Goal: Task Accomplishment & Management: Manage account settings

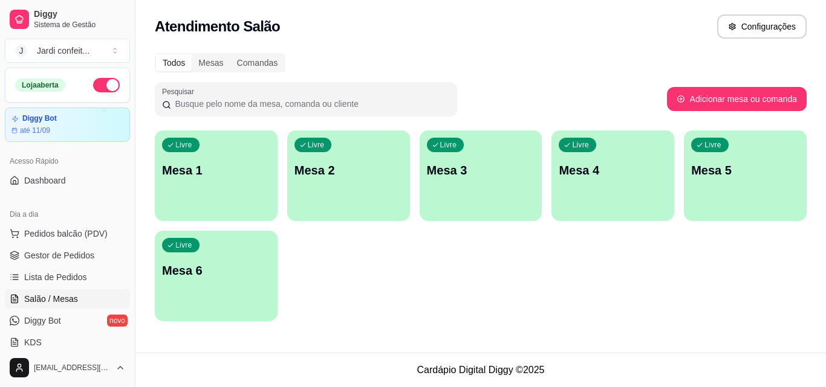
scroll to position [121, 0]
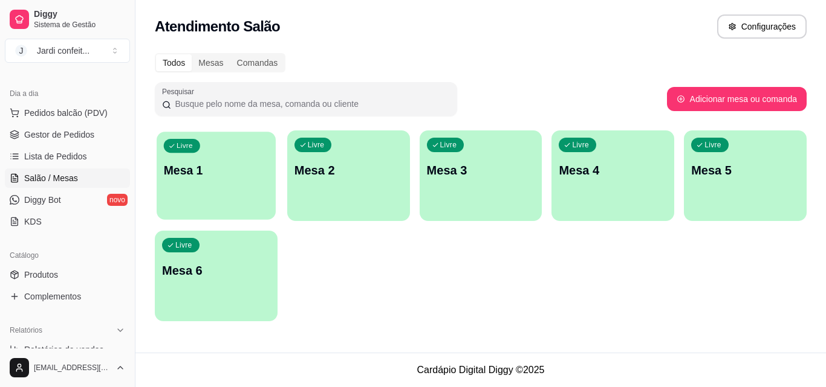
click at [227, 170] on p "Mesa 1" at bounding box center [216, 171] width 105 height 16
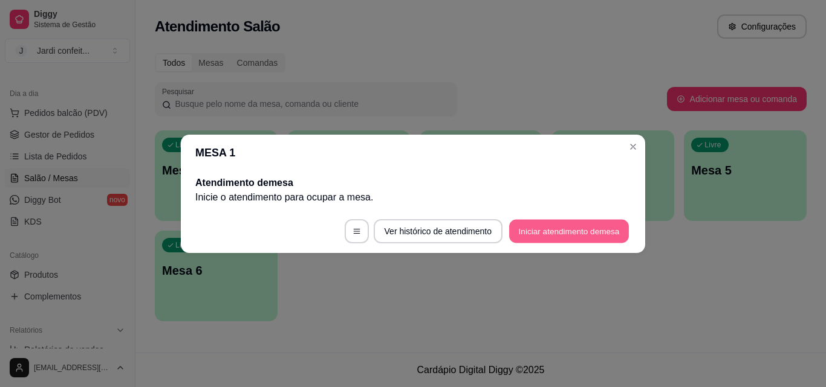
click at [559, 230] on button "Iniciar atendimento de mesa" at bounding box center [569, 231] width 120 height 24
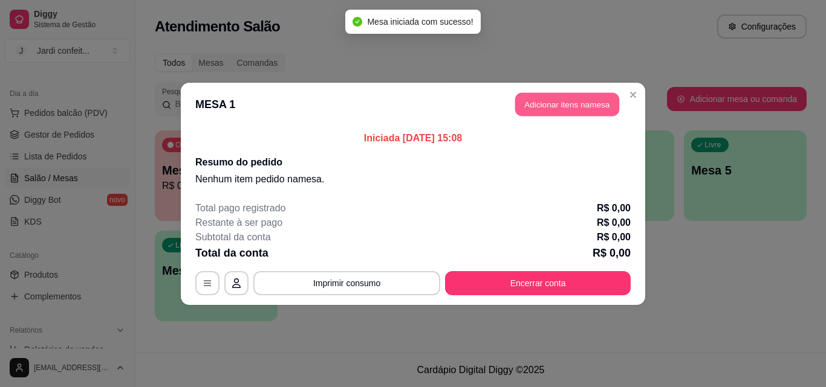
click at [574, 95] on button "Adicionar itens na mesa" at bounding box center [567, 104] width 104 height 24
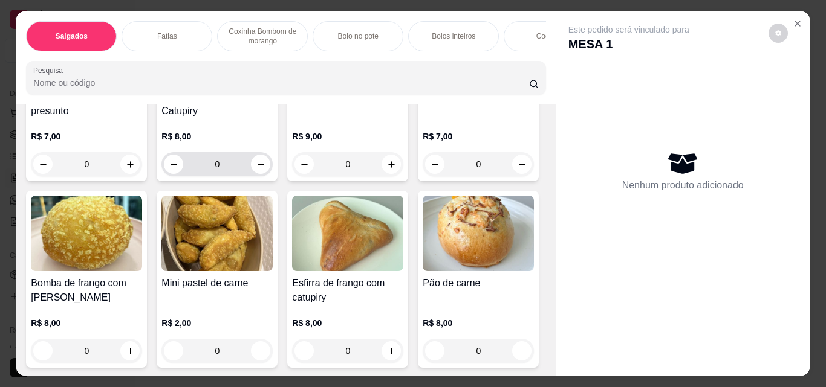
scroll to position [181, 0]
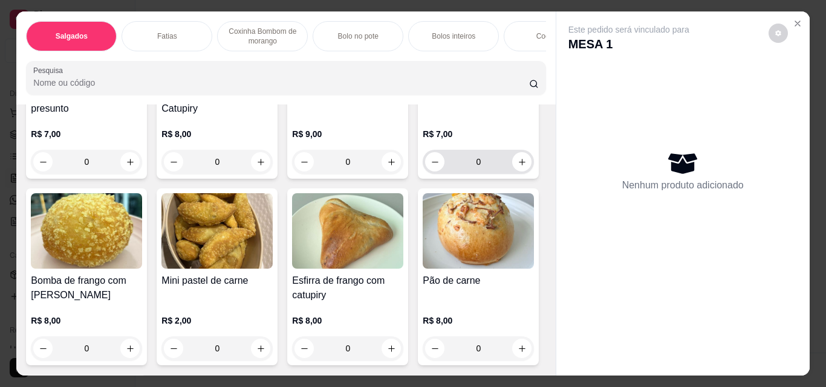
click at [444, 174] on input "0" at bounding box center [478, 162] width 68 height 24
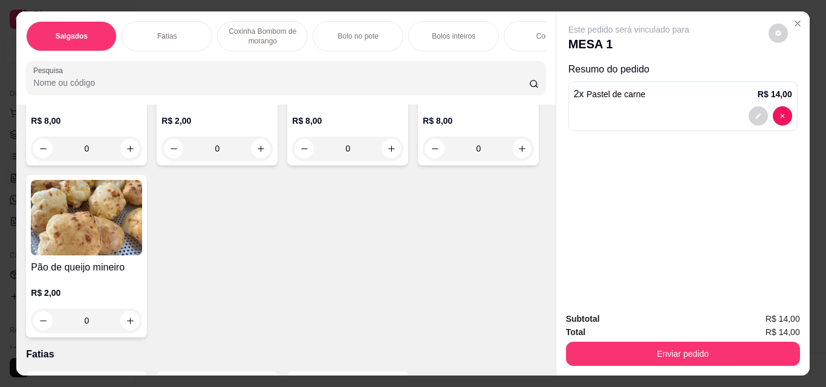
scroll to position [423, 0]
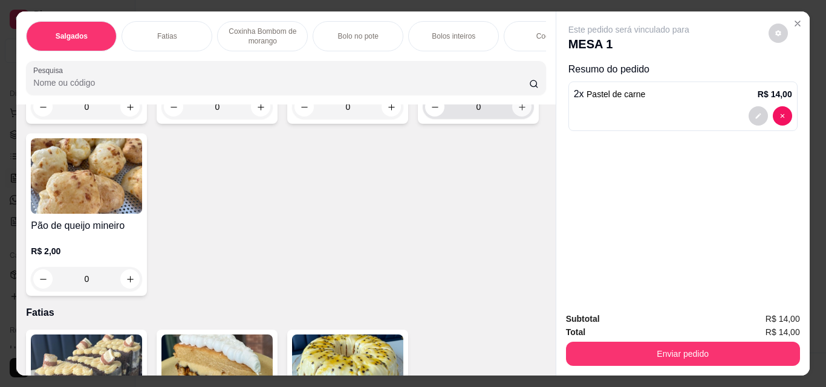
type input "2"
click at [517, 112] on icon "increase-product-quantity" at bounding box center [521, 107] width 9 height 9
type input "1"
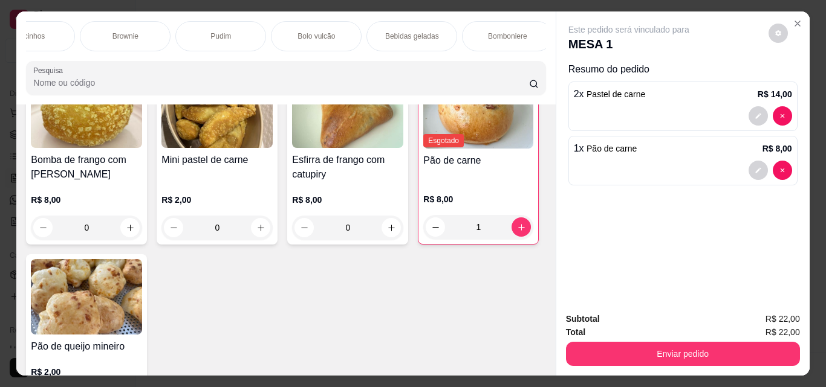
scroll to position [0, 638]
click at [410, 37] on div "Bebidas geladas" at bounding box center [388, 36] width 91 height 30
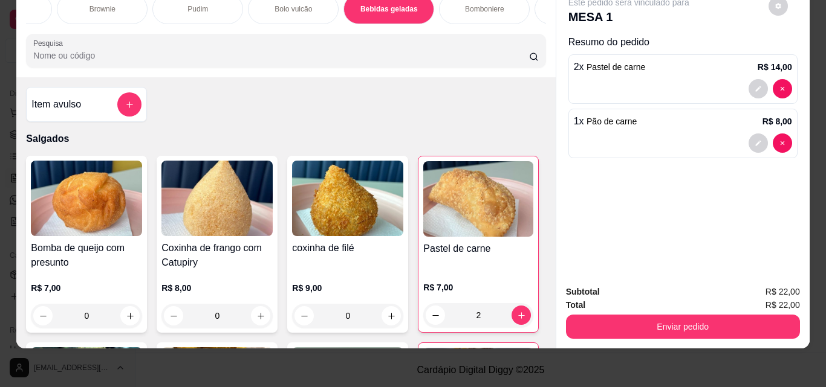
scroll to position [0, 0]
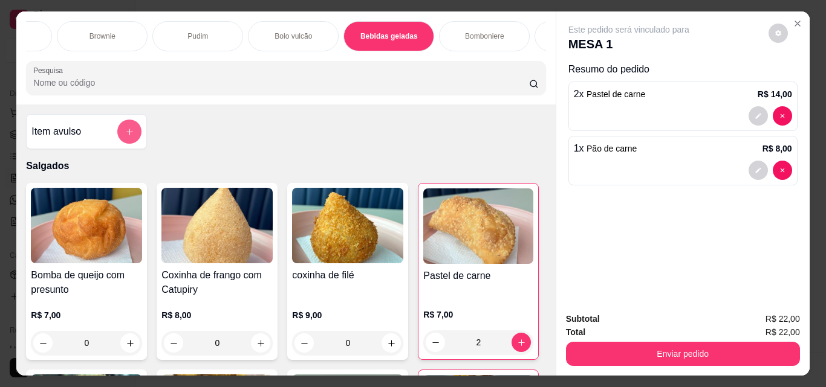
click at [124, 129] on button "add-separate-item" at bounding box center [129, 132] width 24 height 24
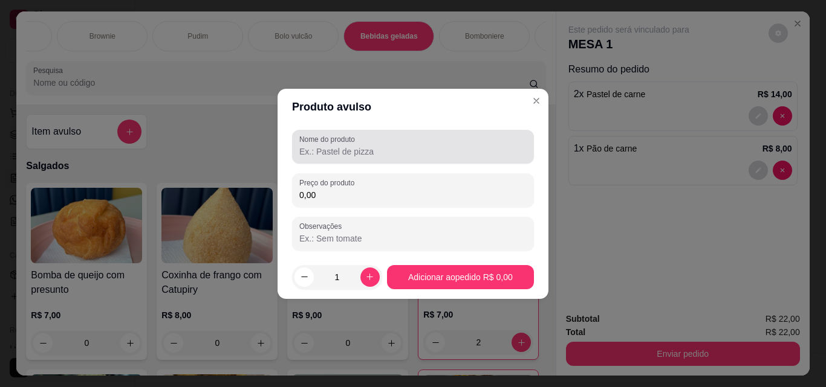
click at [371, 158] on div at bounding box center [412, 147] width 227 height 24
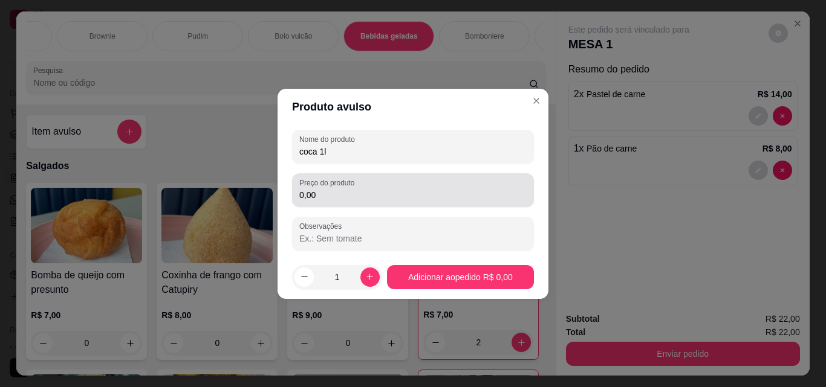
type input "coca 1l"
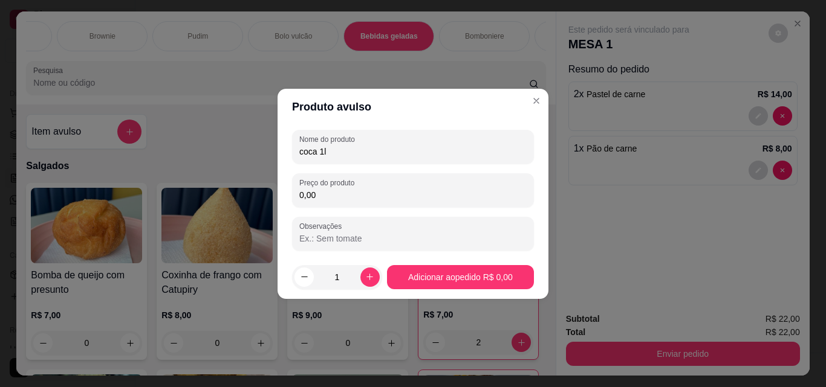
click at [359, 190] on input "0,00" at bounding box center [412, 195] width 227 height 12
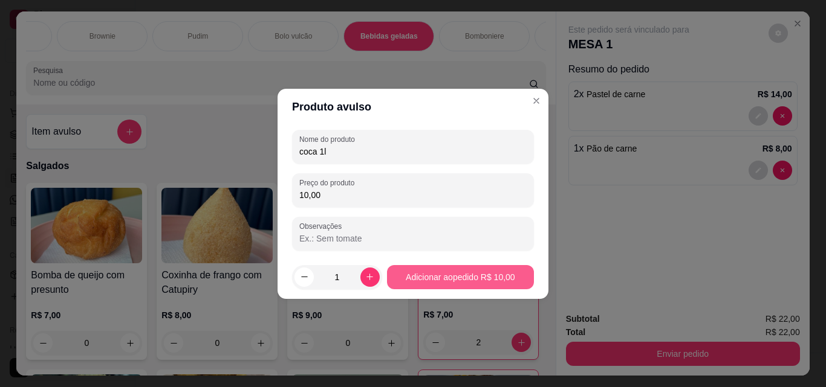
type input "10,00"
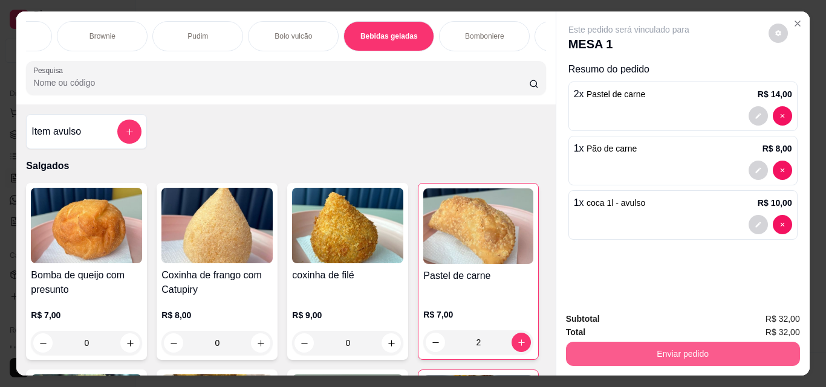
click at [621, 344] on button "Enviar pedido" at bounding box center [683, 354] width 234 height 24
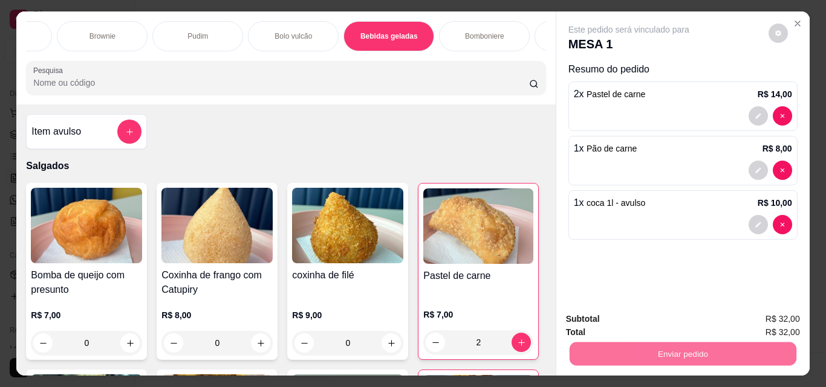
click at [745, 316] on button "Sim, quero registrar" at bounding box center [757, 319] width 87 height 22
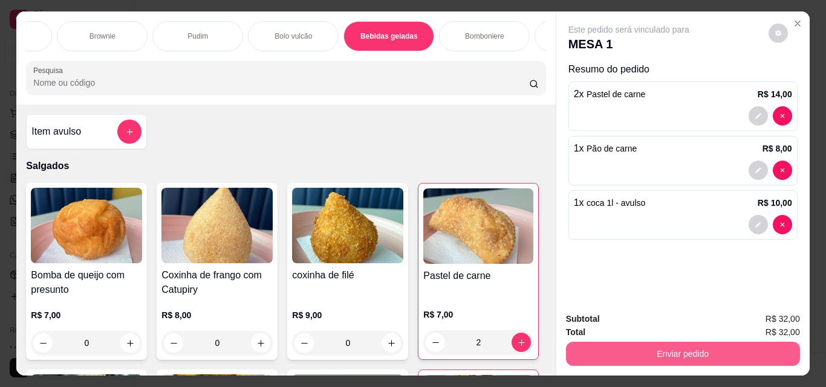
click at [672, 355] on button "Enviar pedido" at bounding box center [683, 354] width 234 height 24
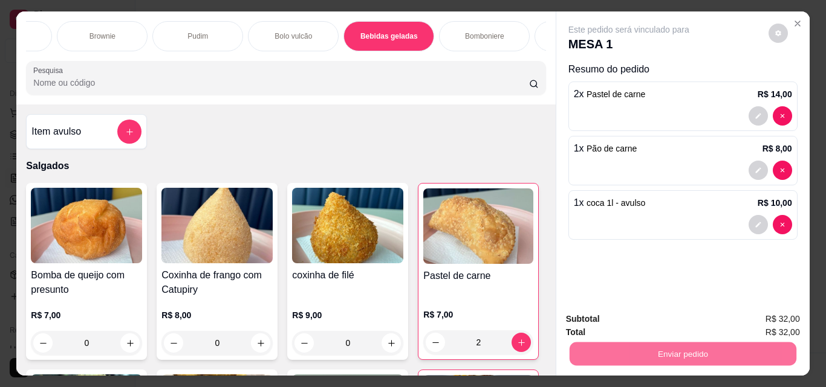
click at [612, 317] on button "Não registrar e enviar pedido" at bounding box center [642, 319] width 122 height 22
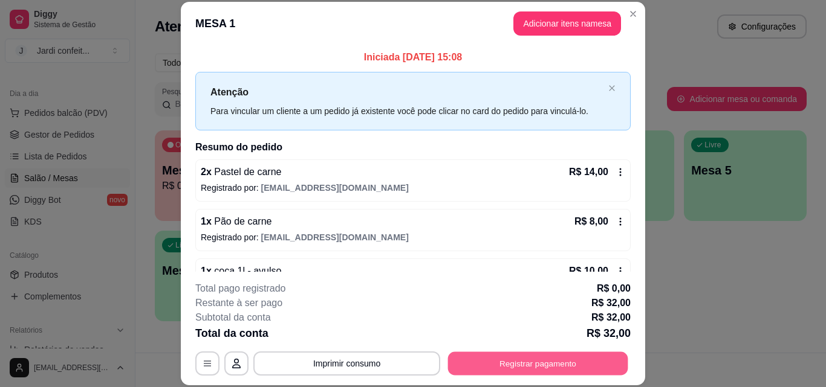
click at [537, 357] on button "Registrar pagamento" at bounding box center [538, 364] width 180 height 24
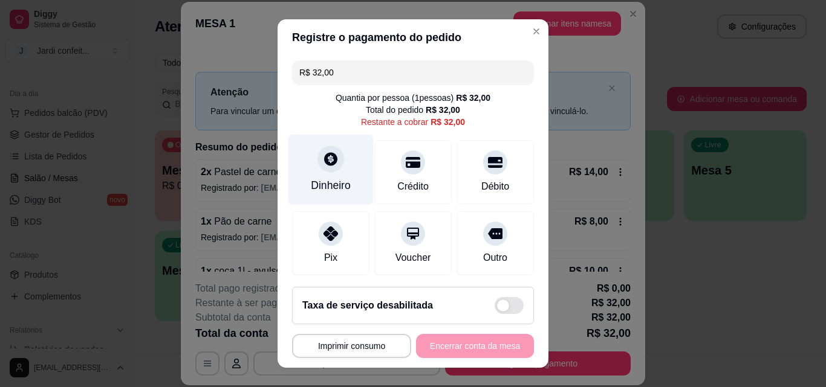
click at [341, 179] on div "Dinheiro" at bounding box center [331, 186] width 40 height 16
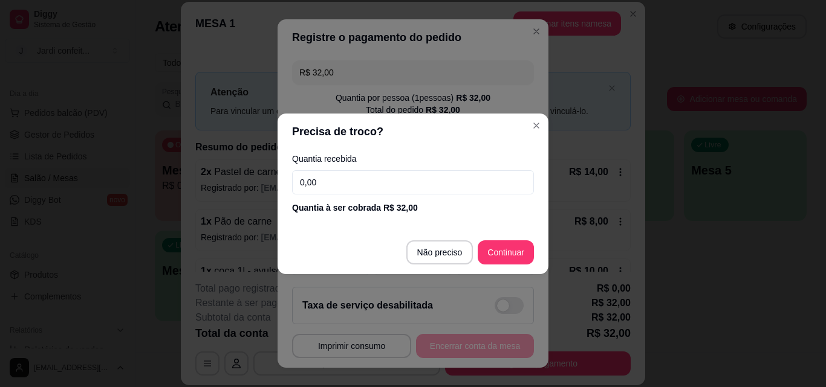
click at [343, 179] on input "0,00" at bounding box center [413, 182] width 242 height 24
type input "20,00"
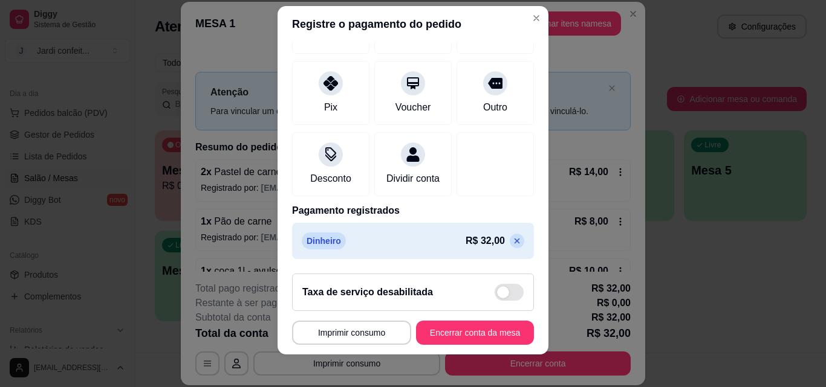
scroll to position [19, 0]
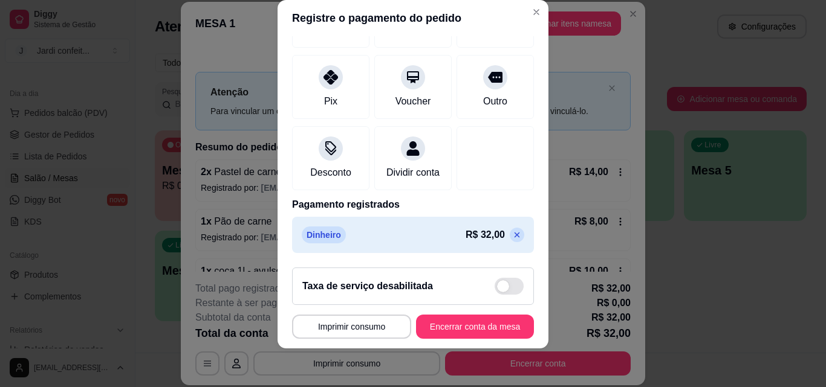
click at [512, 233] on icon at bounding box center [517, 235] width 10 height 10
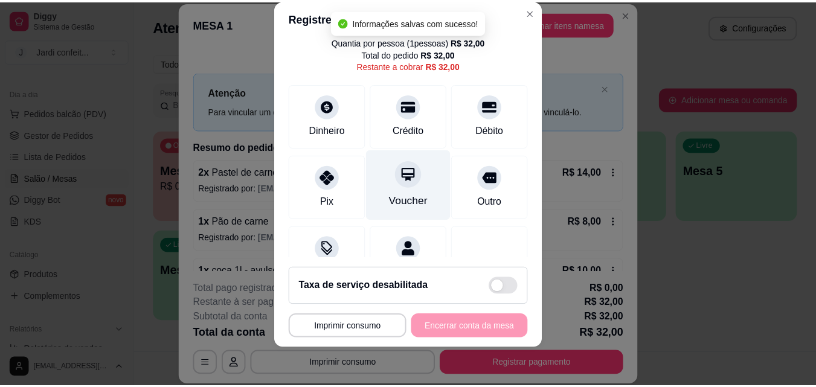
scroll to position [0, 0]
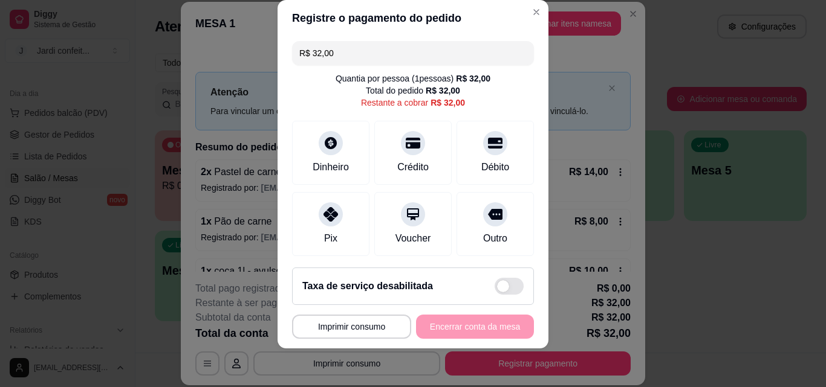
drag, startPoint x: 341, startPoint y: 51, endPoint x: 307, endPoint y: 52, distance: 34.5
click at [307, 52] on input "R$ 32,00" at bounding box center [412, 53] width 227 height 24
type input "R$ 20,00"
click at [336, 152] on div "Dinheiro" at bounding box center [330, 150] width 85 height 71
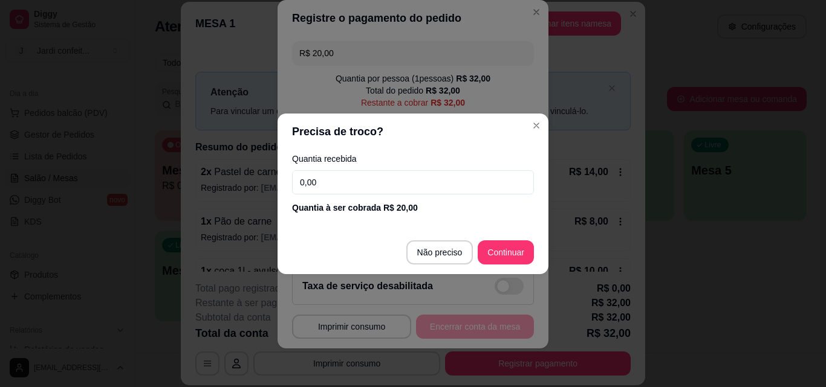
click at [377, 191] on input "0,00" at bounding box center [413, 182] width 242 height 24
type input "20,00"
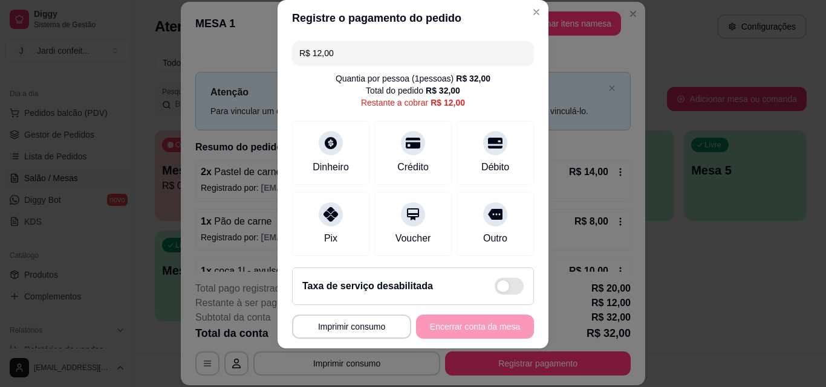
drag, startPoint x: 335, startPoint y: 58, endPoint x: 305, endPoint y: 57, distance: 30.2
click at [305, 57] on input "R$ 12,00" at bounding box center [412, 53] width 227 height 24
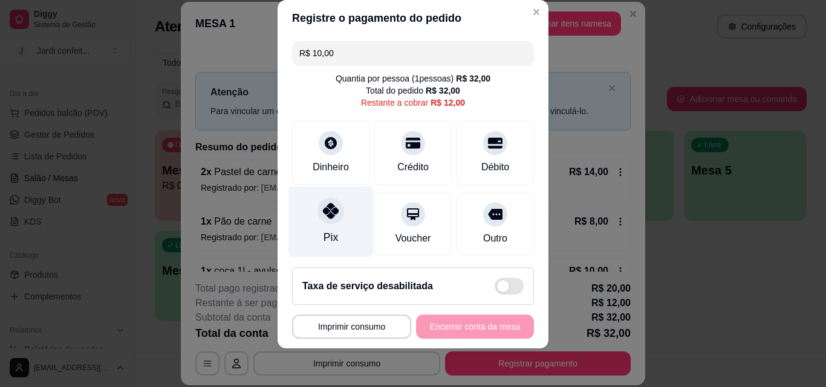
click at [331, 206] on icon at bounding box center [331, 211] width 16 height 16
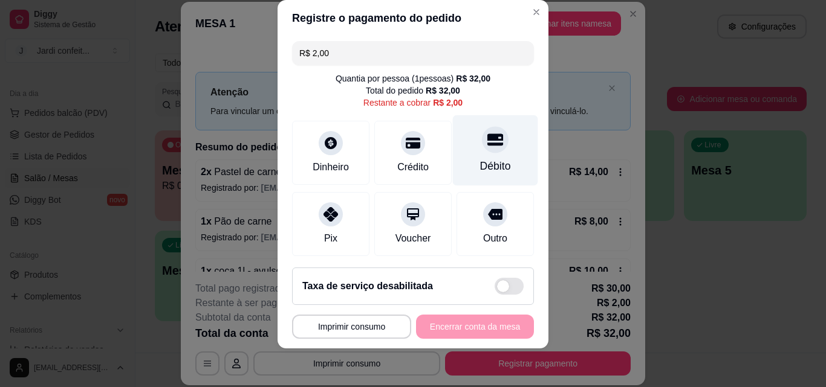
click at [480, 158] on div "Débito" at bounding box center [495, 166] width 31 height 16
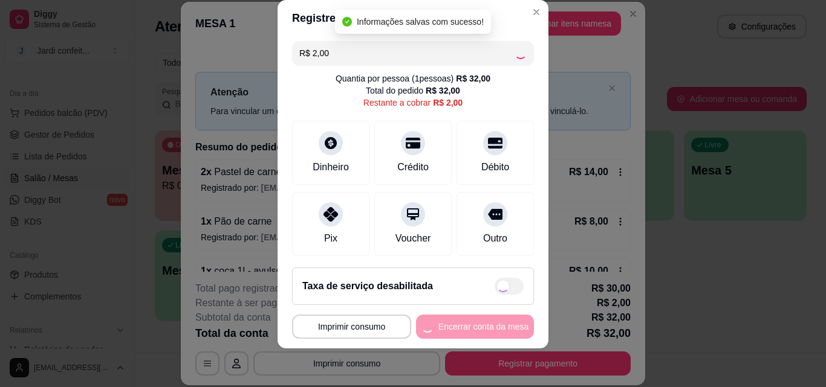
type input "R$ 0,00"
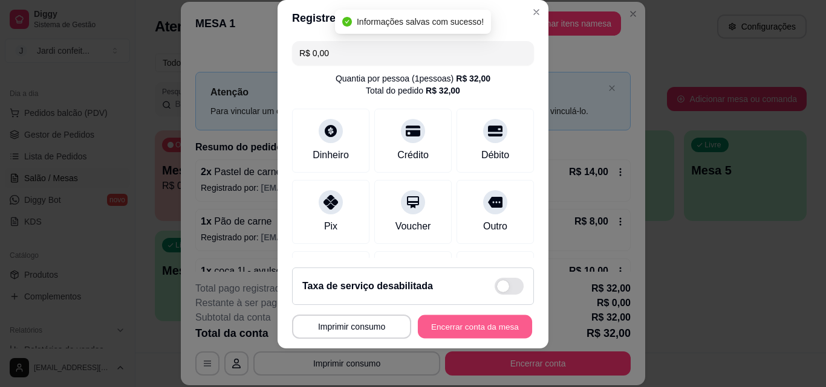
click at [477, 323] on button "Encerrar conta da mesa" at bounding box center [475, 327] width 114 height 24
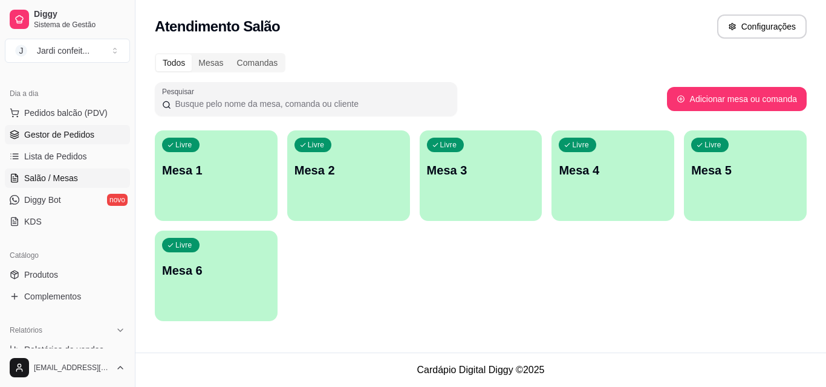
click at [79, 139] on span "Gestor de Pedidos" at bounding box center [59, 135] width 70 height 12
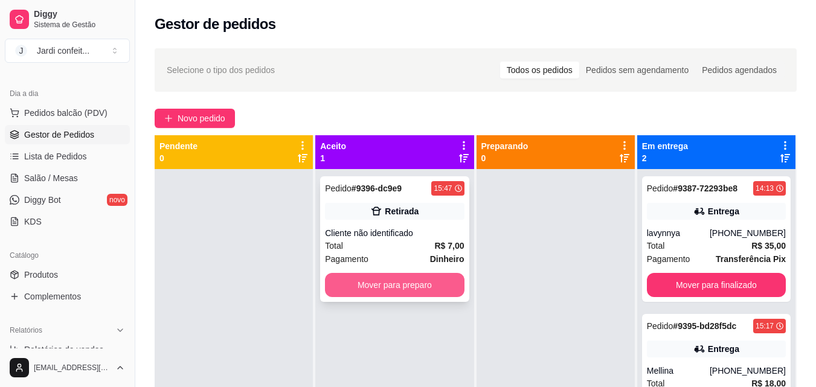
click at [450, 286] on button "Mover para preparo" at bounding box center [394, 285] width 139 height 24
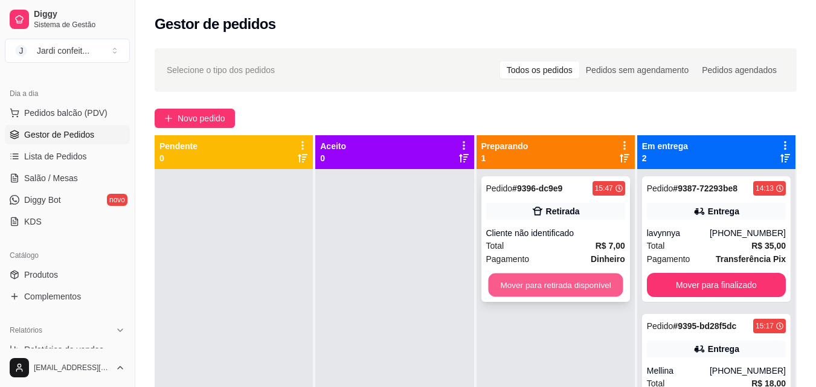
click at [529, 280] on button "Mover para retirada disponível" at bounding box center [555, 286] width 135 height 24
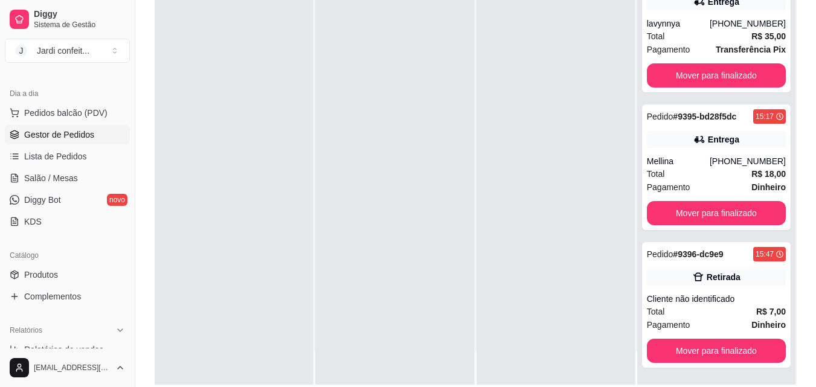
scroll to position [181, 0]
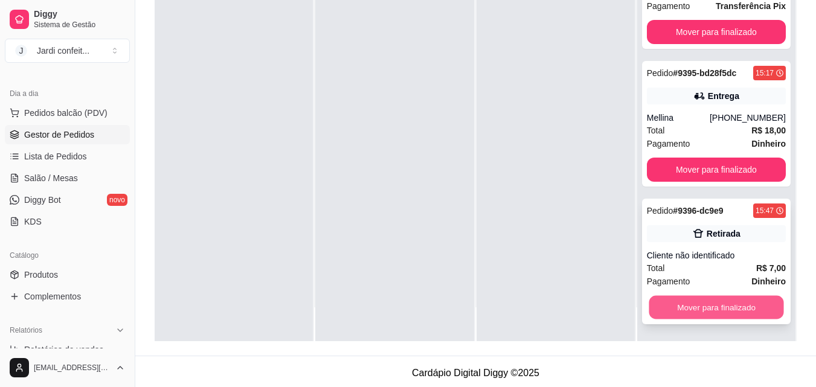
click at [728, 302] on button "Mover para finalizado" at bounding box center [716, 308] width 135 height 24
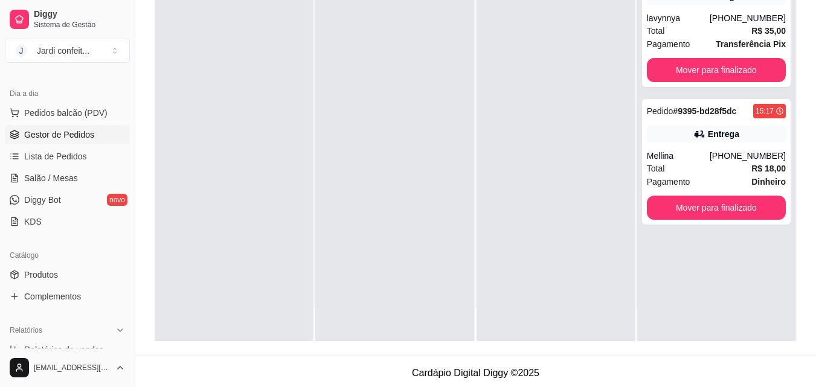
scroll to position [0, 0]
click at [731, 201] on button "Mover para finalizado" at bounding box center [716, 208] width 139 height 24
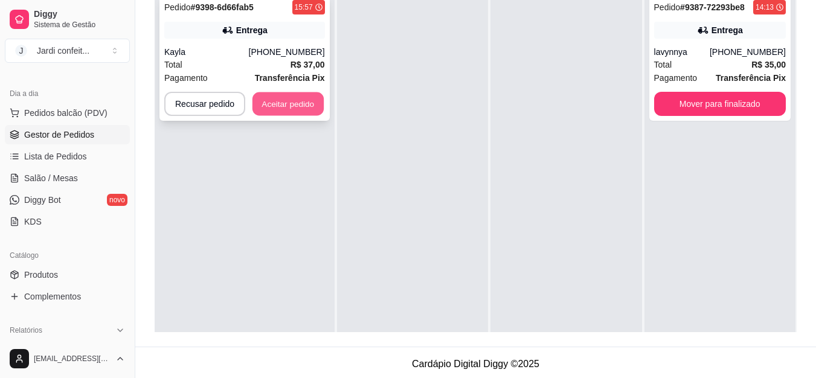
click at [284, 103] on button "Aceitar pedido" at bounding box center [288, 104] width 71 height 24
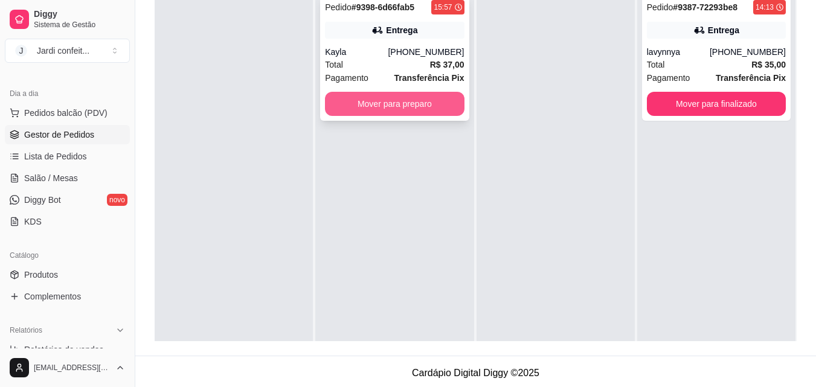
click at [340, 95] on button "Mover para preparo" at bounding box center [394, 104] width 139 height 24
click at [389, 99] on button "Mover para preparo" at bounding box center [394, 104] width 139 height 24
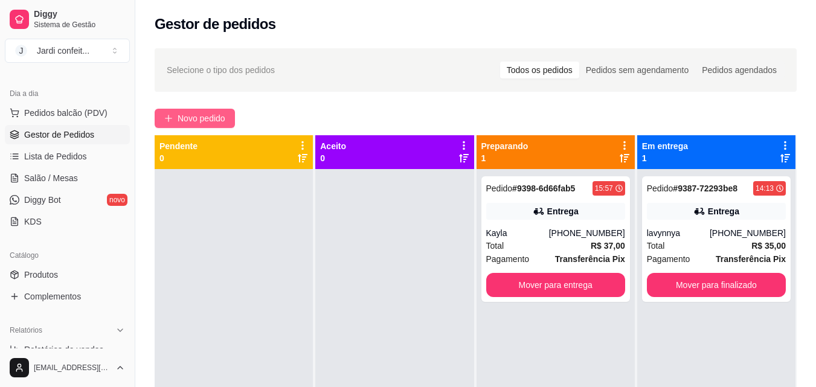
click at [221, 115] on span "Novo pedido" at bounding box center [202, 118] width 48 height 13
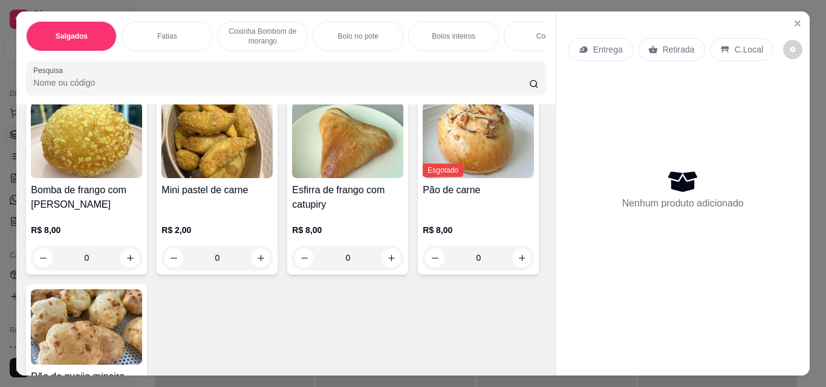
scroll to position [302, 0]
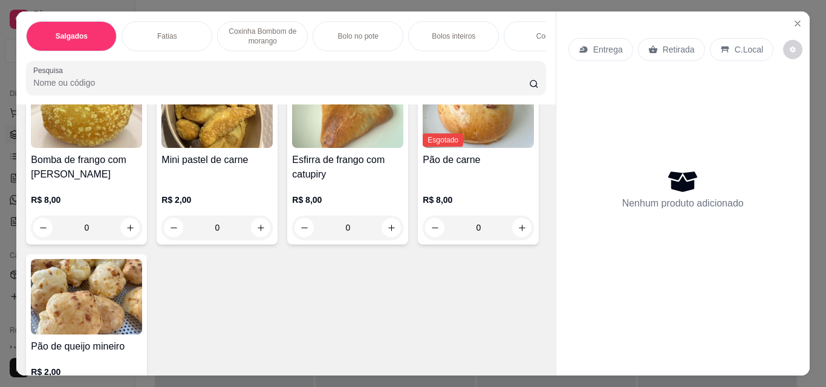
click at [444, 53] on input "0" at bounding box center [478, 41] width 68 height 24
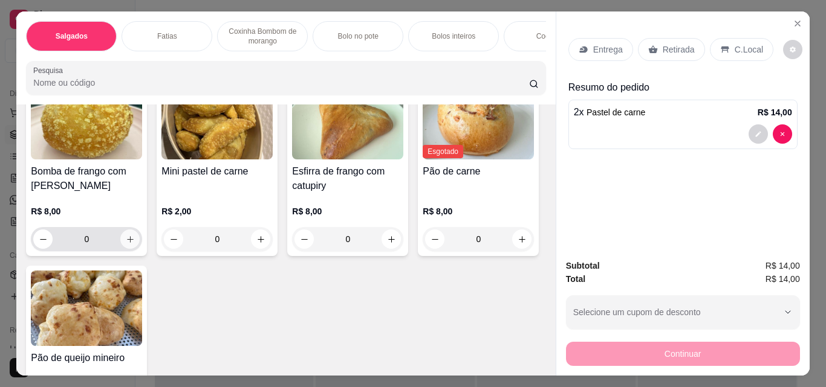
scroll to position [363, 0]
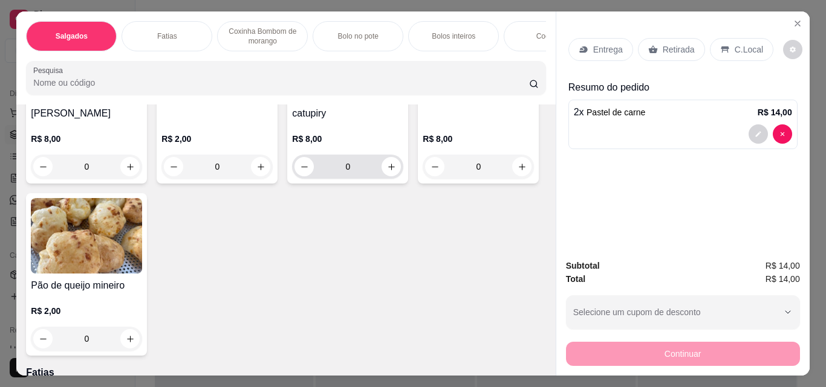
type input "2"
click at [314, 179] on input "0" at bounding box center [348, 167] width 68 height 24
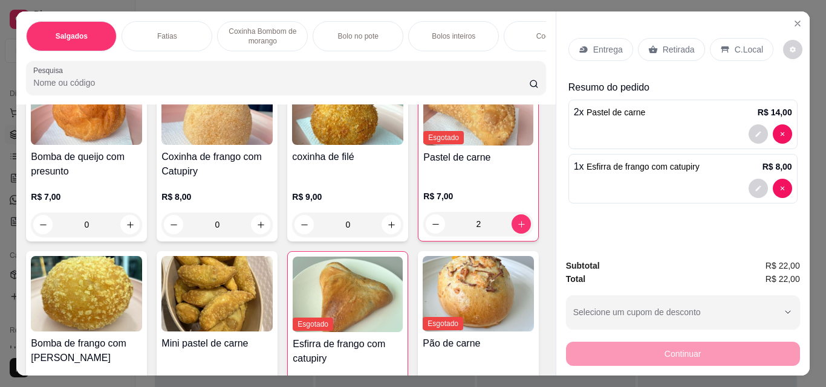
scroll to position [121, 0]
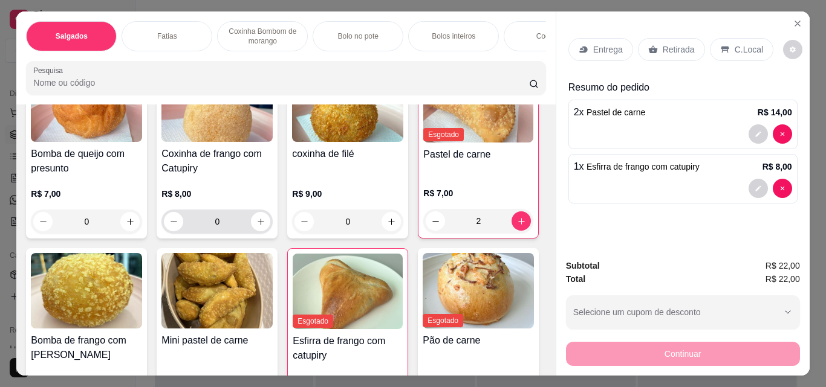
type input "1"
click at [228, 229] on input "0" at bounding box center [217, 222] width 68 height 24
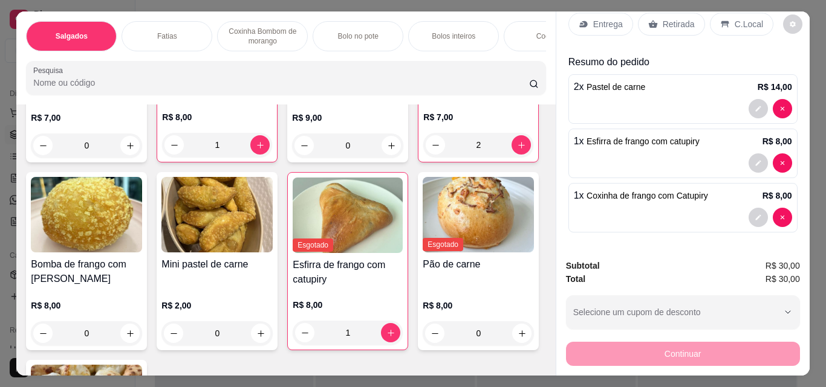
scroll to position [182, 0]
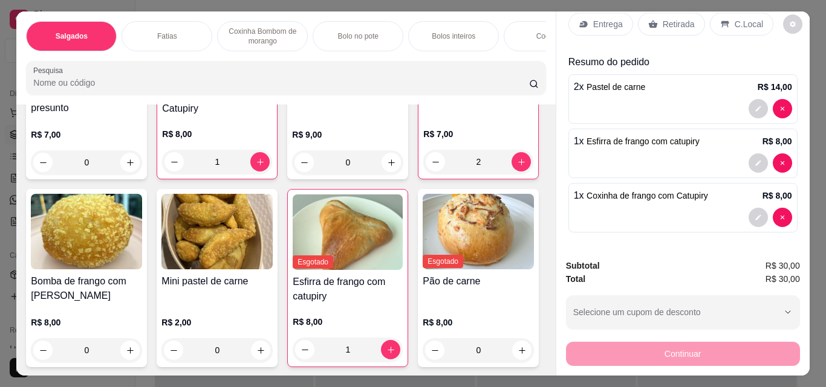
type input "1"
click at [662, 22] on p "Retirada" at bounding box center [678, 24] width 32 height 12
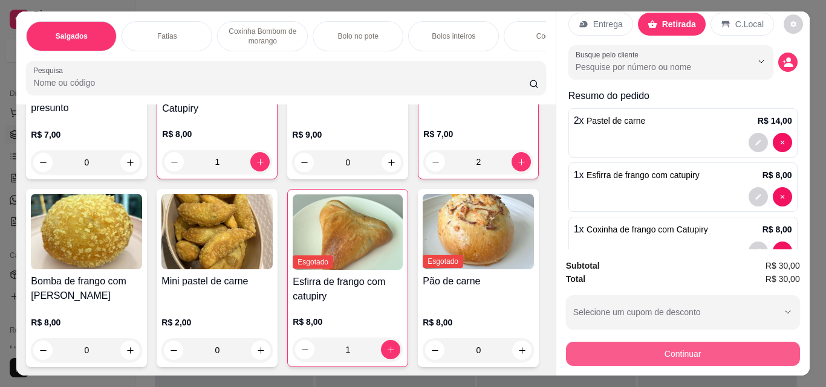
click at [661, 346] on button "Continuar" at bounding box center [683, 354] width 234 height 24
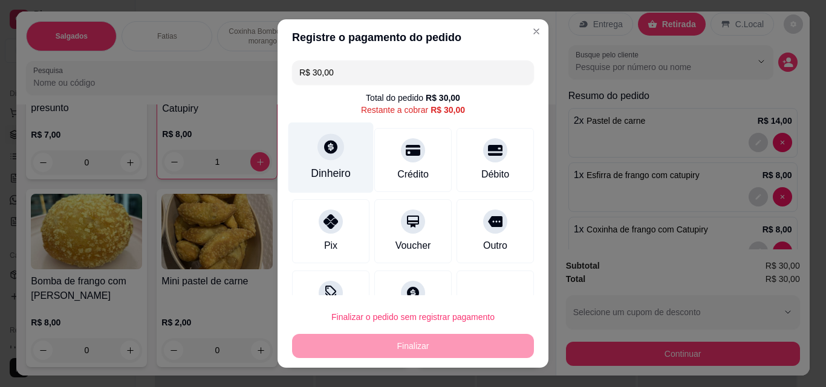
click at [340, 152] on div "Dinheiro" at bounding box center [330, 158] width 85 height 71
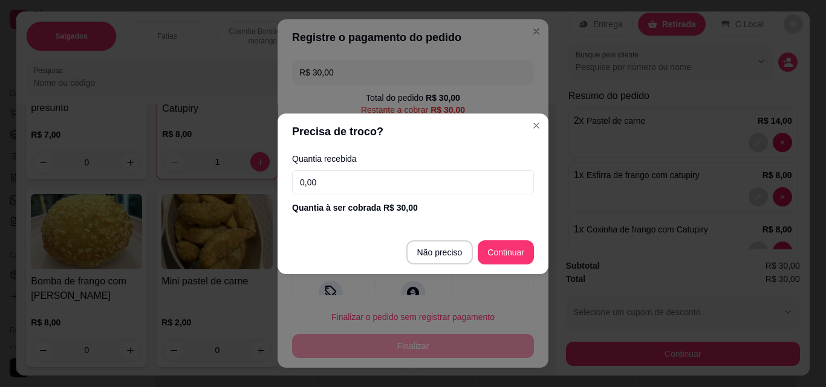
click at [351, 181] on input "0,00" at bounding box center [413, 182] width 242 height 24
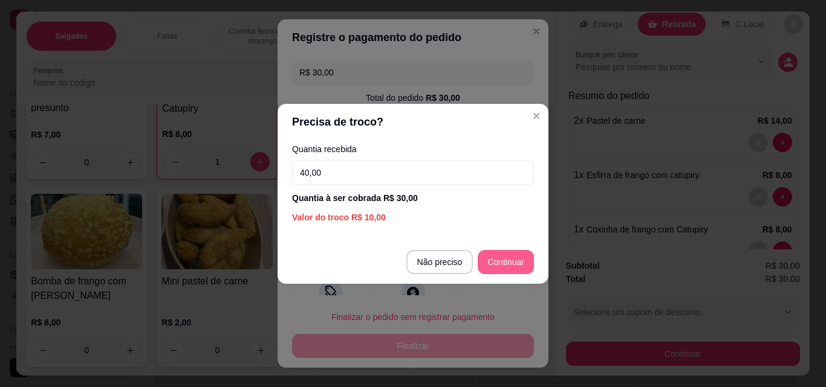
type input "40,00"
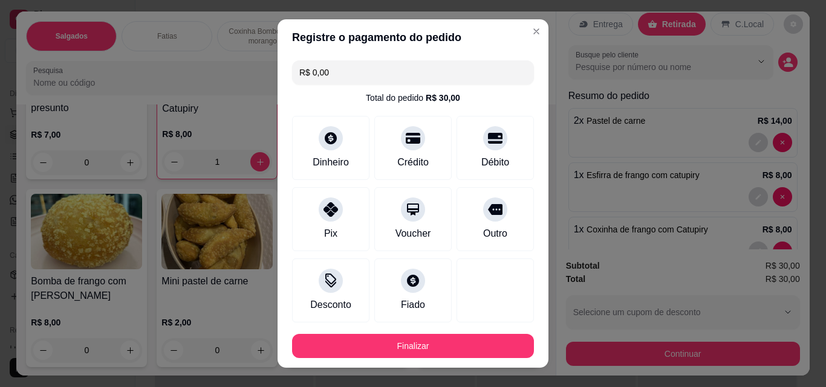
type input "R$ 0,00"
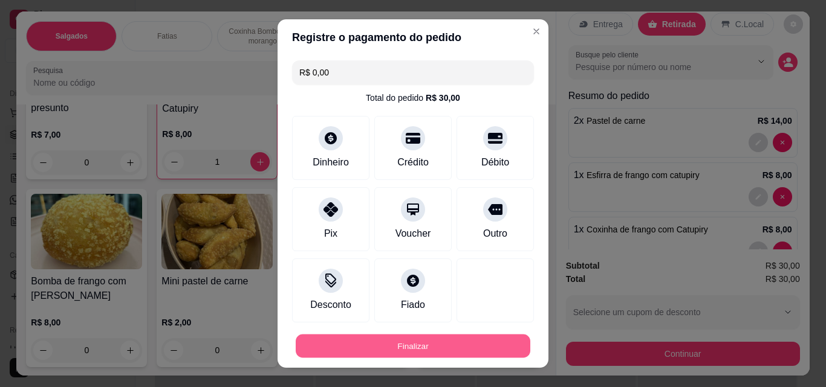
click at [428, 335] on button "Finalizar" at bounding box center [413, 347] width 234 height 24
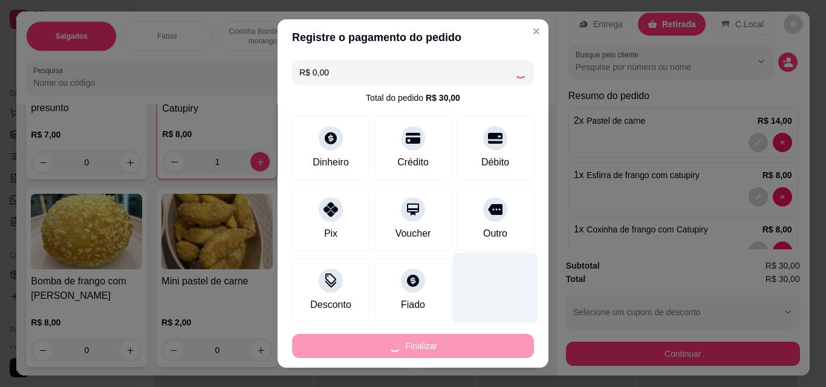
type input "0"
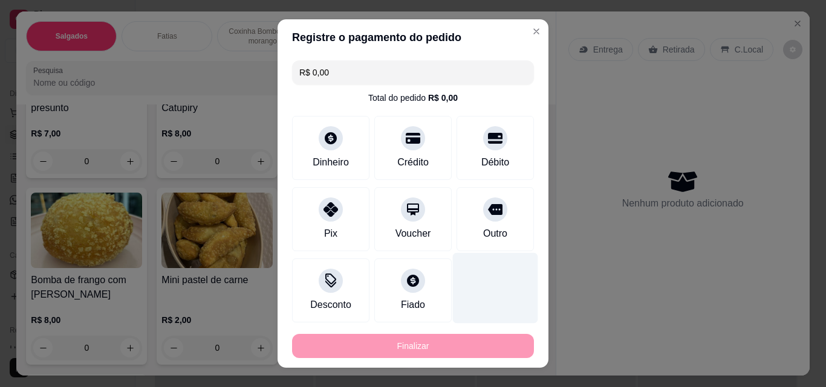
type input "-R$ 30,00"
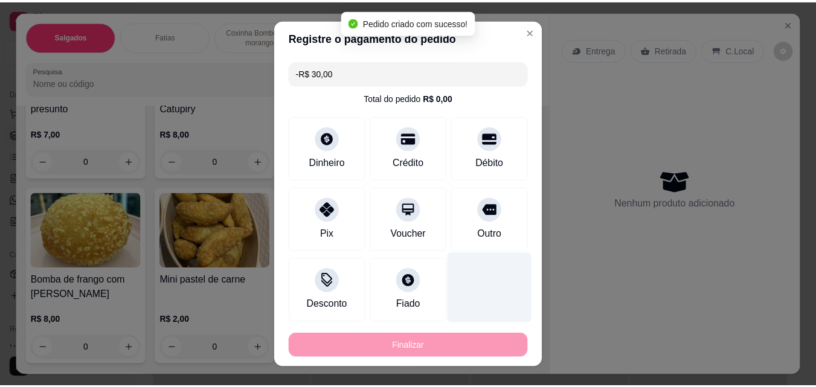
scroll to position [0, 0]
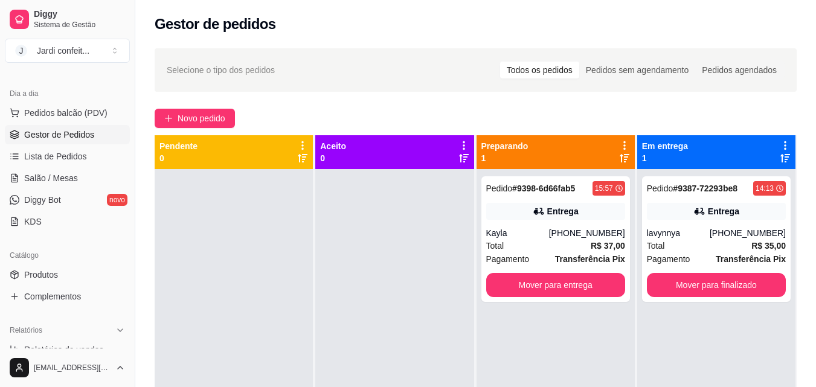
click at [98, 136] on link "Gestor de Pedidos" at bounding box center [67, 134] width 125 height 19
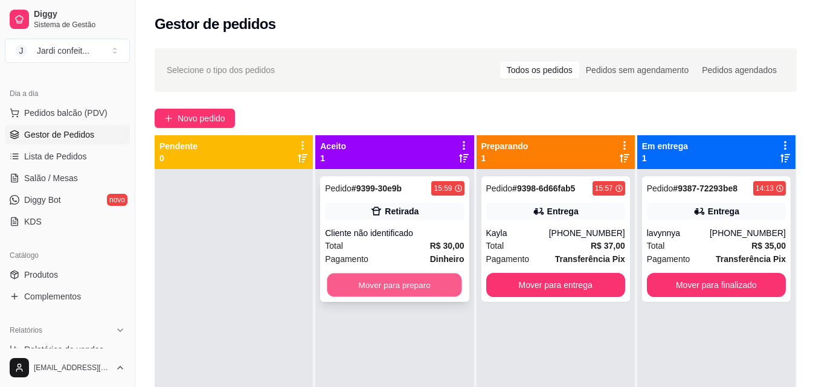
click at [432, 293] on button "Mover para preparo" at bounding box center [395, 286] width 135 height 24
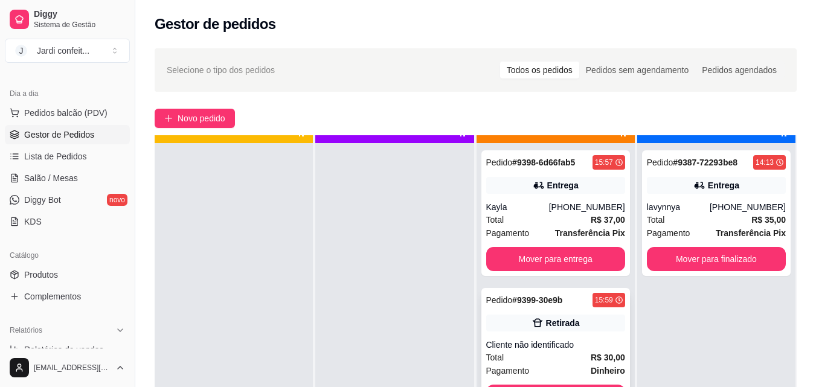
scroll to position [34, 0]
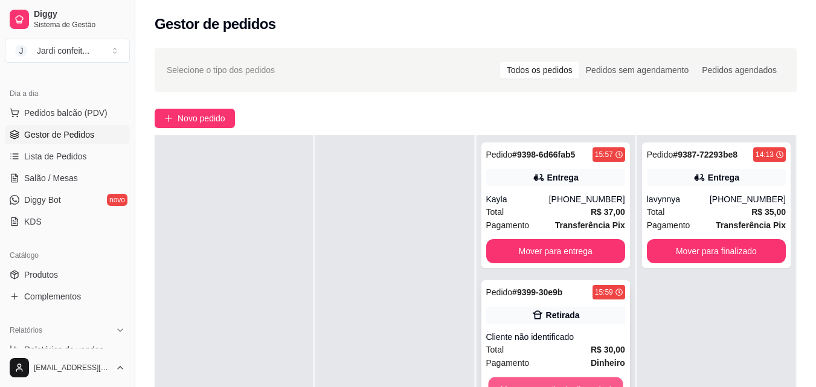
click at [595, 383] on button "Mover para retirada disponível" at bounding box center [555, 390] width 135 height 24
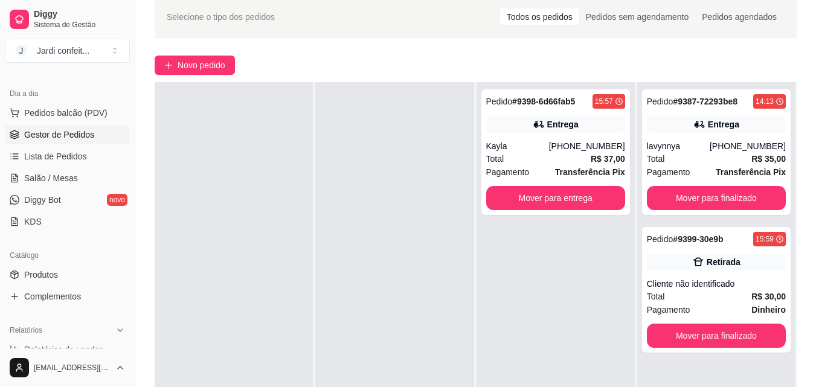
scroll to position [121, 0]
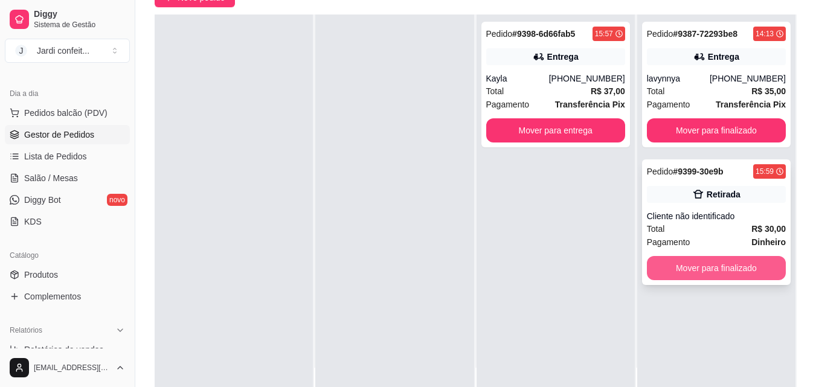
click at [743, 273] on button "Mover para finalizado" at bounding box center [716, 268] width 139 height 24
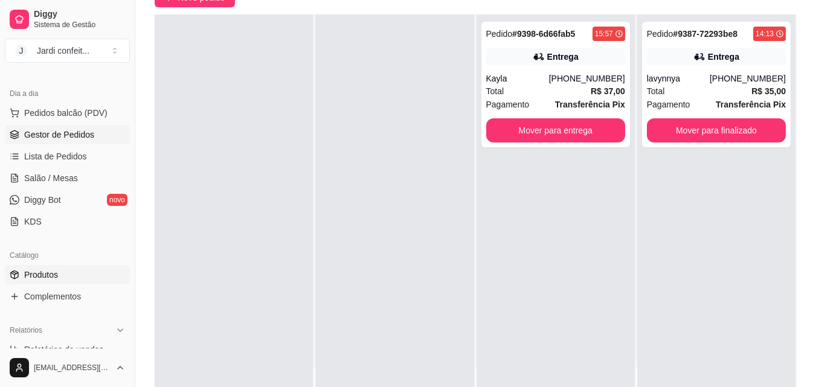
click at [80, 270] on link "Produtos" at bounding box center [67, 274] width 125 height 19
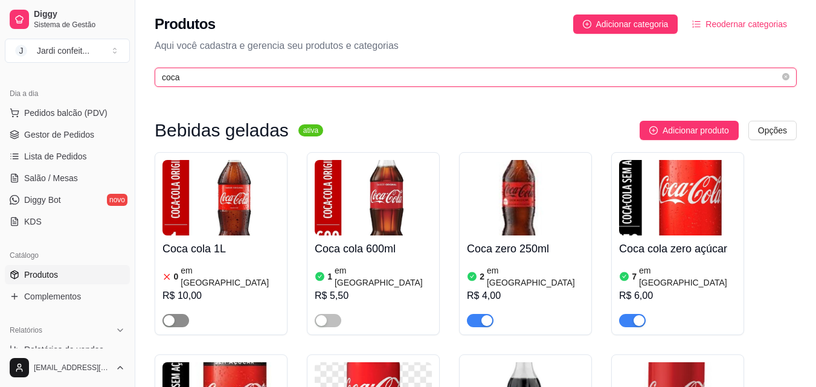
type input "coca"
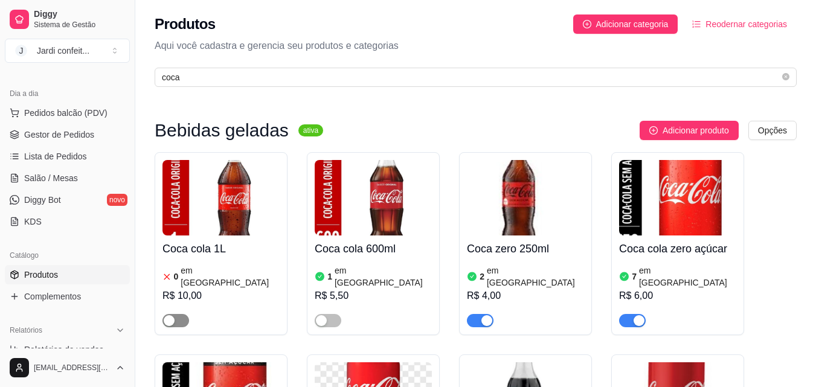
click at [166, 315] on div "button" at bounding box center [169, 320] width 11 height 11
click at [253, 265] on div "0 em [GEOGRAPHIC_DATA]" at bounding box center [221, 277] width 117 height 24
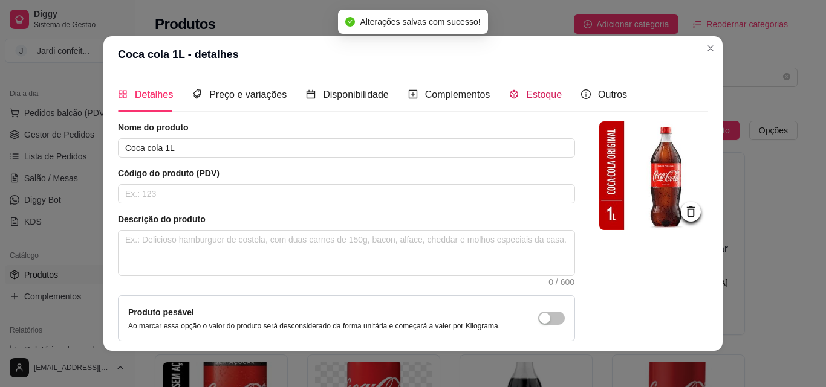
click at [533, 99] on span "Estoque" at bounding box center [544, 94] width 36 height 10
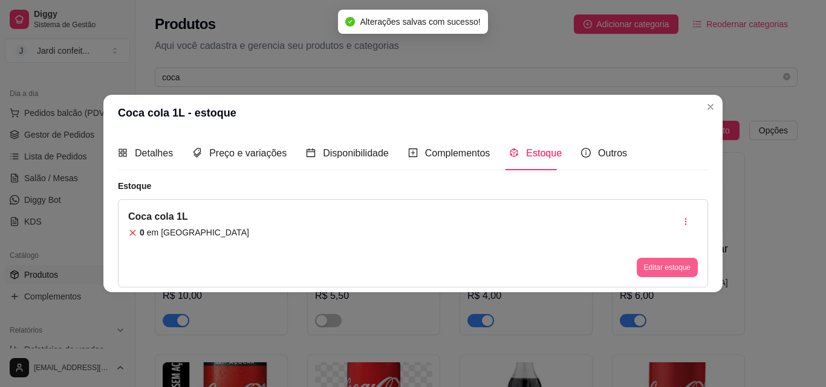
click at [655, 262] on button "Editar estoque" at bounding box center [666, 267] width 61 height 19
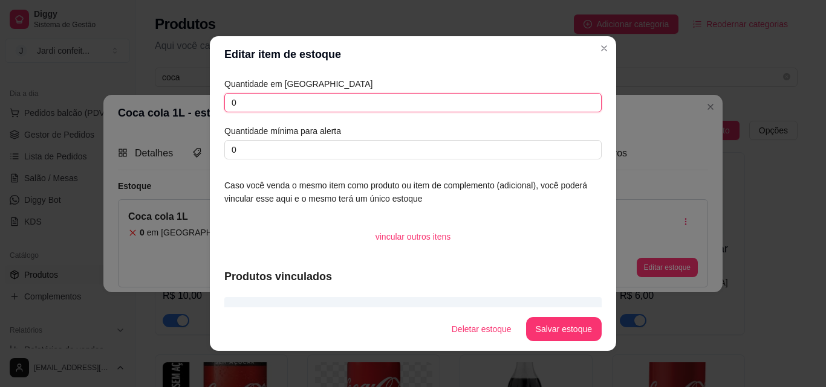
click at [325, 108] on input "0" at bounding box center [412, 102] width 377 height 19
type input "04"
click at [559, 333] on button "Salvar estoque" at bounding box center [564, 329] width 76 height 24
click at [564, 333] on button "Salvar estoque" at bounding box center [563, 330] width 74 height 24
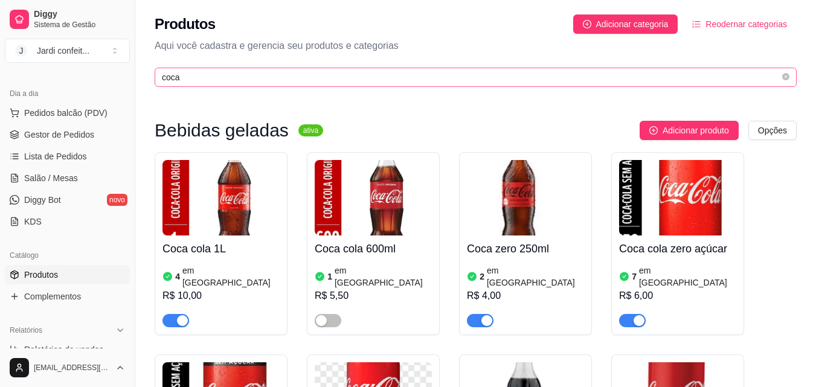
drag, startPoint x: 254, startPoint y: 70, endPoint x: 245, endPoint y: 71, distance: 9.7
click at [254, 70] on span "coca" at bounding box center [476, 77] width 642 height 19
drag, startPoint x: 242, startPoint y: 76, endPoint x: 163, endPoint y: 76, distance: 78.6
click at [163, 76] on input "coca" at bounding box center [471, 77] width 618 height 13
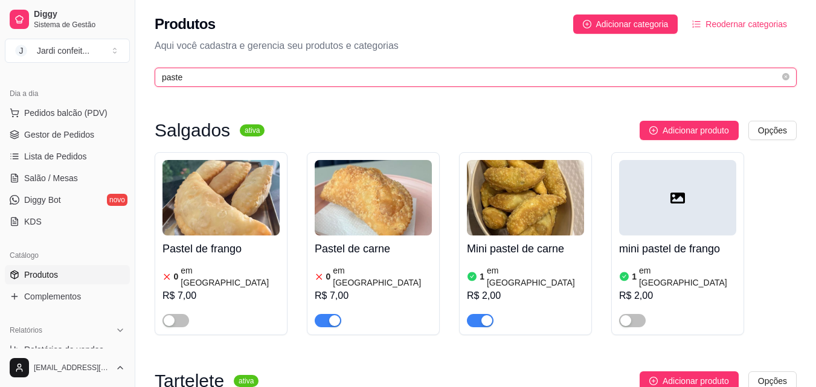
type input "paste"
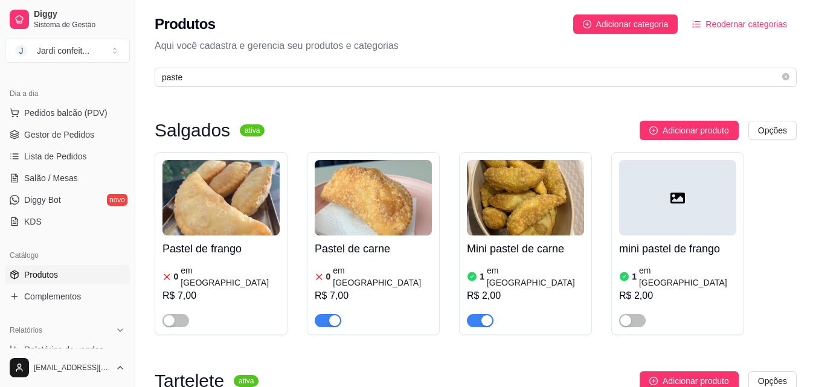
click at [334, 315] on div "button" at bounding box center [334, 320] width 11 height 11
click at [490, 315] on div "button" at bounding box center [487, 320] width 11 height 11
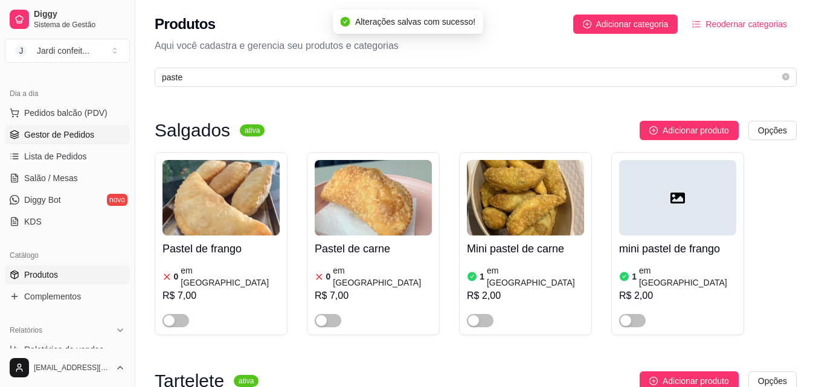
click at [83, 132] on span "Gestor de Pedidos" at bounding box center [59, 135] width 70 height 12
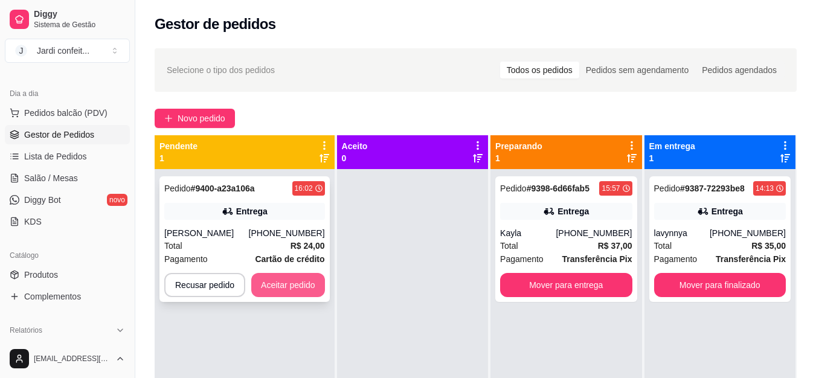
click at [286, 283] on button "Aceitar pedido" at bounding box center [288, 285] width 74 height 24
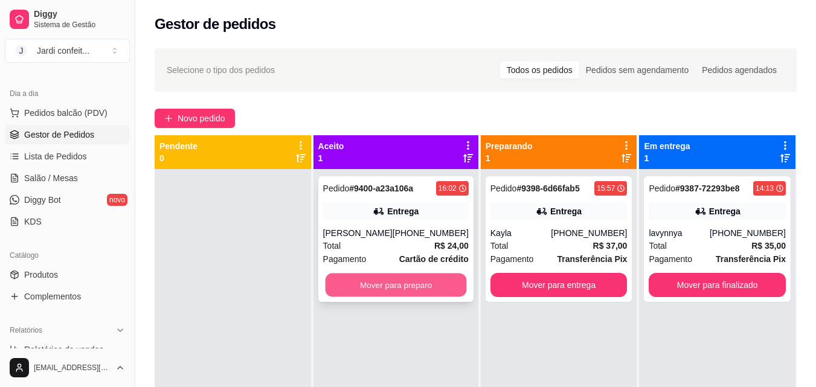
click at [349, 289] on button "Mover para preparo" at bounding box center [395, 286] width 141 height 24
click at [428, 288] on button "Mover para preparo" at bounding box center [396, 285] width 146 height 24
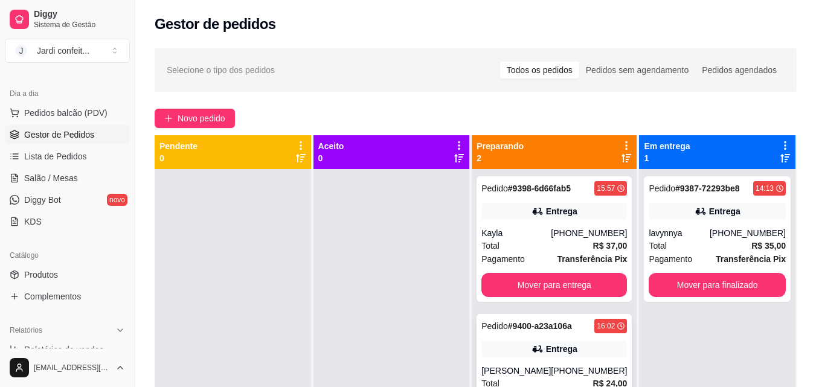
click at [590, 351] on div "Entrega" at bounding box center [555, 349] width 146 height 17
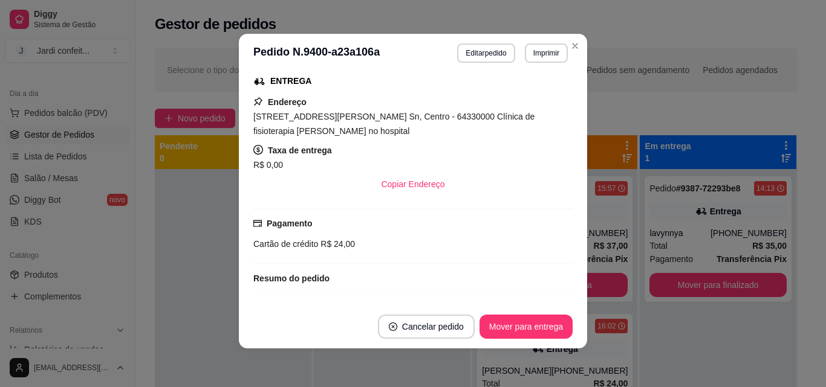
scroll to position [238, 0]
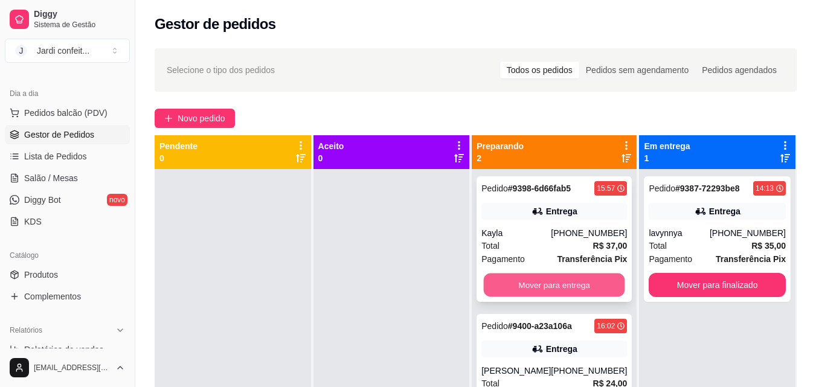
click at [605, 291] on button "Mover para entrega" at bounding box center [554, 286] width 141 height 24
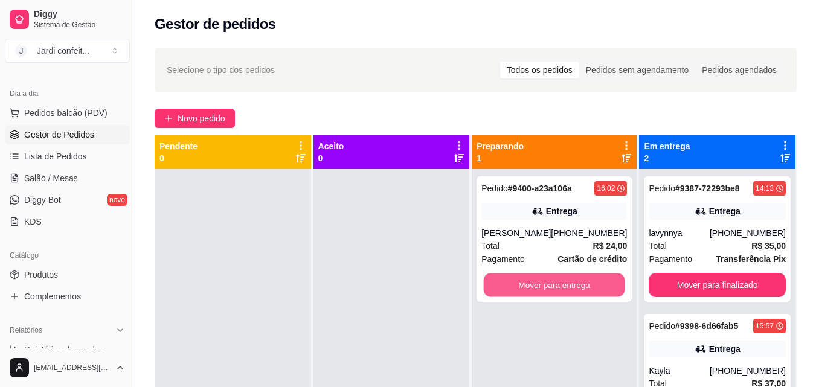
click at [605, 291] on button "Mover para entrega" at bounding box center [554, 286] width 141 height 24
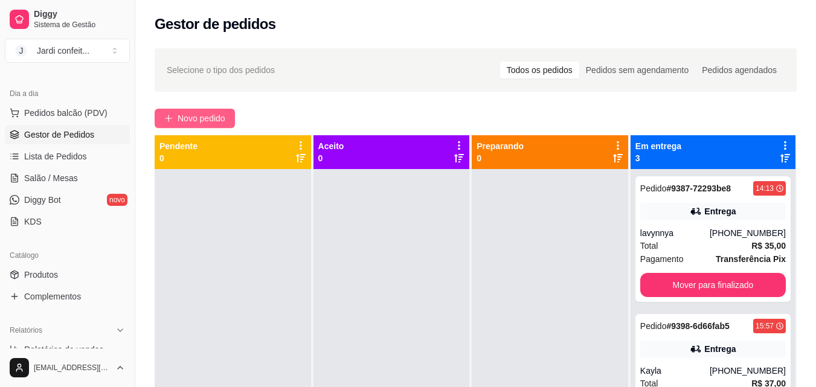
click at [190, 116] on span "Novo pedido" at bounding box center [202, 118] width 48 height 13
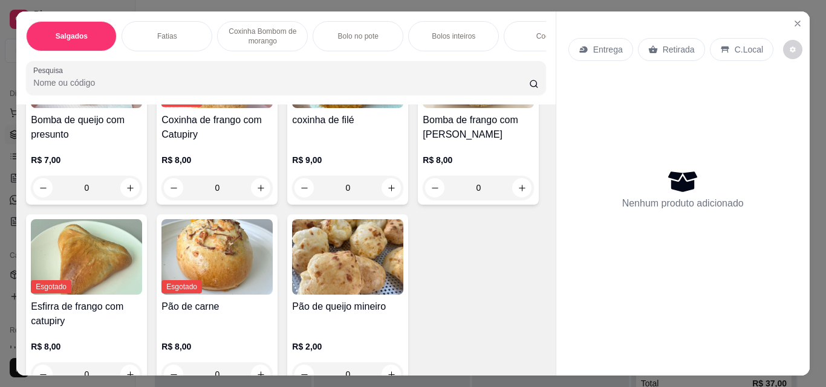
scroll to position [242, 0]
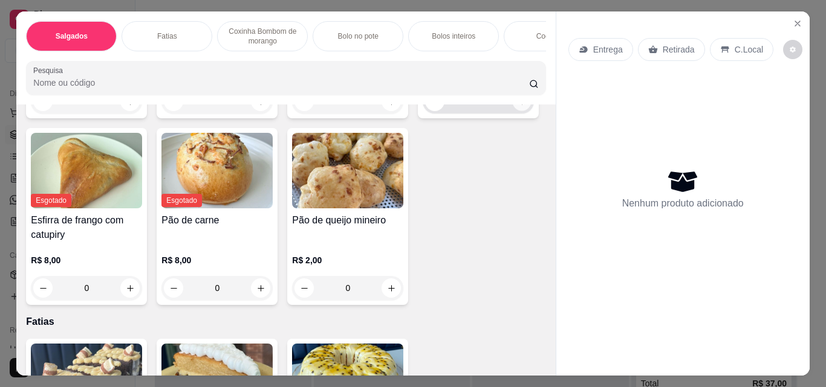
click at [517, 106] on icon "increase-product-quantity" at bounding box center [521, 101] width 9 height 9
type input "2"
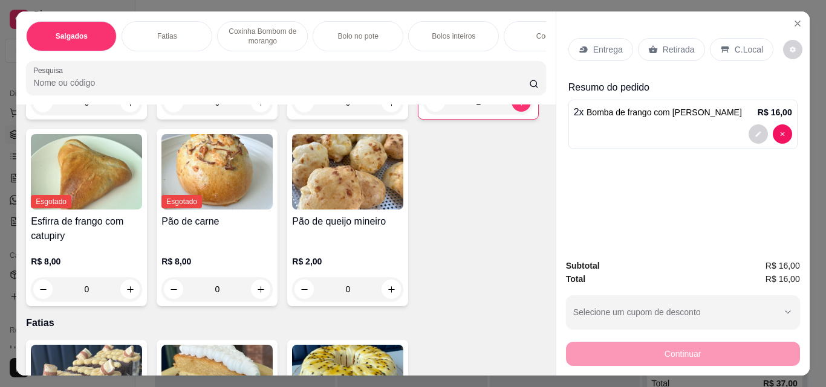
click at [578, 45] on icon at bounding box center [583, 50] width 10 height 10
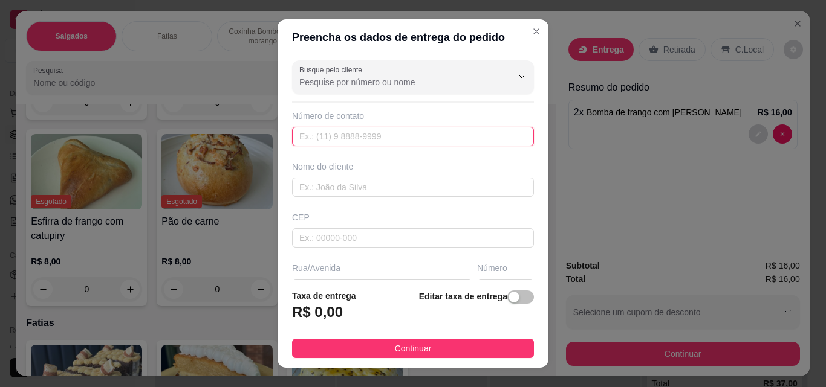
click at [361, 127] on input "text" at bounding box center [413, 136] width 242 height 19
type input "[PHONE_NUMBER]"
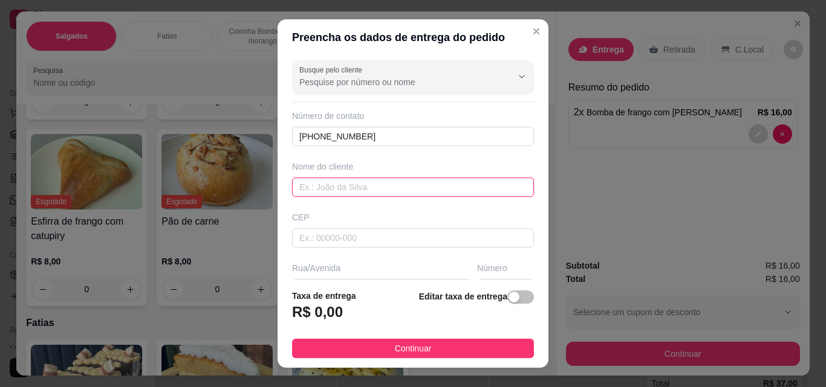
click at [344, 186] on input "text" at bounding box center [413, 187] width 242 height 19
type input "[PERSON_NAME]"
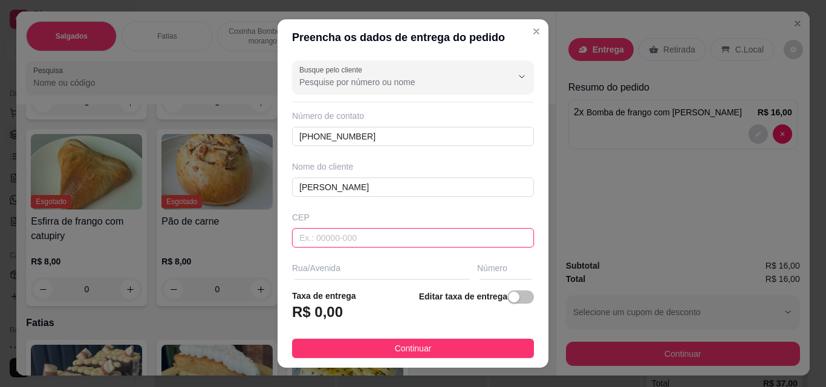
click at [330, 239] on input "text" at bounding box center [413, 237] width 242 height 19
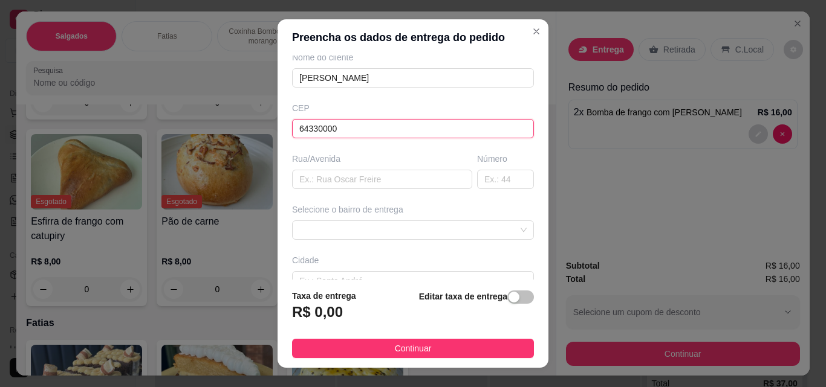
scroll to position [181, 0]
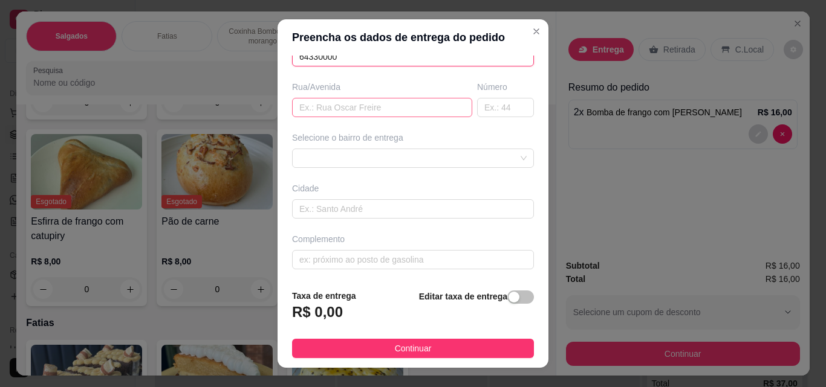
type input "64330000"
click at [359, 107] on input "text" at bounding box center [382, 107] width 180 height 19
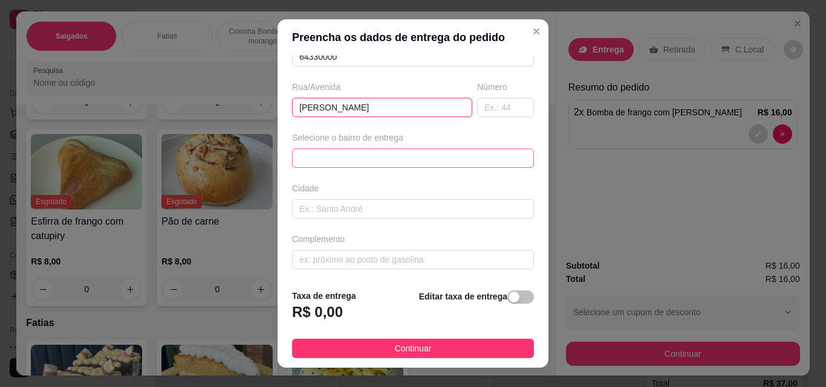
click at [338, 153] on div "64552957034d86202c15ebd1 64552994034d86202c15ebd4 Bairro de fatima - [GEOGRAPHI…" at bounding box center [413, 158] width 242 height 19
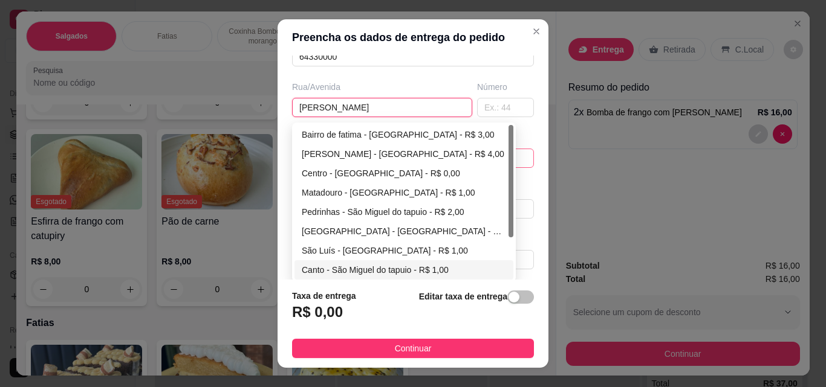
type input "[PERSON_NAME]"
click at [323, 270] on div "Canto - São Miguel do tapuio - R$ 1,00" at bounding box center [404, 269] width 204 height 13
type input "São Miguel do tapuio"
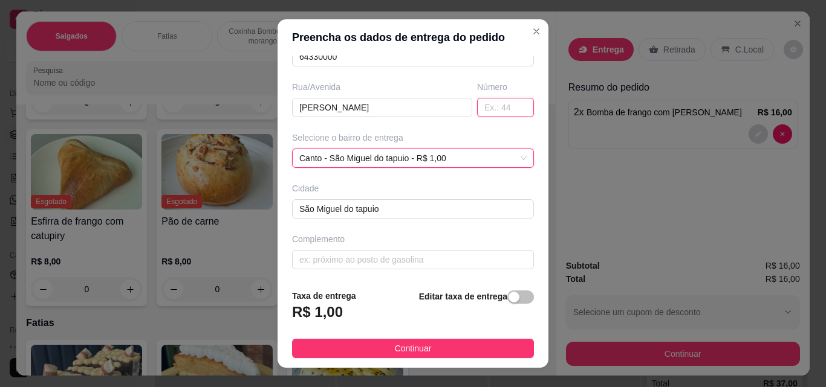
click at [493, 114] on input "text" at bounding box center [505, 107] width 57 height 19
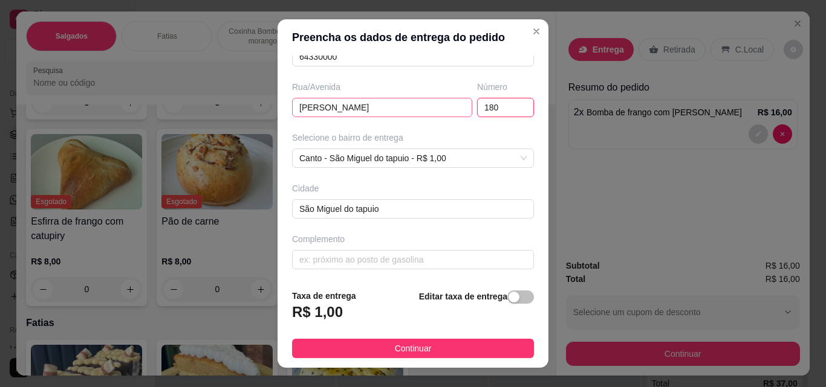
type input "180"
click at [325, 107] on input "[PERSON_NAME]" at bounding box center [382, 107] width 180 height 19
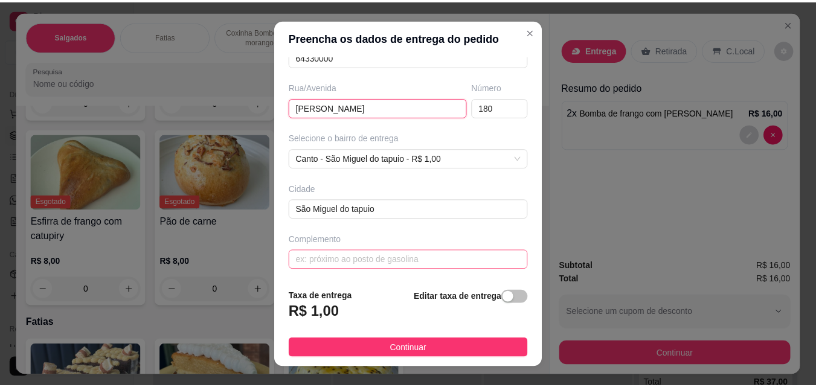
scroll to position [183, 0]
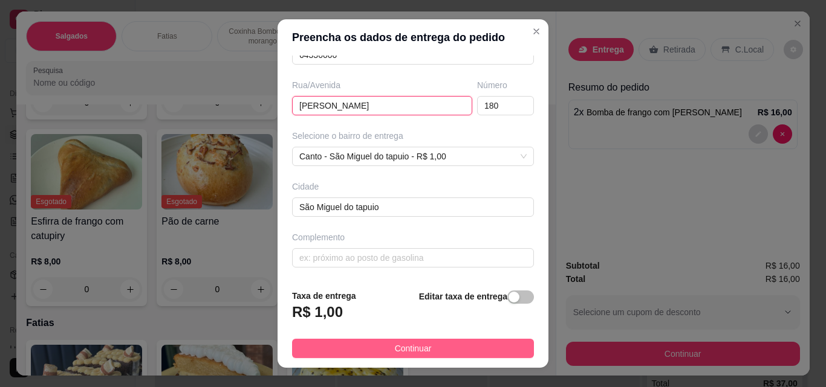
type input "[PERSON_NAME]"
click at [404, 351] on span "Continuar" at bounding box center [413, 348] width 37 height 13
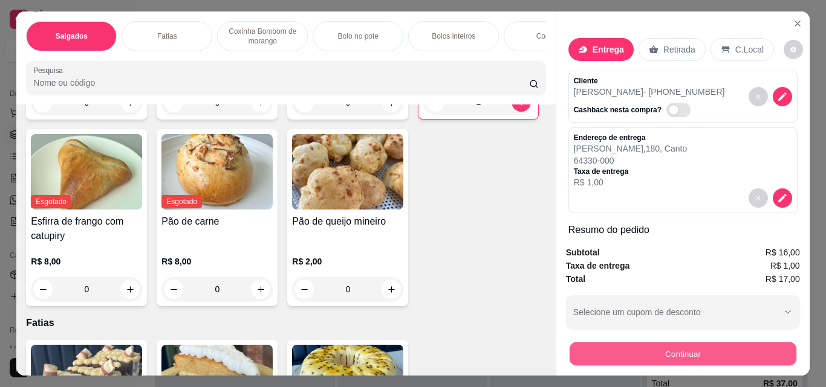
click at [652, 352] on button "Continuar" at bounding box center [682, 354] width 227 height 24
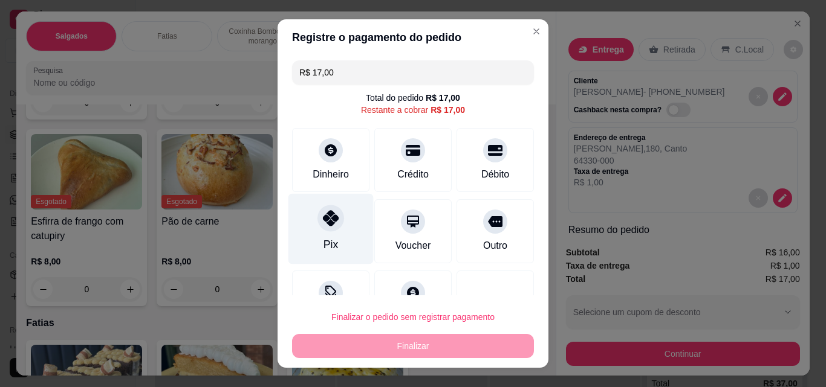
click at [317, 227] on div at bounding box center [330, 218] width 27 height 27
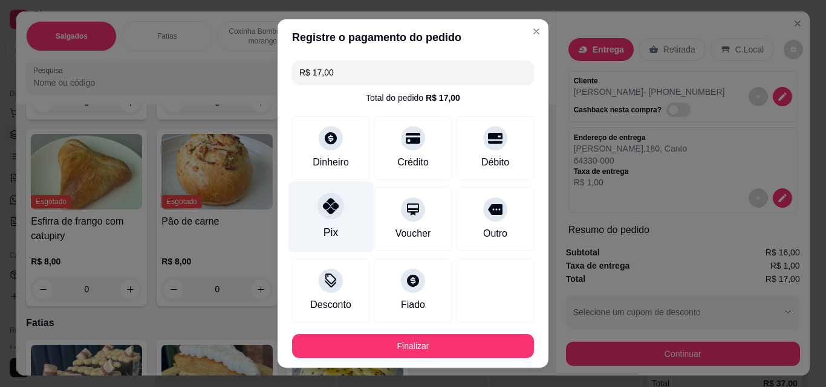
type input "R$ 0,00"
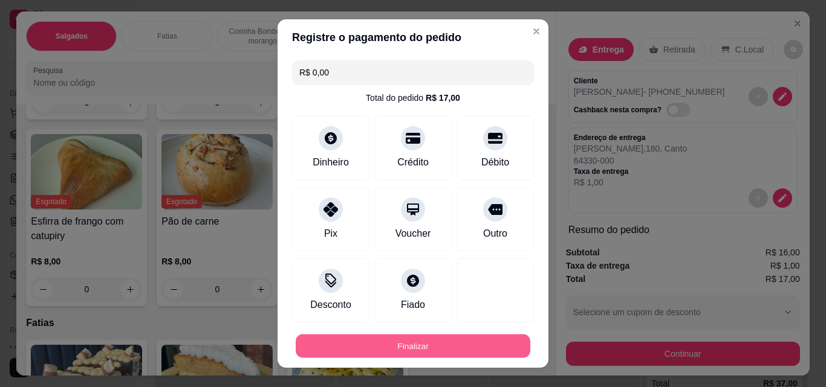
click at [404, 355] on button "Finalizar" at bounding box center [413, 347] width 234 height 24
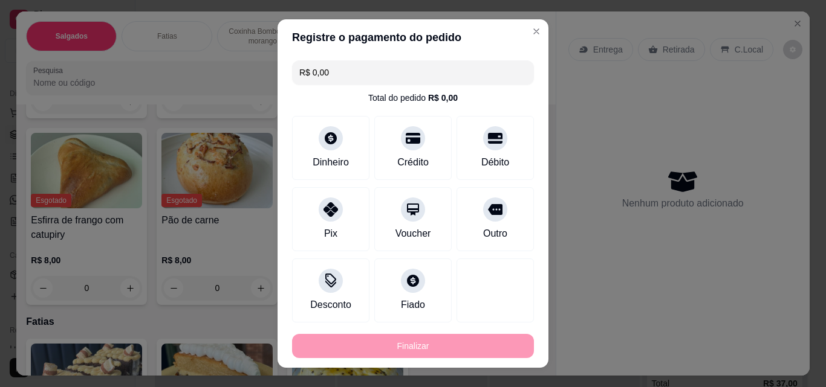
type input "0"
type input "-R$ 17,00"
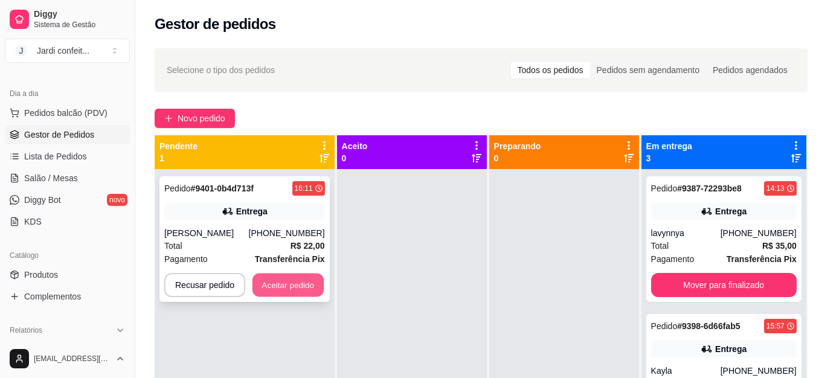
click at [261, 287] on button "Aceitar pedido" at bounding box center [288, 286] width 71 height 24
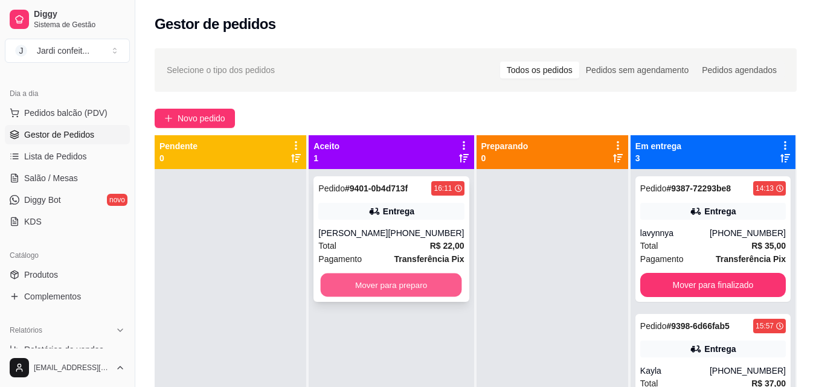
click at [364, 289] on button "Mover para preparo" at bounding box center [391, 286] width 141 height 24
click at [366, 288] on button "Mover para preparo" at bounding box center [391, 286] width 141 height 24
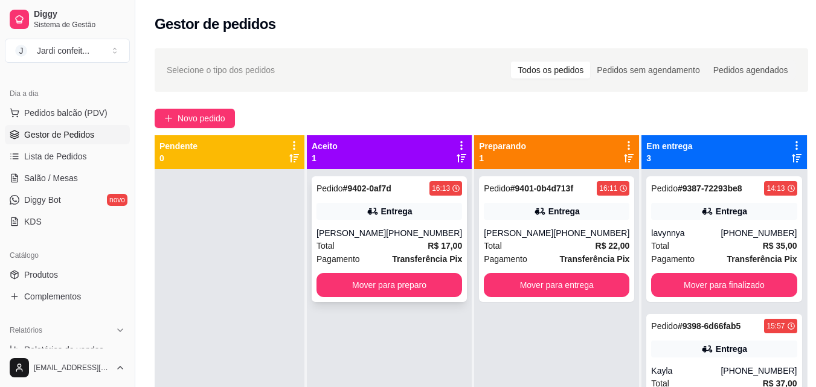
click at [372, 251] on div "Total R$ 17,00" at bounding box center [390, 245] width 146 height 13
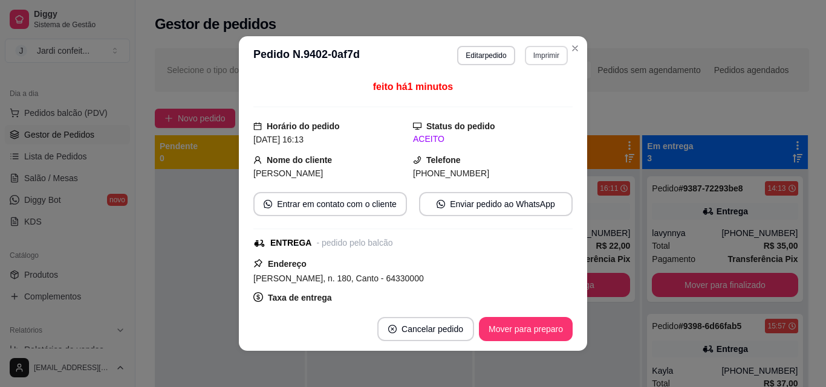
click at [537, 60] on button "Imprimir" at bounding box center [546, 55] width 43 height 19
click at [531, 100] on button "Impressora" at bounding box center [520, 97] width 88 height 19
click at [497, 337] on button "Mover para preparo" at bounding box center [525, 330] width 91 height 24
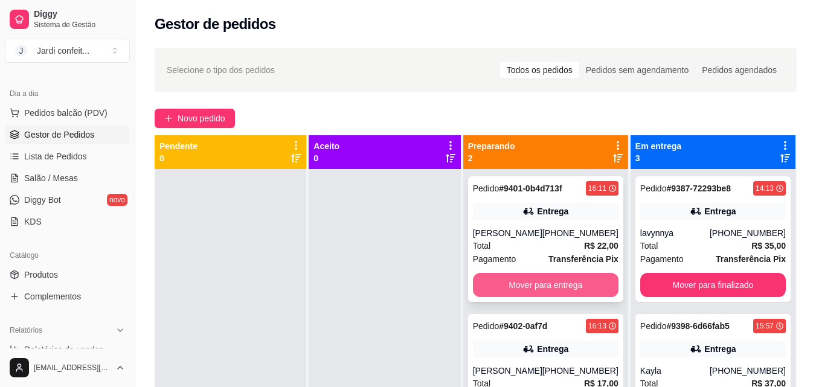
click at [583, 286] on button "Mover para entrega" at bounding box center [546, 285] width 146 height 24
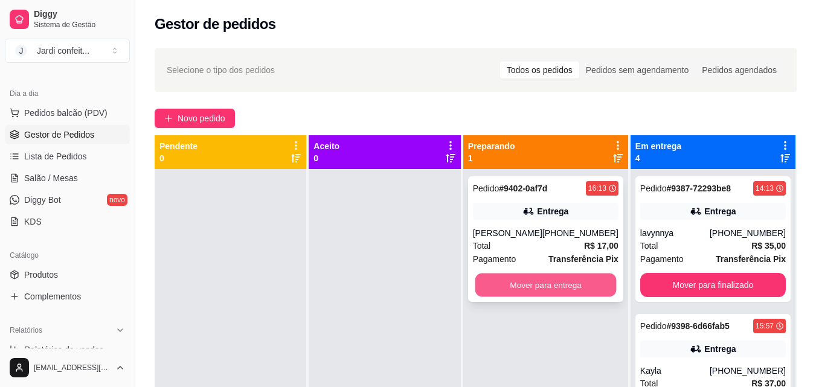
click at [582, 286] on button "Mover para entrega" at bounding box center [545, 286] width 141 height 24
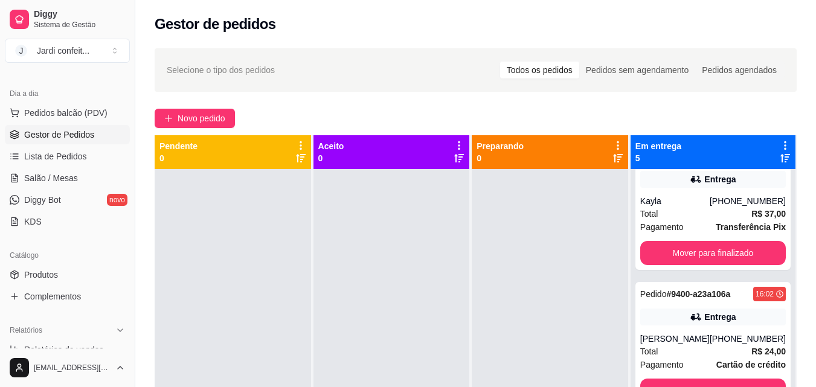
scroll to position [181, 0]
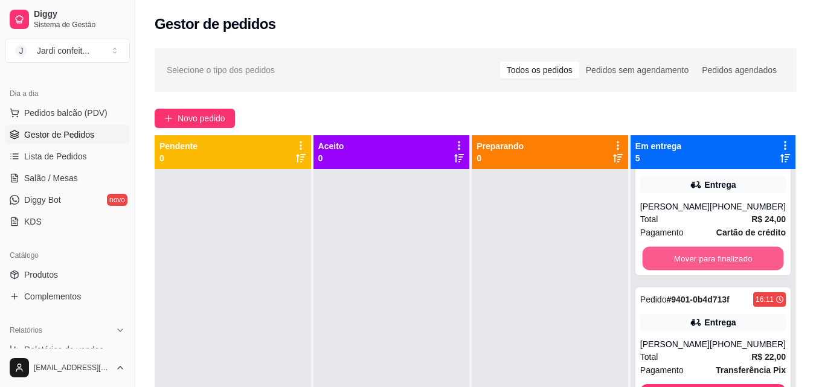
click at [729, 259] on button "Mover para finalizado" at bounding box center [712, 259] width 141 height 24
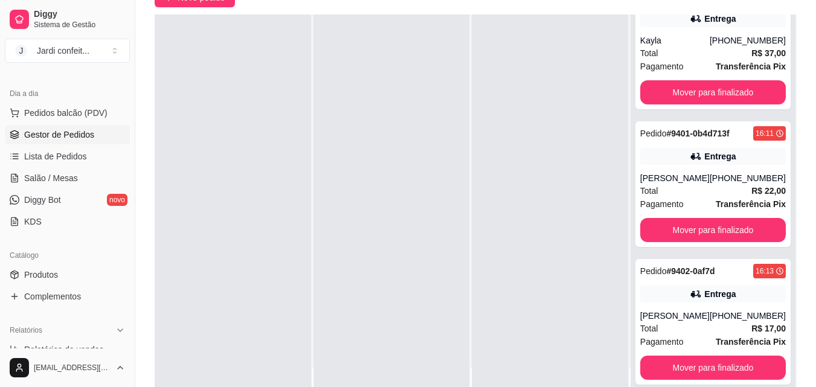
scroll to position [184, 0]
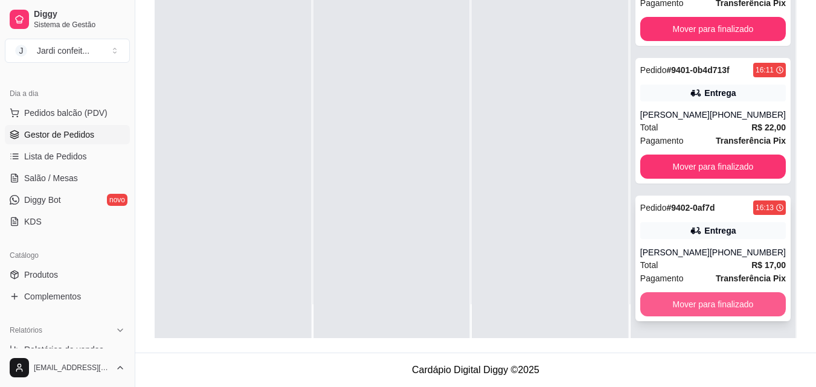
click at [697, 299] on button "Mover para finalizado" at bounding box center [714, 305] width 146 height 24
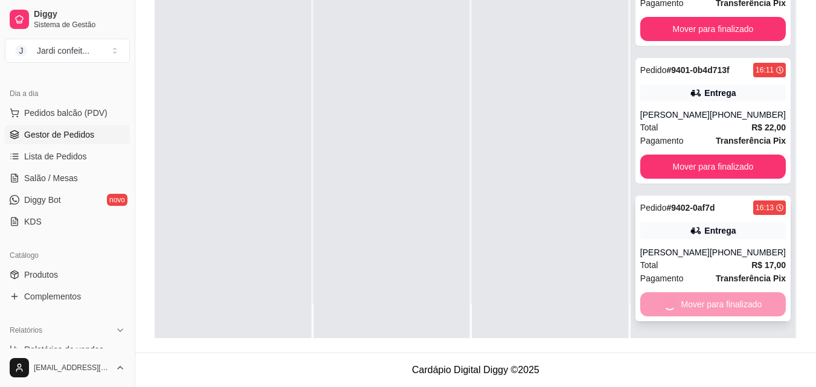
scroll to position [38, 0]
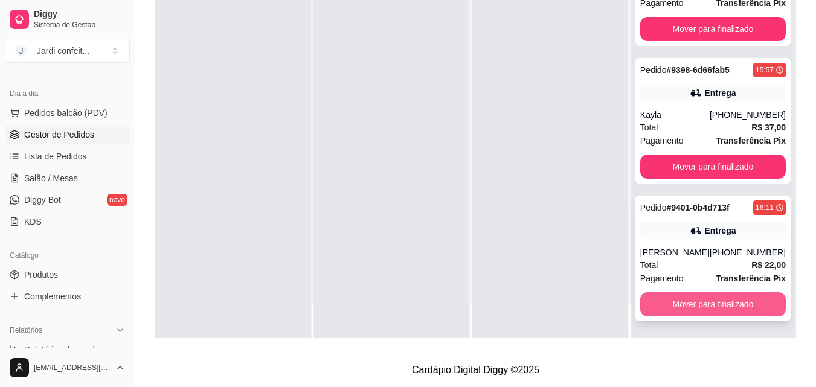
click at [705, 307] on button "Mover para finalizado" at bounding box center [714, 305] width 146 height 24
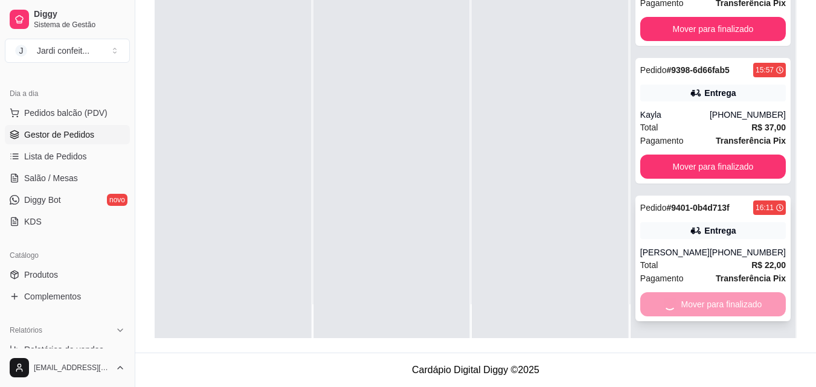
scroll to position [0, 0]
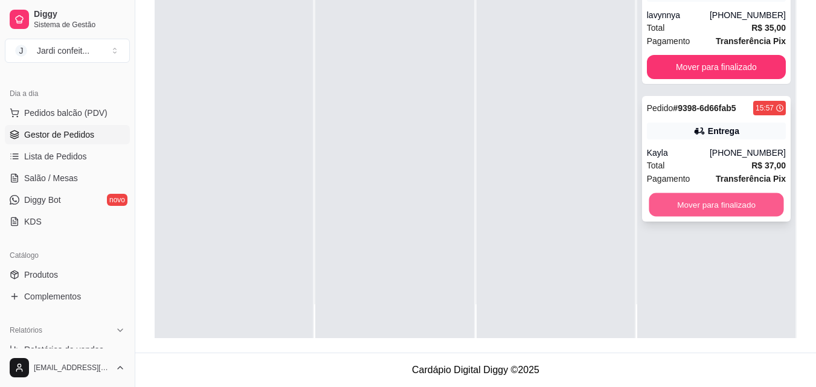
click at [761, 216] on button "Mover para finalizado" at bounding box center [716, 205] width 135 height 24
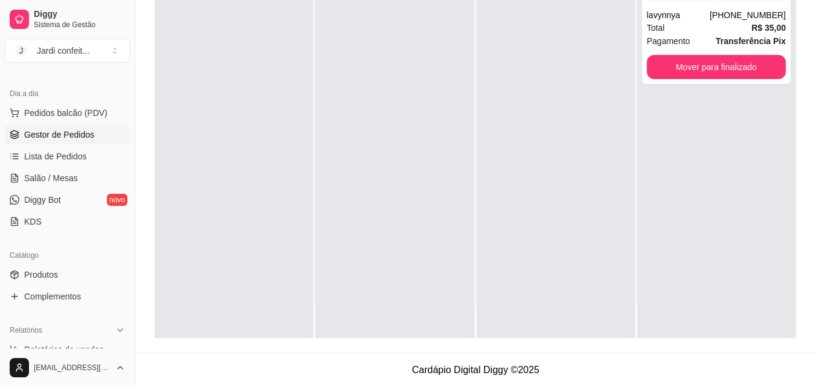
scroll to position [242, 0]
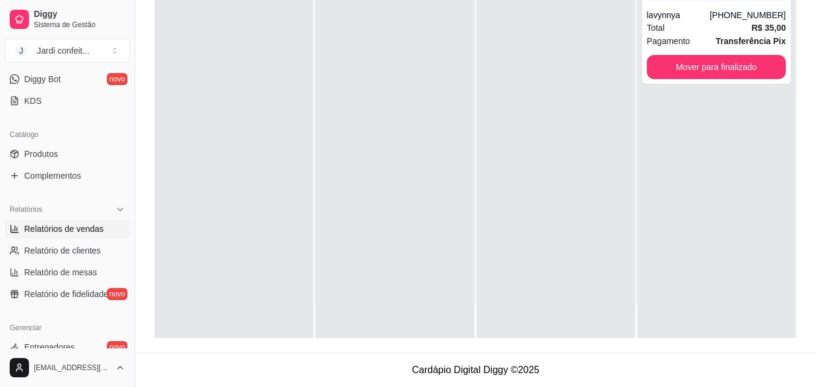
click at [45, 236] on link "Relatórios de vendas" at bounding box center [67, 228] width 125 height 19
select select "ALL"
select select "0"
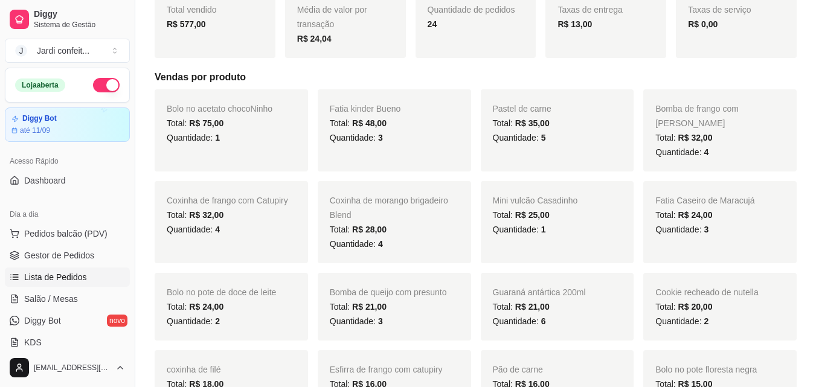
click at [66, 283] on link "Lista de Pedidos" at bounding box center [67, 277] width 125 height 19
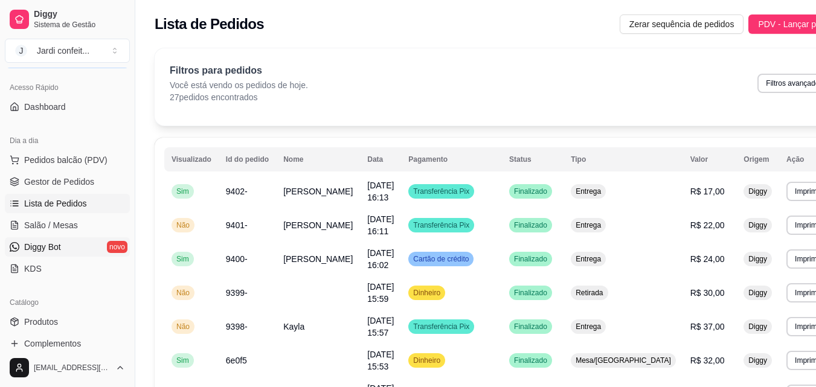
scroll to position [242, 0]
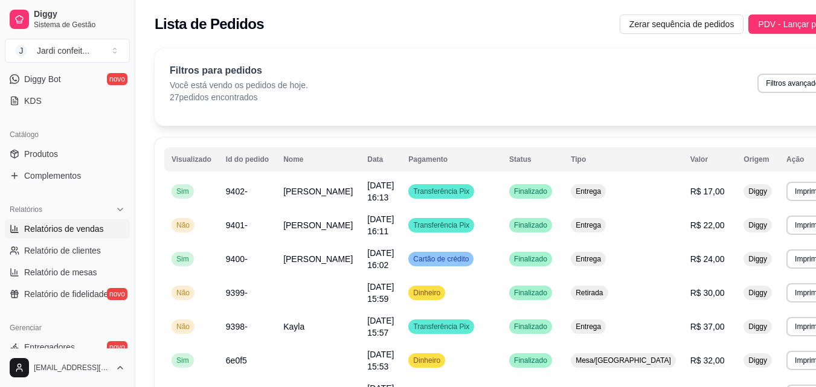
click at [73, 236] on link "Relatórios de vendas" at bounding box center [67, 228] width 125 height 19
select select "ALL"
select select "0"
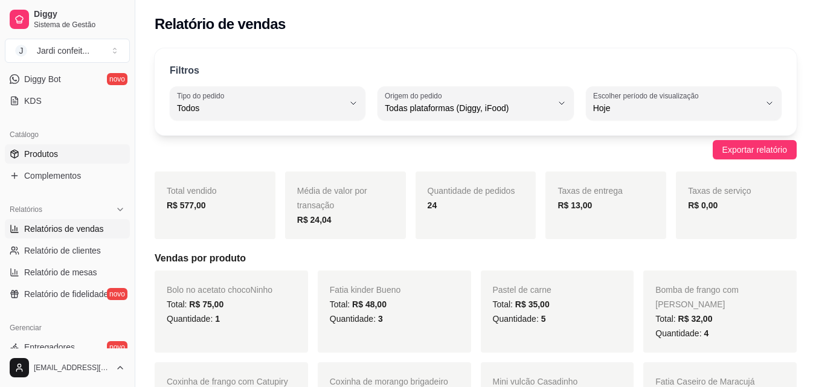
click at [74, 153] on link "Produtos" at bounding box center [67, 153] width 125 height 19
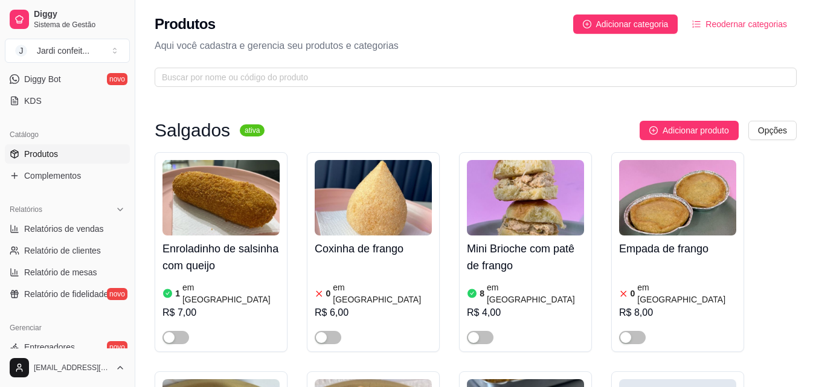
click at [73, 111] on ul "Pedidos balcão (PDV) Gestor de Pedidos Lista de Pedidos Salão / Mesas Diggy Bot…" at bounding box center [67, 46] width 125 height 128
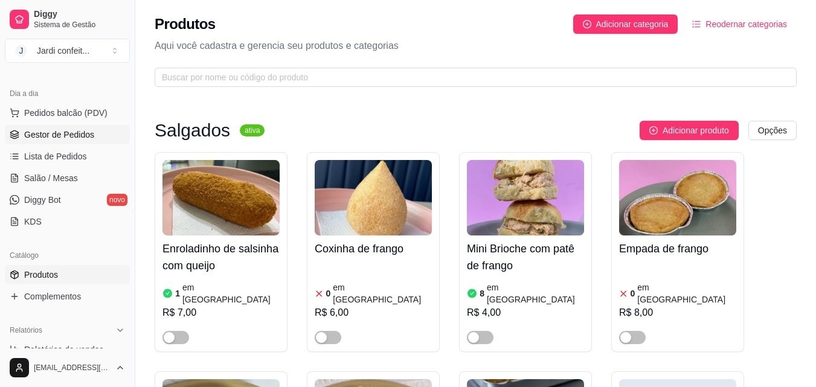
click at [35, 138] on span "Gestor de Pedidos" at bounding box center [59, 135] width 70 height 12
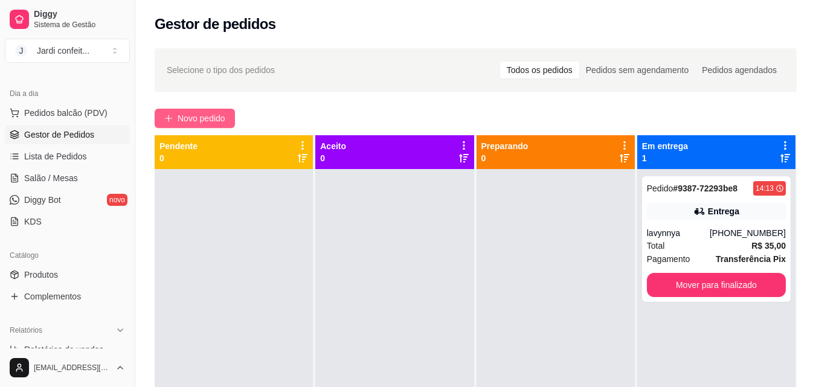
click at [183, 124] on span "Novo pedido" at bounding box center [202, 118] width 48 height 13
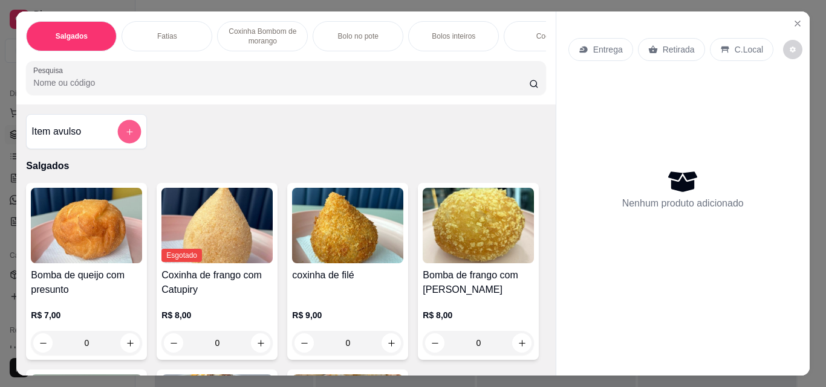
click at [125, 136] on icon "add-separate-item" at bounding box center [129, 132] width 9 height 9
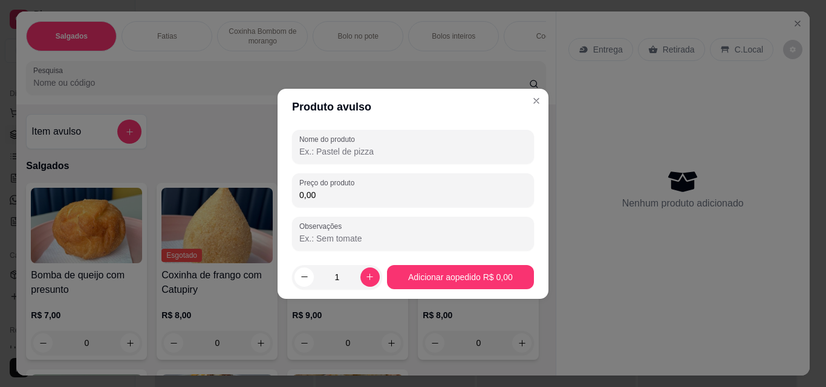
click at [402, 155] on input "Nome do produto" at bounding box center [412, 152] width 227 height 12
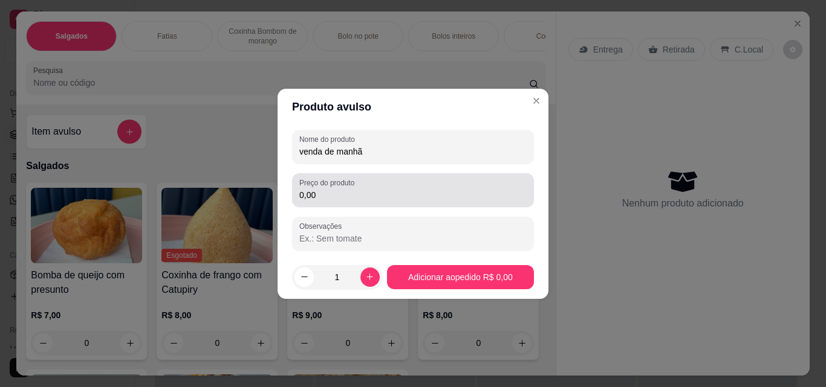
type input "venda de manhã"
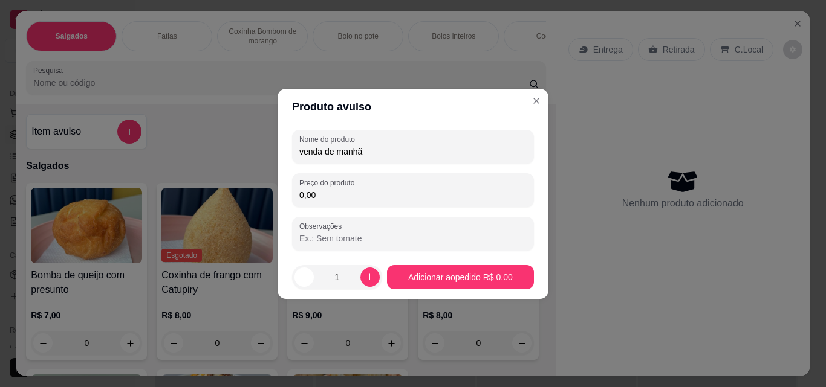
click at [395, 197] on input "0,00" at bounding box center [412, 195] width 227 height 12
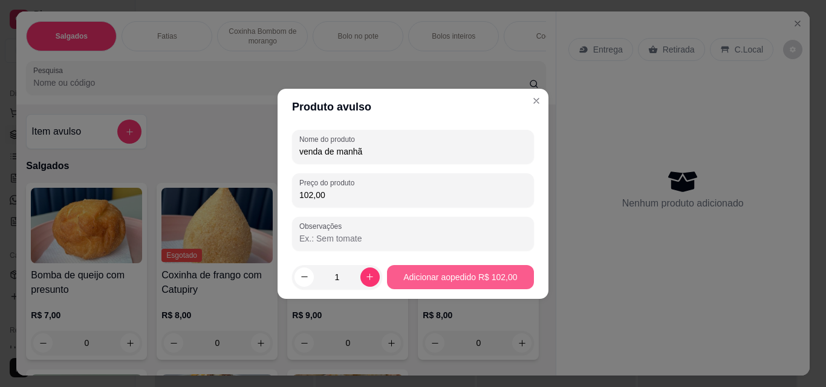
type input "102,00"
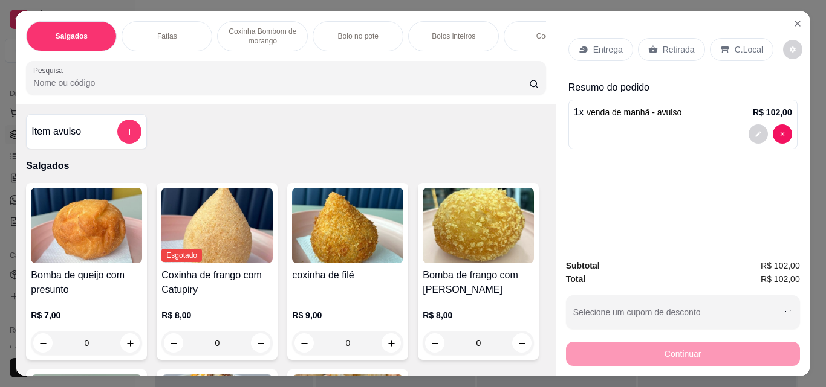
click at [655, 45] on div "Retirada" at bounding box center [671, 49] width 67 height 23
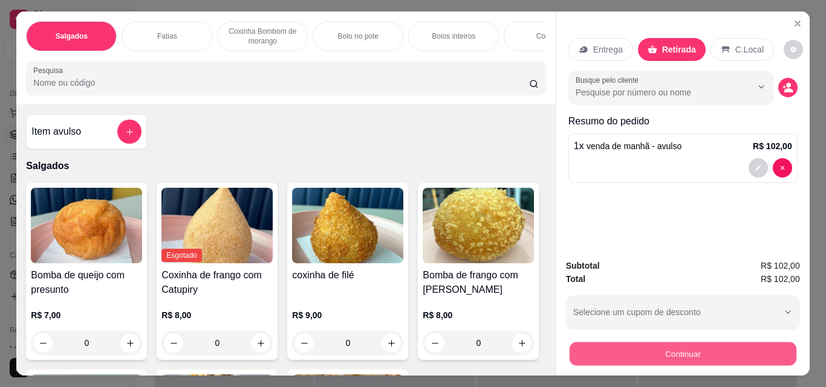
click at [686, 352] on button "Continuar" at bounding box center [682, 354] width 227 height 24
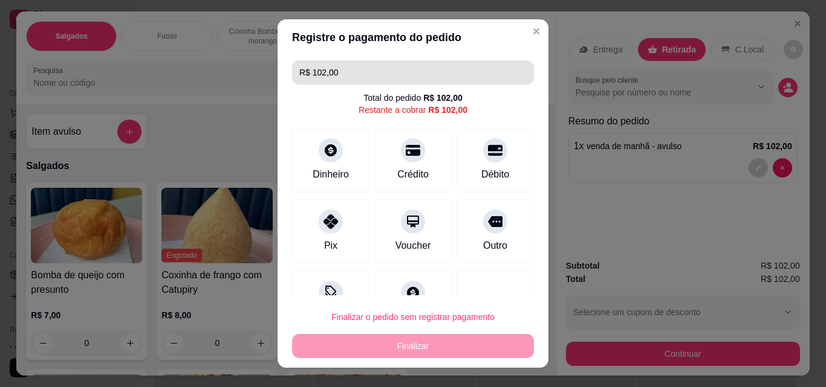
click at [377, 69] on input "R$ 102,00" at bounding box center [412, 72] width 227 height 24
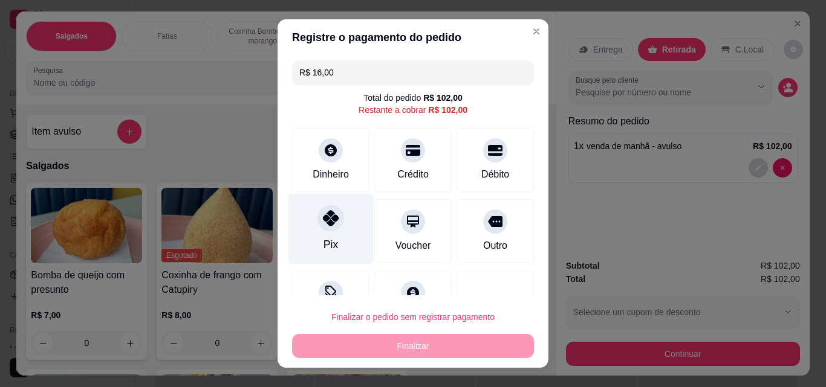
click at [308, 217] on div "Pix" at bounding box center [330, 229] width 85 height 71
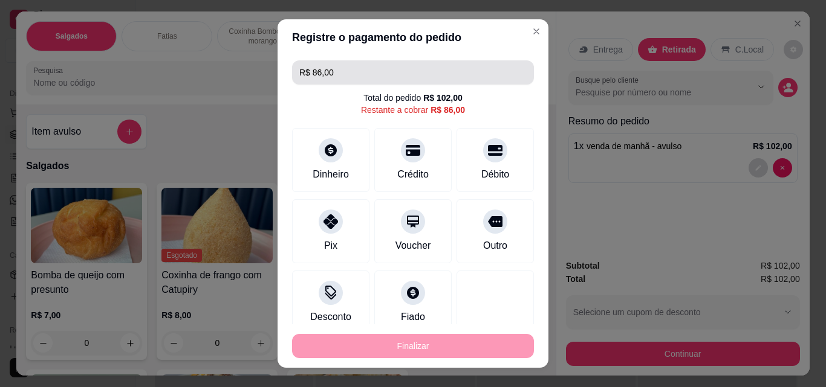
click at [393, 68] on input "R$ 86,00" at bounding box center [412, 72] width 227 height 24
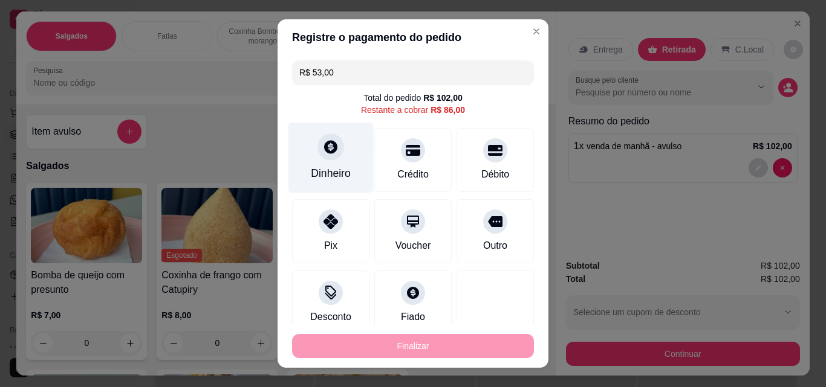
type input "R$ 53,00"
click at [324, 173] on div "Dinheiro" at bounding box center [331, 174] width 40 height 16
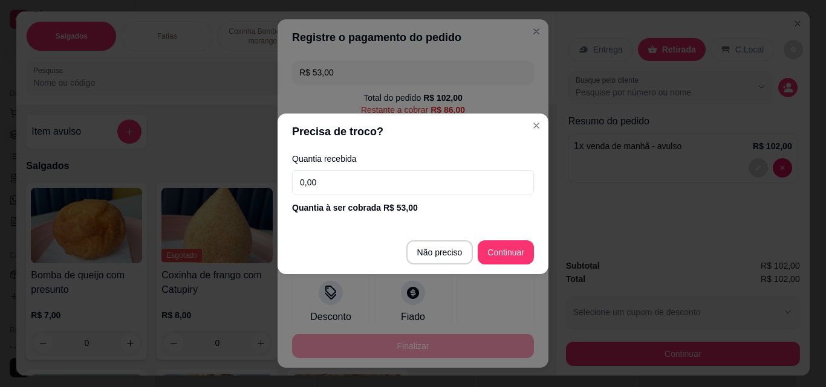
click at [380, 186] on input "0,00" at bounding box center [413, 182] width 242 height 24
type input "53,00"
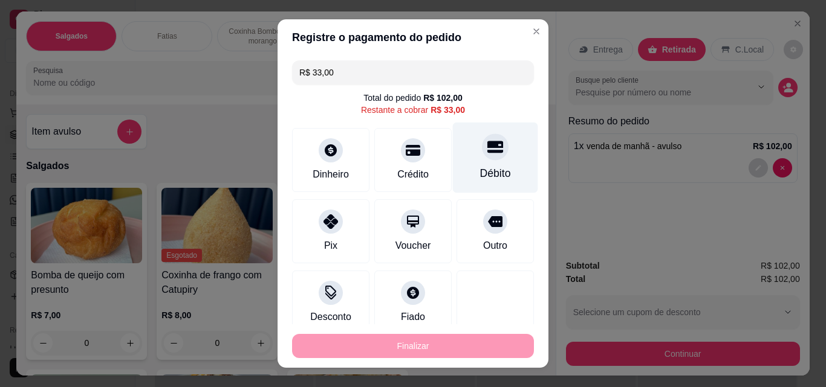
click at [453, 167] on div "Débito" at bounding box center [495, 158] width 85 height 71
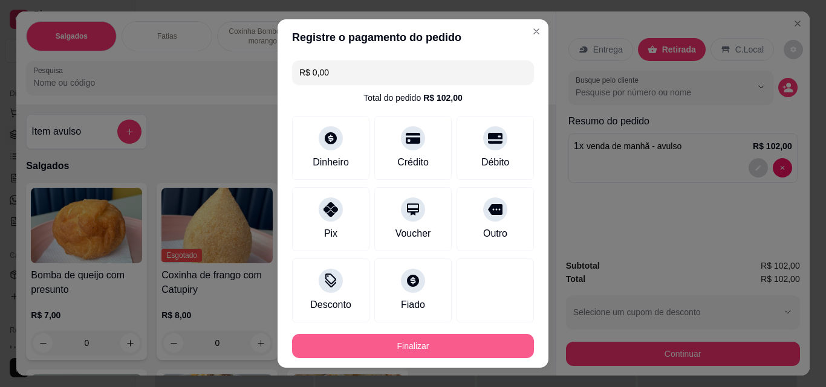
click at [427, 356] on button "Finalizar" at bounding box center [413, 346] width 242 height 24
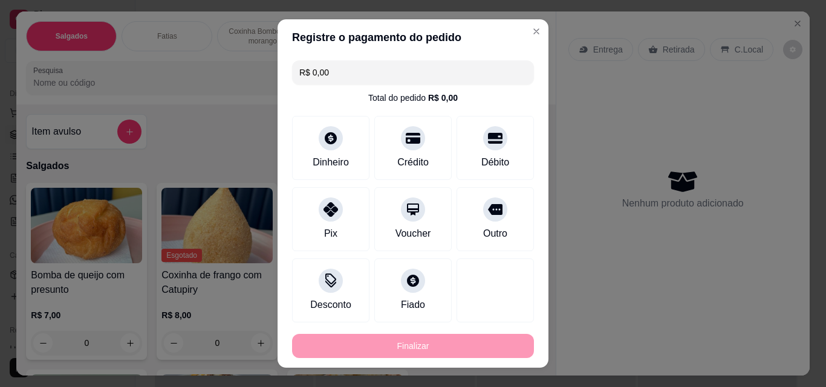
type input "-R$ 102,00"
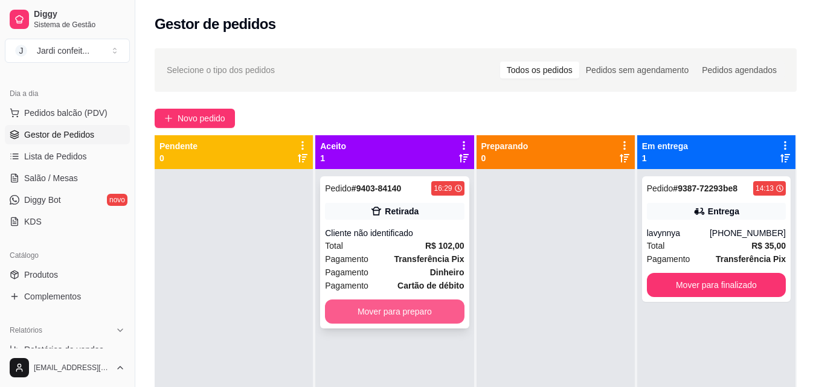
click at [447, 306] on button "Mover para preparo" at bounding box center [394, 312] width 139 height 24
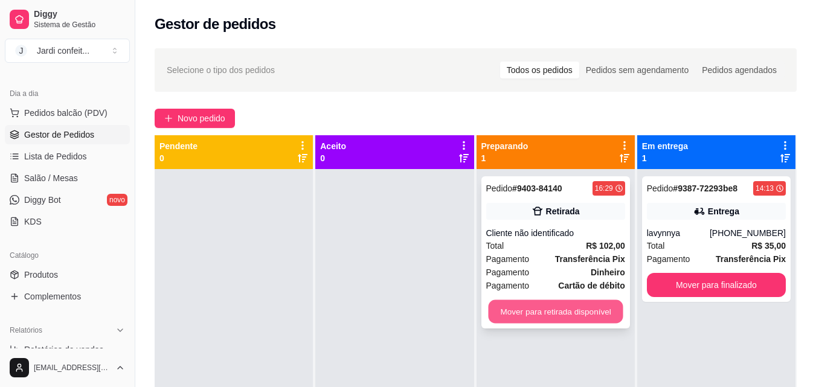
click at [499, 318] on button "Mover para retirada disponível" at bounding box center [555, 312] width 135 height 24
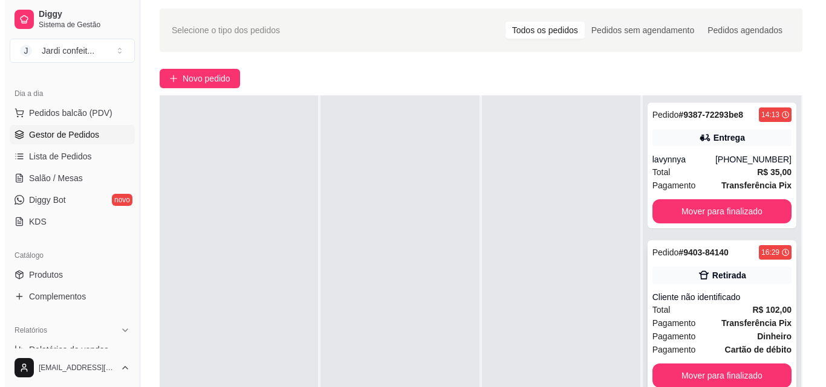
scroll to position [60, 0]
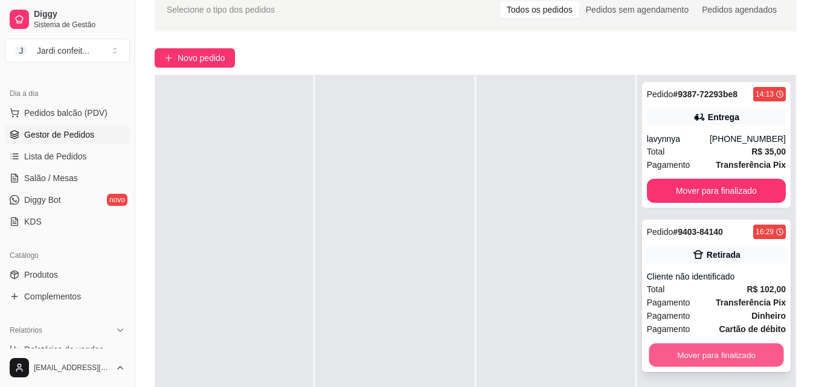
click at [684, 354] on button "Mover para finalizado" at bounding box center [716, 356] width 135 height 24
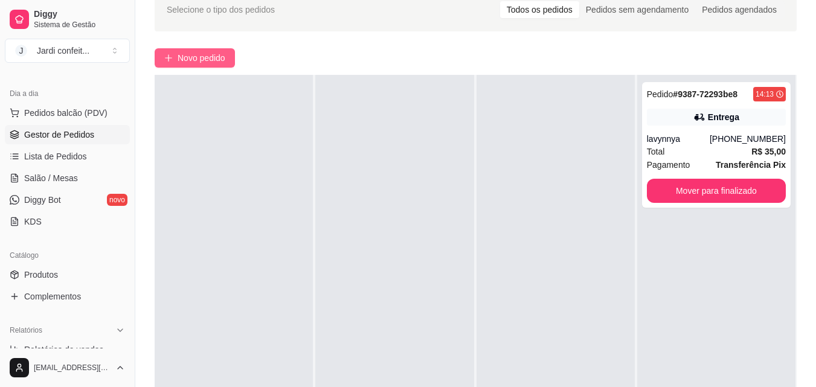
click at [199, 53] on span "Novo pedido" at bounding box center [202, 57] width 48 height 13
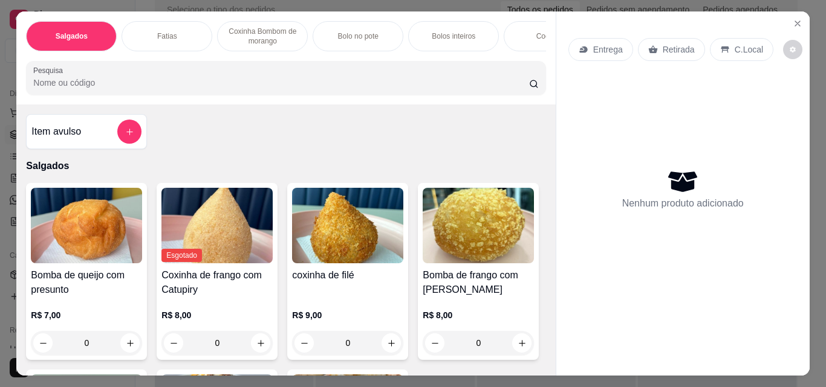
scroll to position [121, 0]
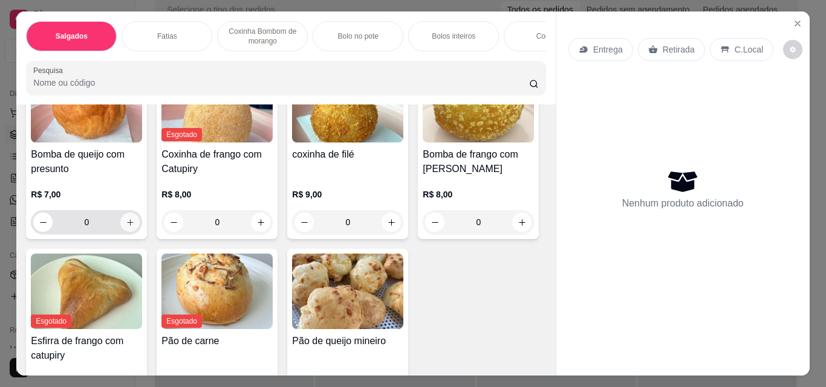
click at [120, 222] on button "increase-product-quantity" at bounding box center [129, 222] width 19 height 19
type input "1"
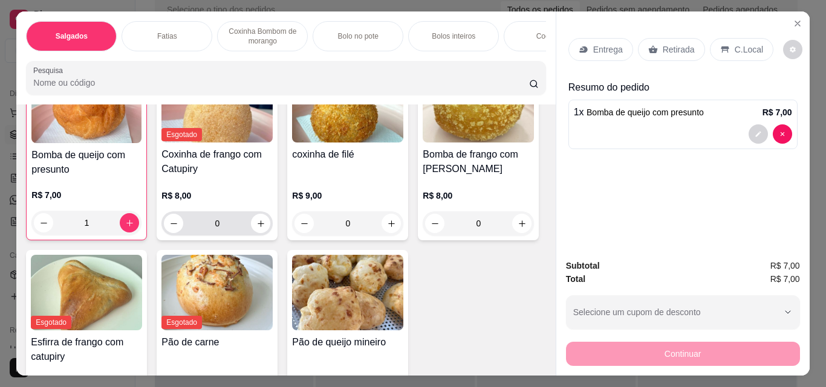
scroll to position [121, 0]
click at [654, 38] on div "Retirada" at bounding box center [671, 49] width 67 height 23
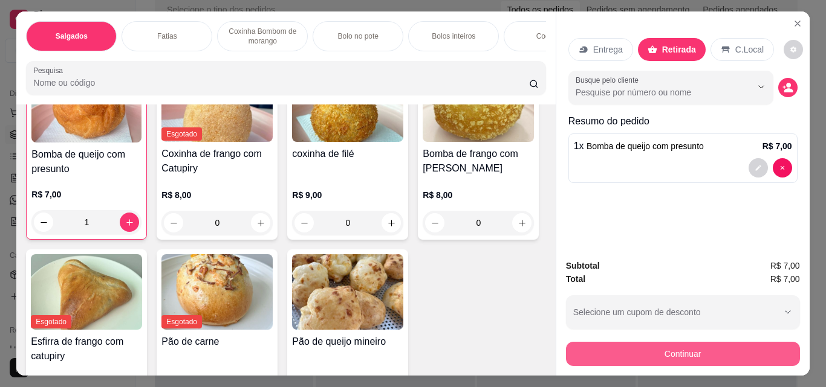
click at [719, 345] on button "Continuar" at bounding box center [683, 354] width 234 height 24
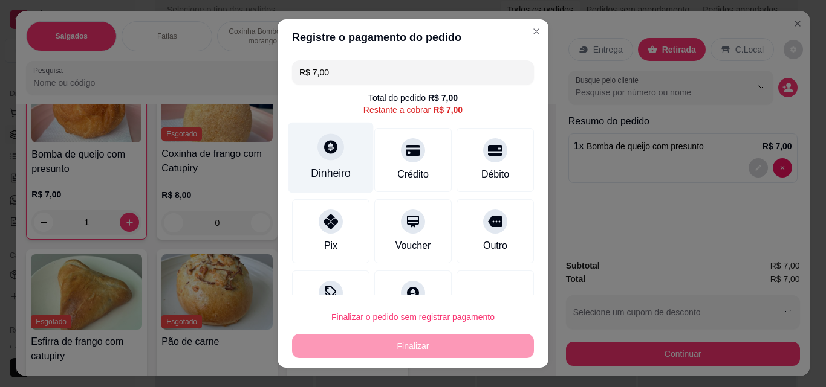
click at [323, 181] on div "Dinheiro" at bounding box center [331, 174] width 40 height 16
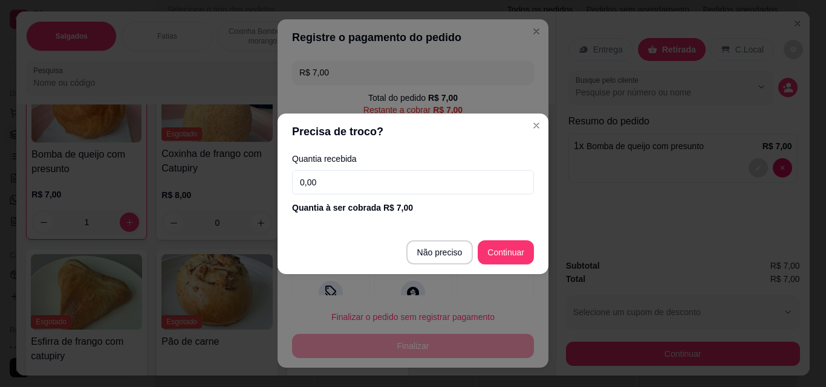
click at [351, 186] on input "0,00" at bounding box center [413, 182] width 242 height 24
type input "7,00"
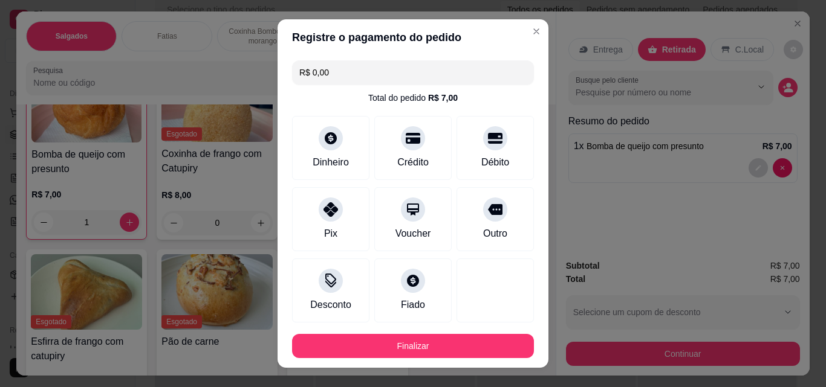
type input "R$ 0,00"
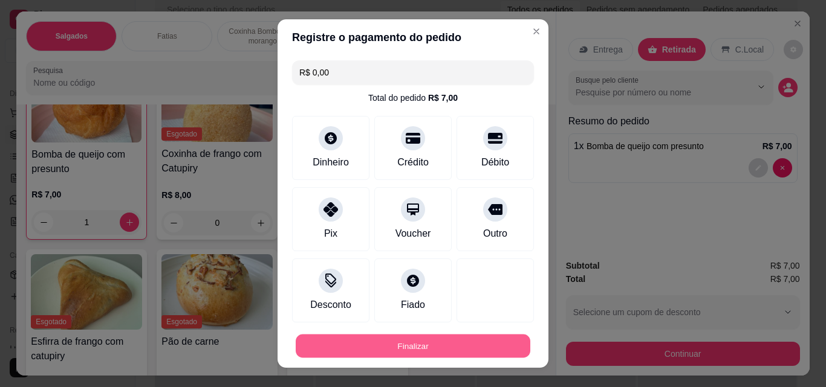
click at [459, 347] on button "Finalizar" at bounding box center [413, 347] width 234 height 24
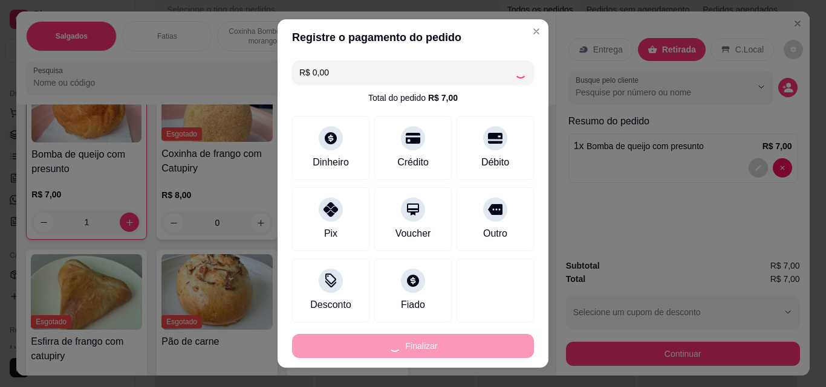
type input "0"
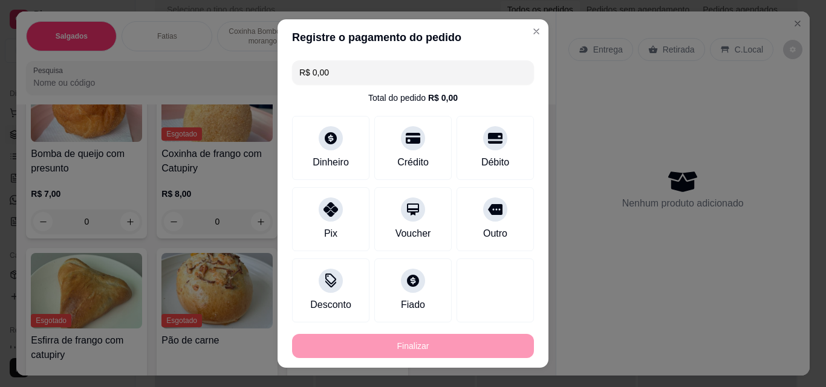
type input "-R$ 7,00"
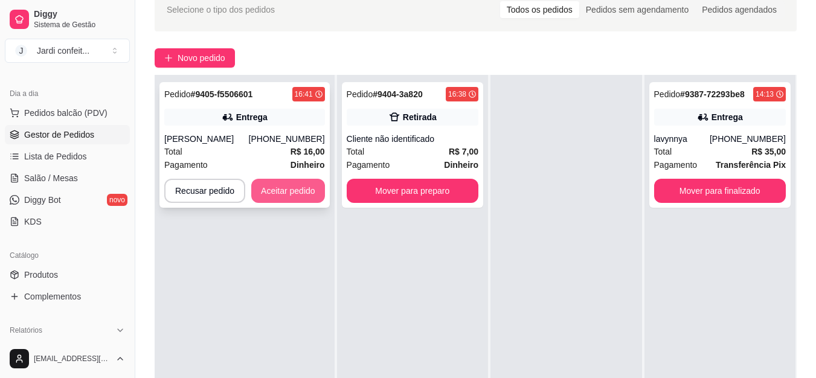
click at [264, 189] on button "Aceitar pedido" at bounding box center [288, 191] width 74 height 24
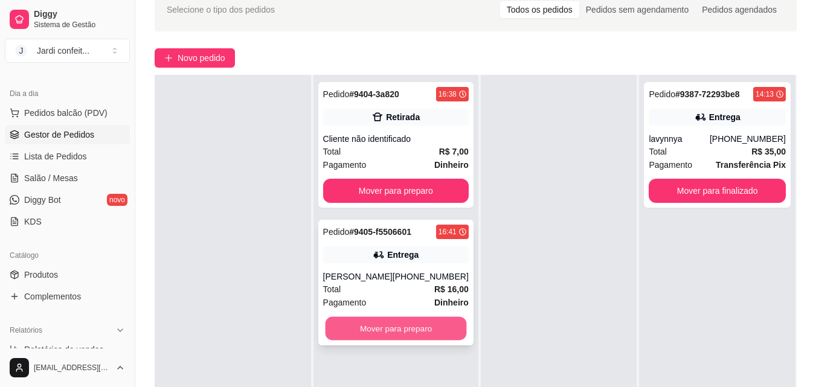
click at [412, 325] on button "Mover para preparo" at bounding box center [395, 329] width 141 height 24
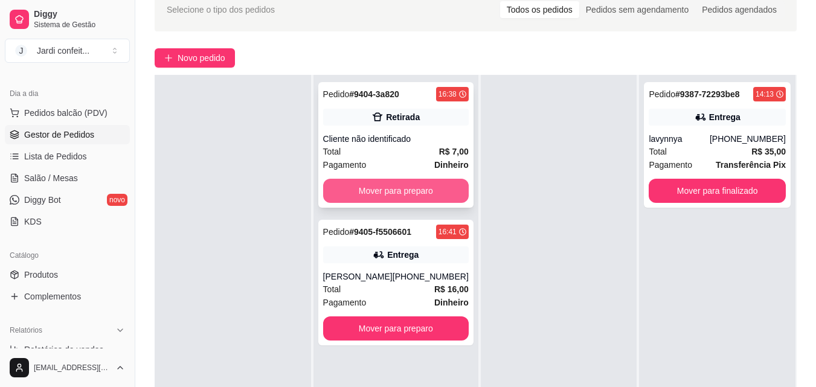
click at [443, 189] on button "Mover para preparo" at bounding box center [396, 191] width 146 height 24
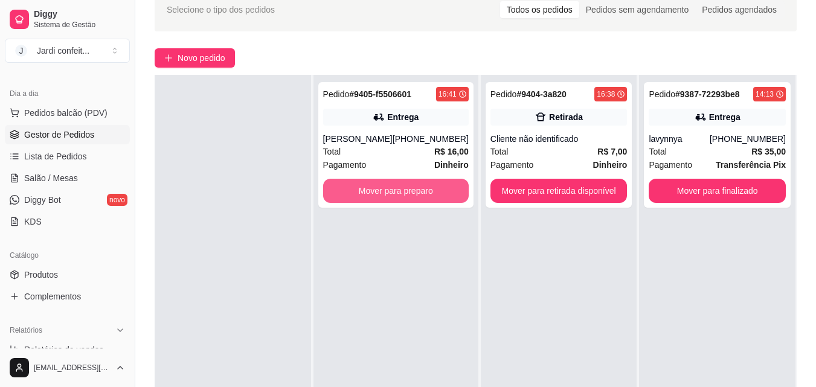
click at [443, 189] on button "Mover para preparo" at bounding box center [396, 191] width 146 height 24
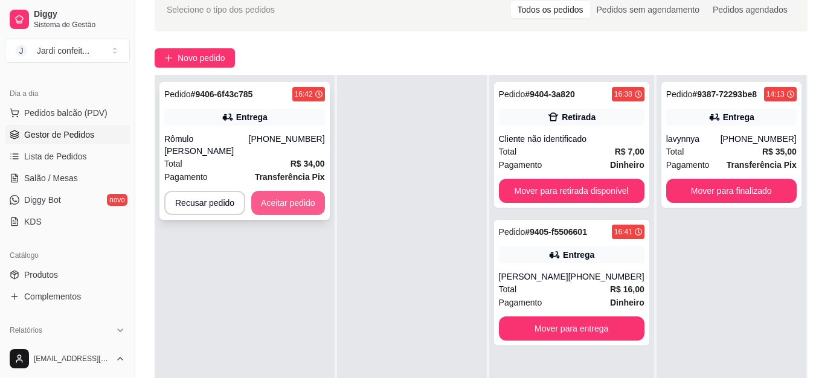
click at [291, 195] on button "Aceitar pedido" at bounding box center [288, 203] width 74 height 24
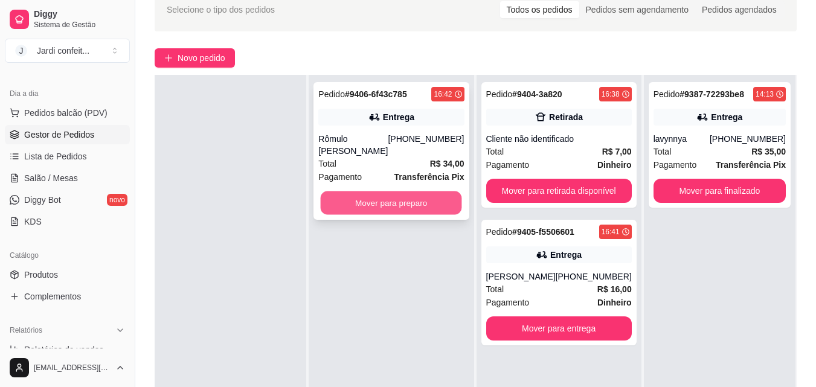
click at [363, 201] on button "Mover para preparo" at bounding box center [391, 204] width 141 height 24
click at [421, 207] on button "Mover para preparo" at bounding box center [391, 203] width 146 height 24
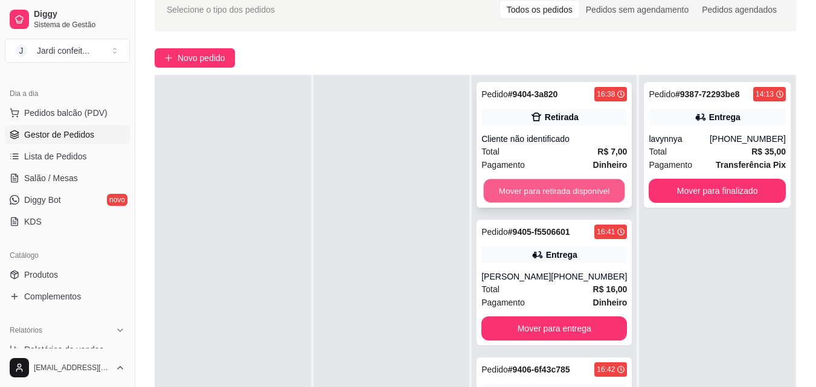
click at [577, 184] on button "Mover para retirada disponível" at bounding box center [554, 191] width 141 height 24
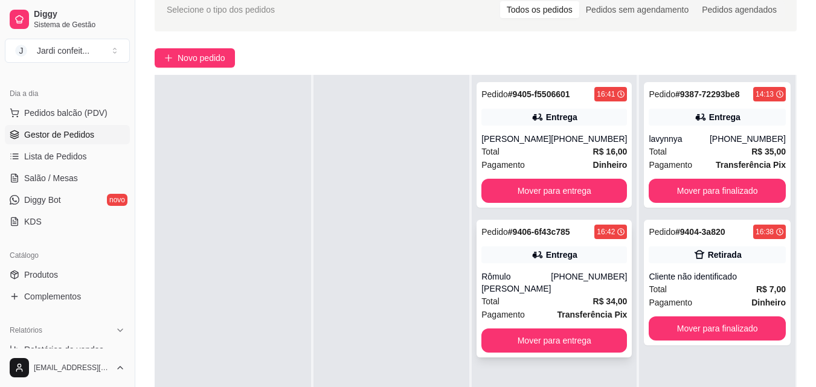
click at [572, 289] on div "[PHONE_NUMBER]" at bounding box center [589, 283] width 76 height 24
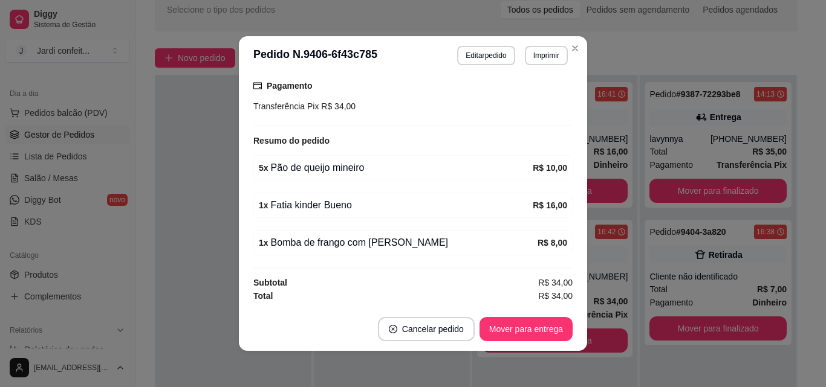
scroll to position [2, 0]
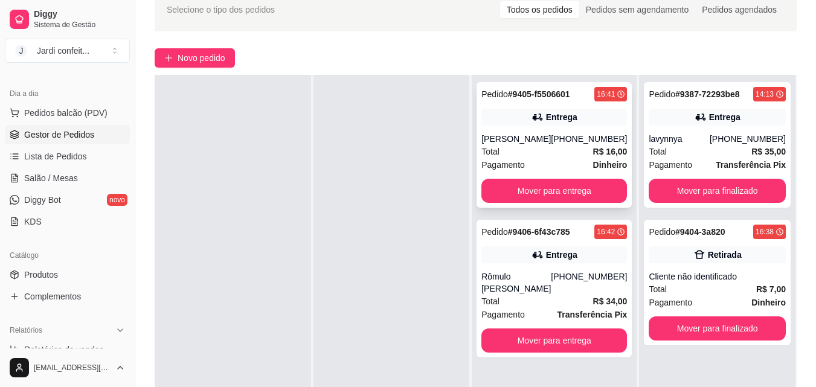
click at [513, 140] on div "[PERSON_NAME]" at bounding box center [516, 139] width 69 height 12
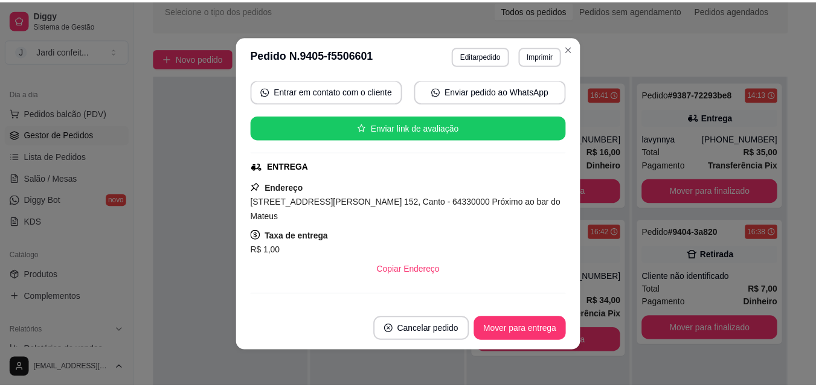
scroll to position [181, 0]
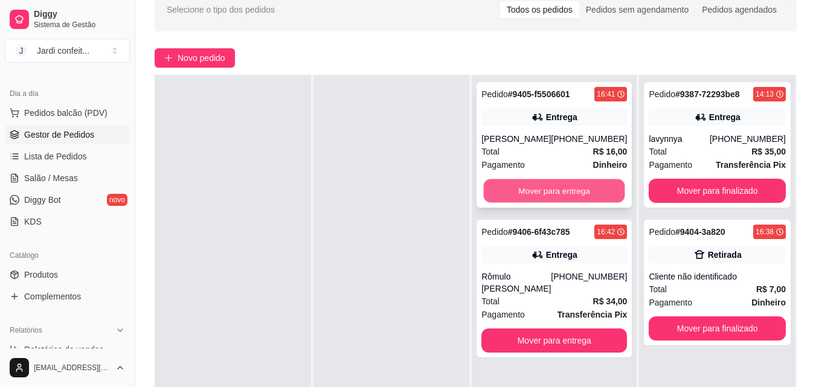
click at [547, 192] on button "Mover para entrega" at bounding box center [554, 191] width 141 height 24
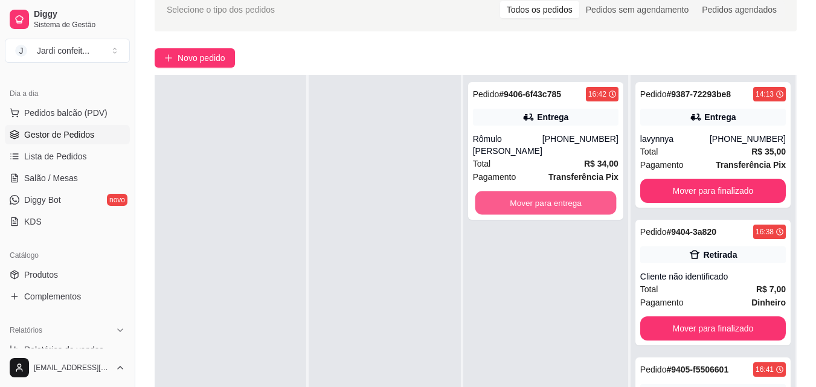
click at [547, 192] on button "Mover para entrega" at bounding box center [545, 204] width 141 height 24
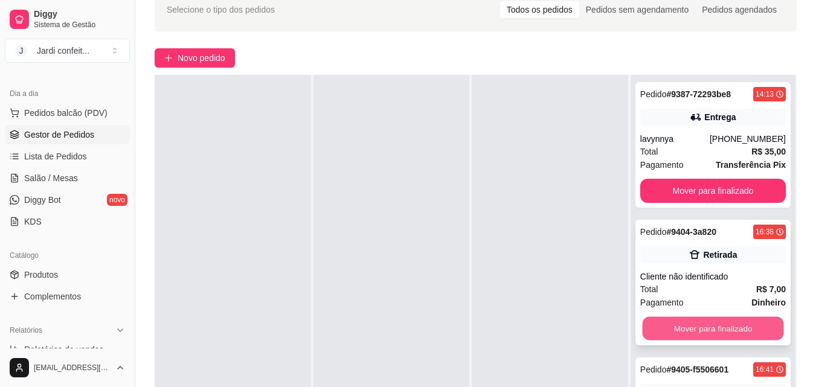
click at [667, 331] on button "Mover para finalizado" at bounding box center [712, 329] width 141 height 24
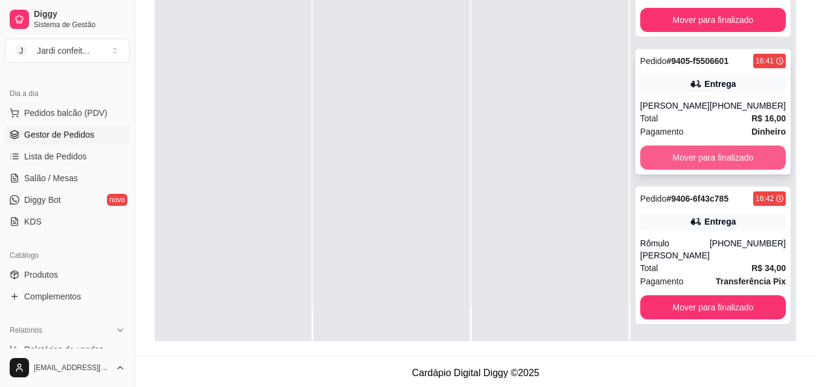
click at [719, 160] on button "Mover para finalizado" at bounding box center [714, 158] width 146 height 24
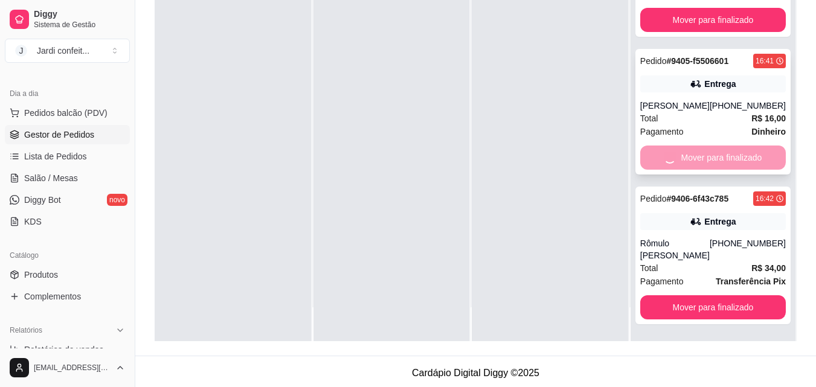
scroll to position [0, 0]
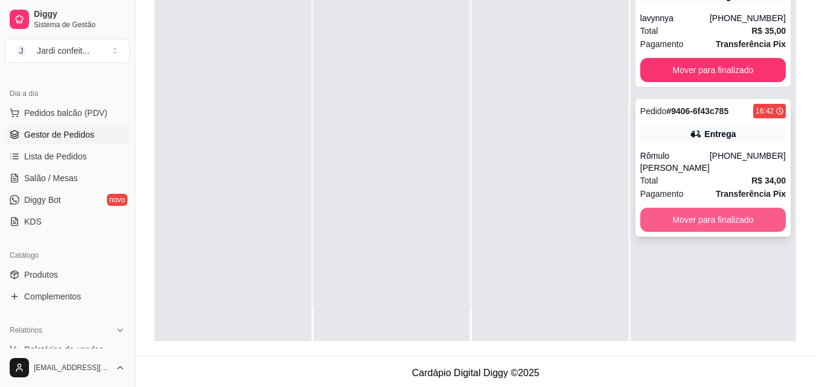
click at [691, 225] on button "Mover para finalizado" at bounding box center [714, 220] width 146 height 24
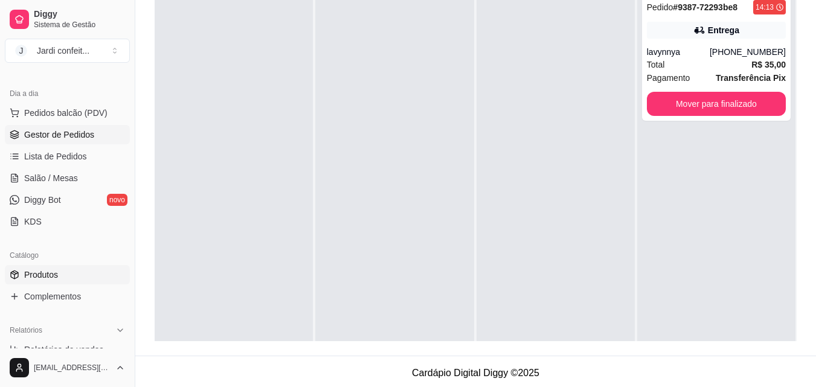
click at [60, 275] on link "Produtos" at bounding box center [67, 274] width 125 height 19
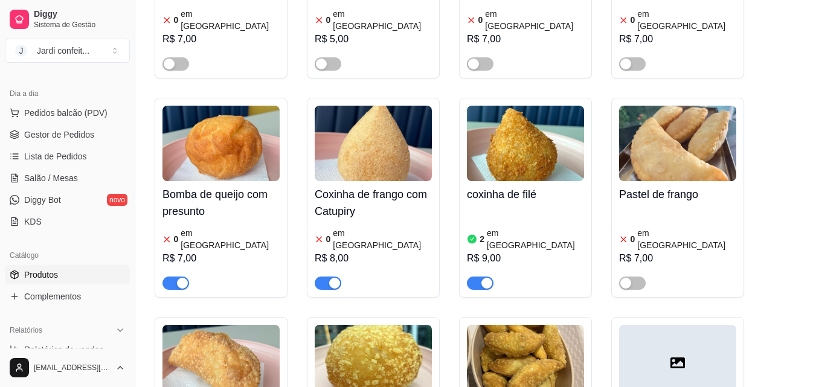
scroll to position [725, 0]
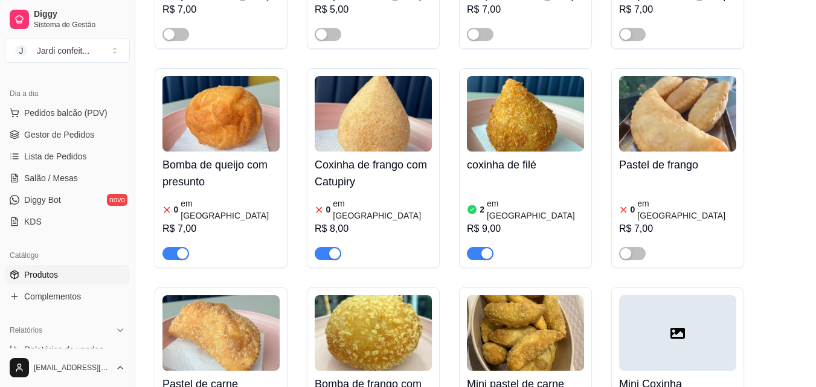
click at [537, 198] on div "2 em [GEOGRAPHIC_DATA]" at bounding box center [525, 210] width 117 height 24
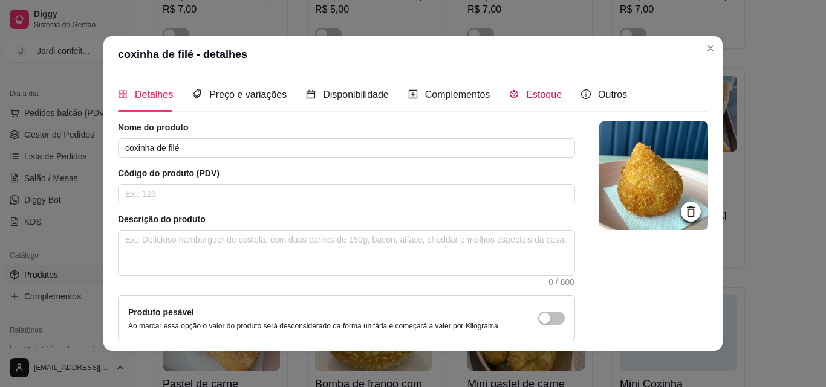
click at [536, 99] on span "Estoque" at bounding box center [544, 94] width 36 height 10
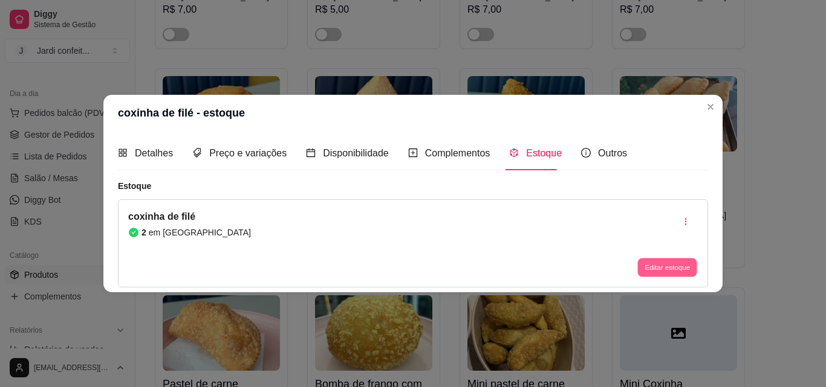
click at [679, 266] on button "Editar estoque" at bounding box center [666, 268] width 59 height 19
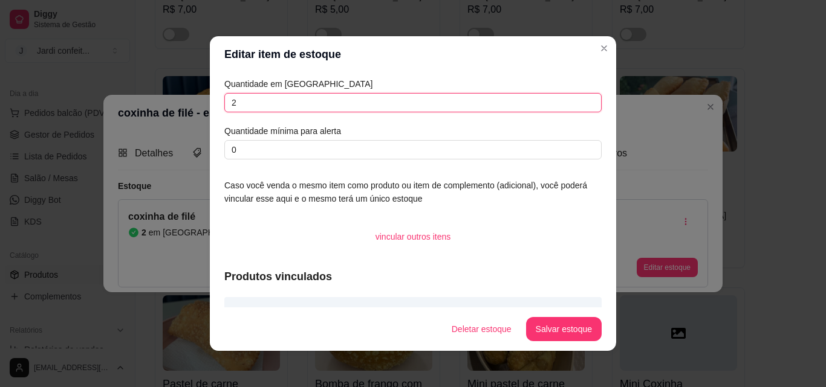
click at [467, 99] on input "2" at bounding box center [412, 102] width 377 height 19
type input "3"
click at [581, 331] on button "Salvar estoque" at bounding box center [563, 330] width 74 height 24
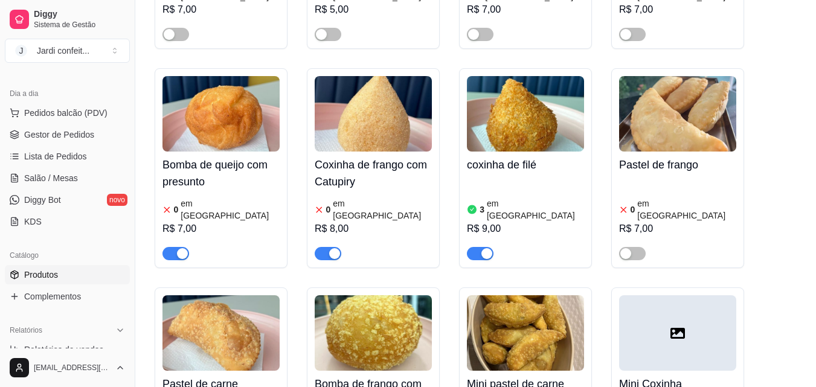
click at [180, 246] on div at bounding box center [176, 253] width 27 height 15
click at [177, 248] on div "button" at bounding box center [182, 253] width 11 height 11
click at [378, 198] on div "0 em [GEOGRAPHIC_DATA]" at bounding box center [373, 210] width 117 height 24
click at [523, 99] on span "Estoque" at bounding box center [540, 94] width 36 height 10
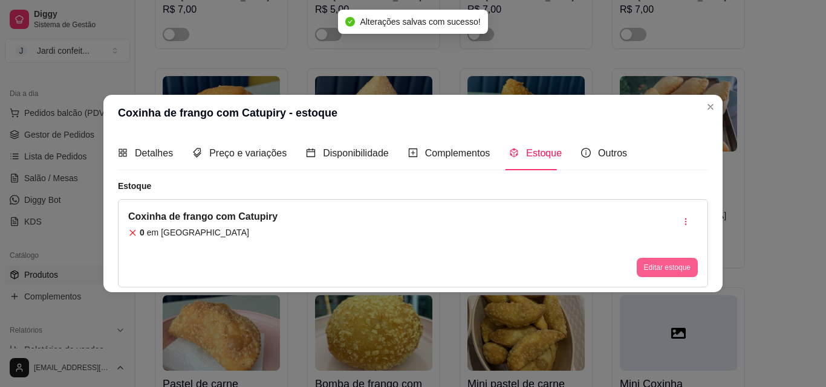
click at [657, 269] on button "Editar estoque" at bounding box center [666, 267] width 61 height 19
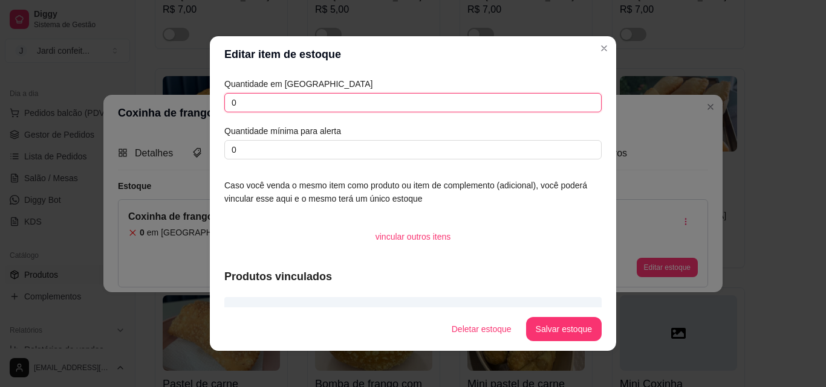
click at [286, 101] on input "0" at bounding box center [412, 102] width 377 height 19
type input "02"
click at [580, 329] on button "Salvar estoque" at bounding box center [563, 330] width 74 height 24
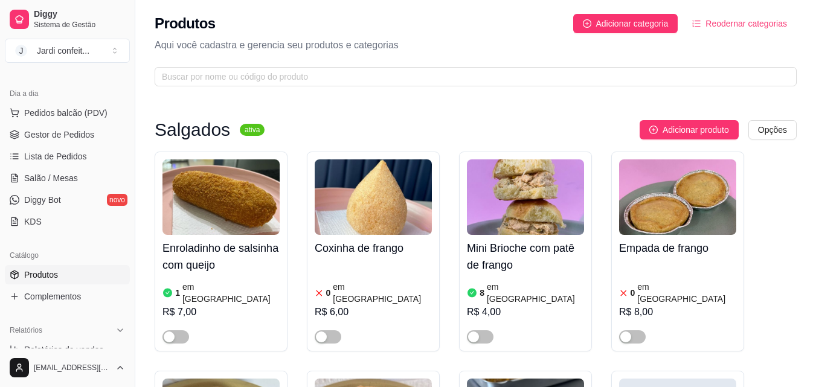
scroll to position [0, 0]
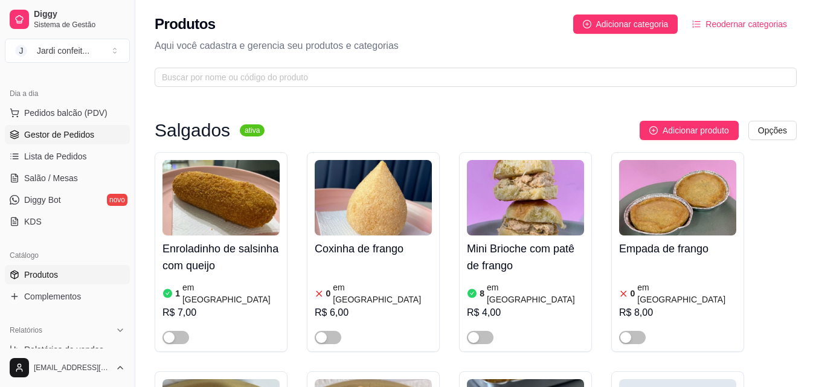
click at [85, 138] on span "Gestor de Pedidos" at bounding box center [59, 135] width 70 height 12
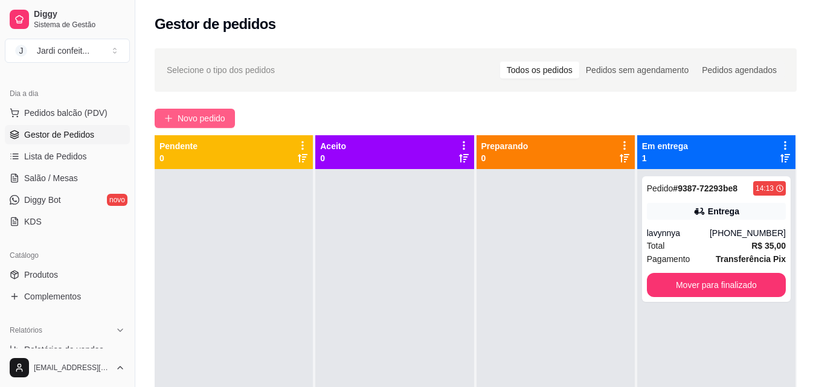
click at [208, 114] on span "Novo pedido" at bounding box center [202, 118] width 48 height 13
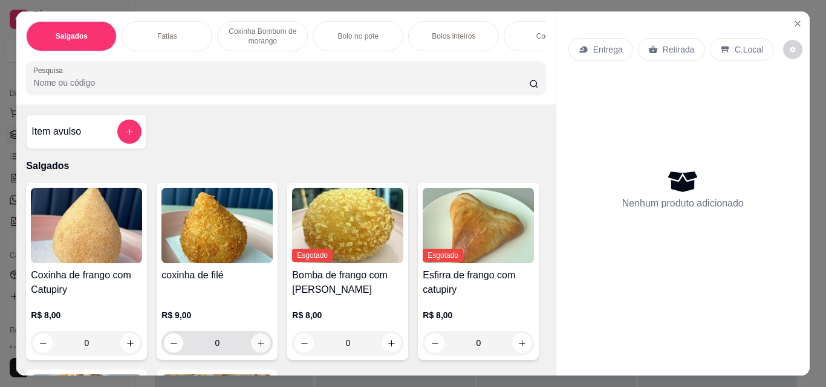
click at [251, 346] on button "increase-product-quantity" at bounding box center [260, 343] width 19 height 19
type input "1"
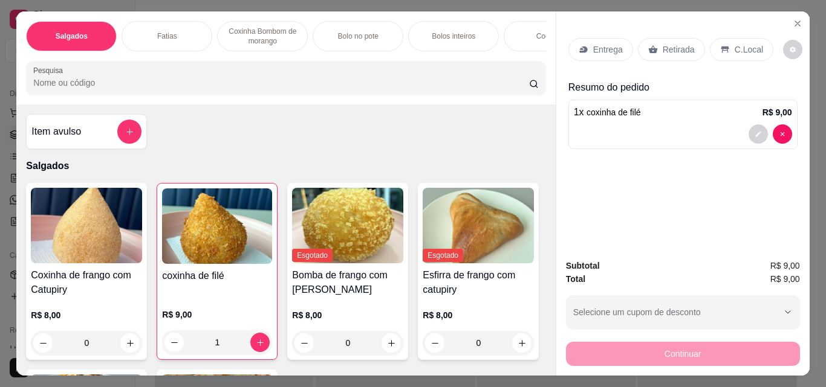
click at [667, 47] on p "Retirada" at bounding box center [678, 50] width 32 height 12
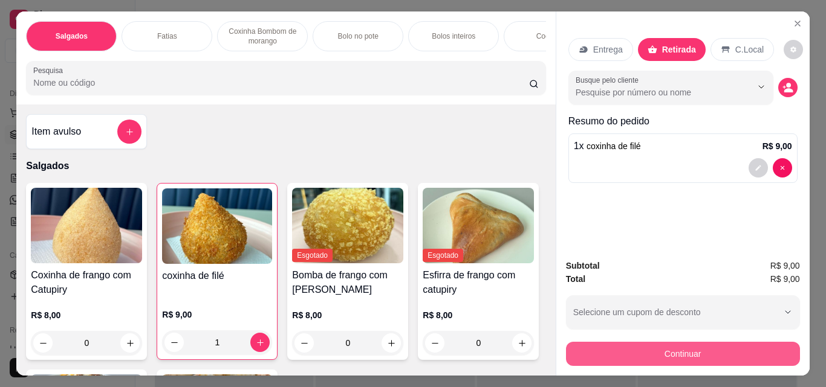
click at [639, 344] on button "Continuar" at bounding box center [683, 354] width 234 height 24
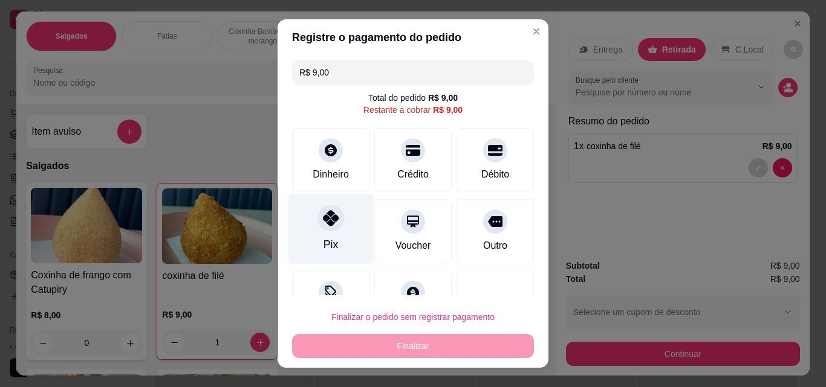
click at [323, 216] on icon at bounding box center [331, 218] width 16 height 16
type input "R$ 0,00"
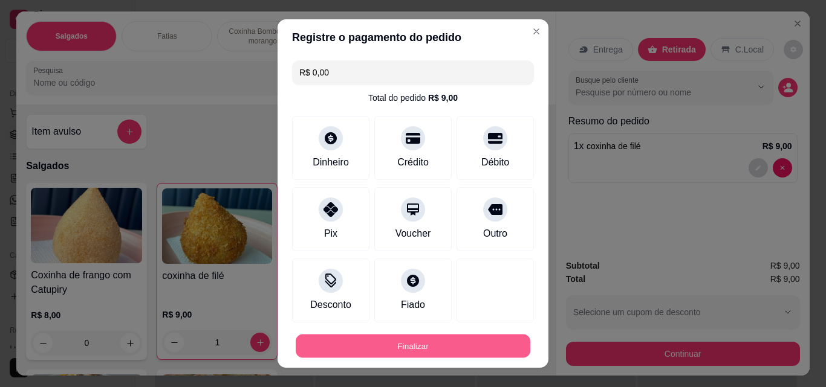
click at [432, 338] on button "Finalizar" at bounding box center [413, 347] width 234 height 24
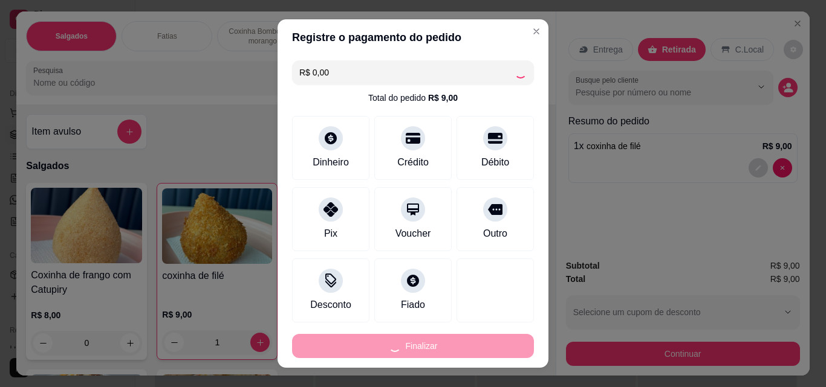
type input "0"
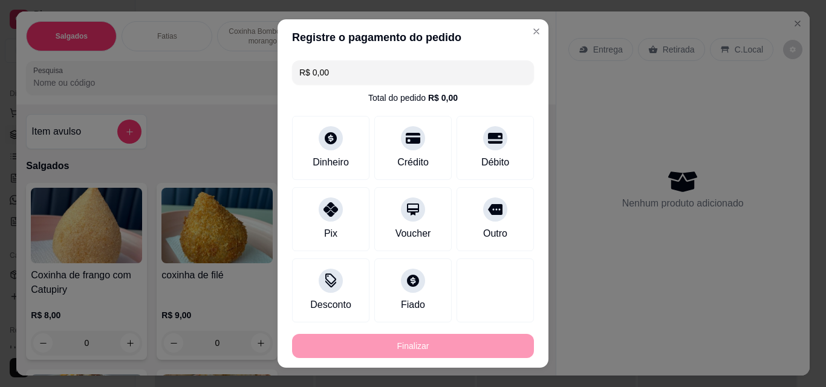
type input "-R$ 9,00"
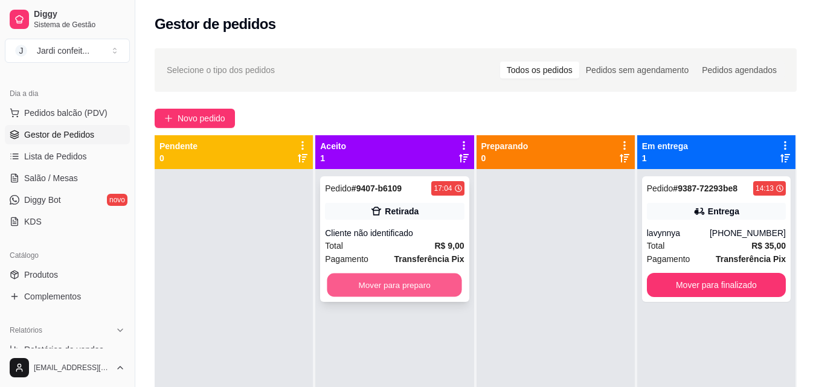
click at [416, 280] on button "Mover para preparo" at bounding box center [395, 286] width 135 height 24
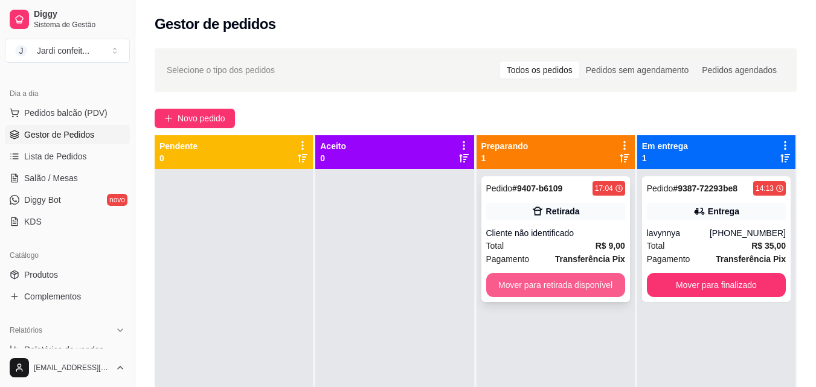
click at [519, 285] on button "Mover para retirada disponível" at bounding box center [555, 285] width 139 height 24
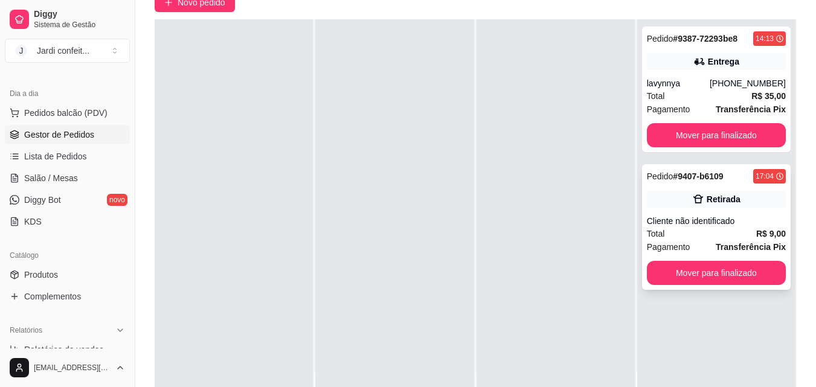
scroll to position [121, 0]
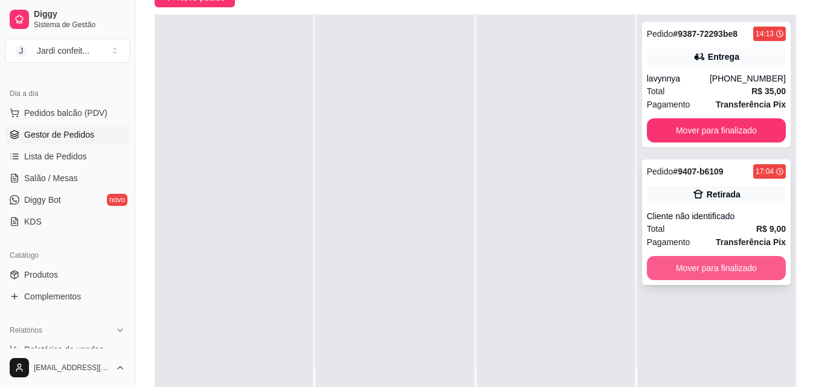
click at [717, 271] on button "Mover para finalizado" at bounding box center [716, 268] width 139 height 24
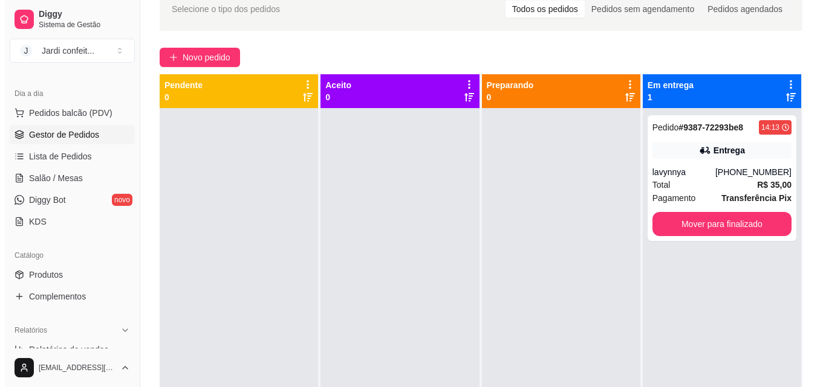
scroll to position [60, 0]
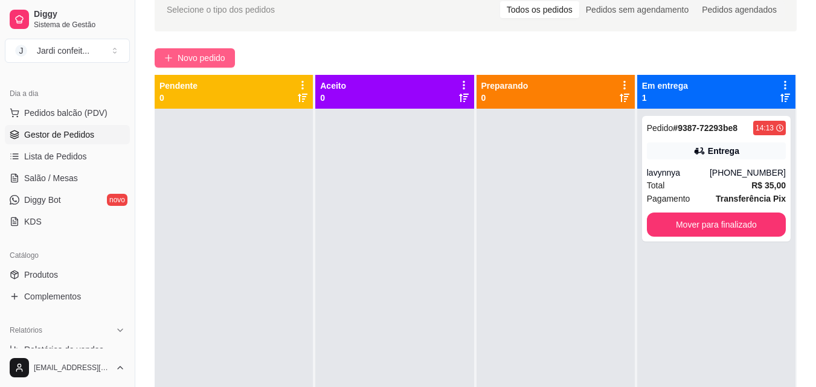
click at [190, 49] on button "Novo pedido" at bounding box center [195, 57] width 80 height 19
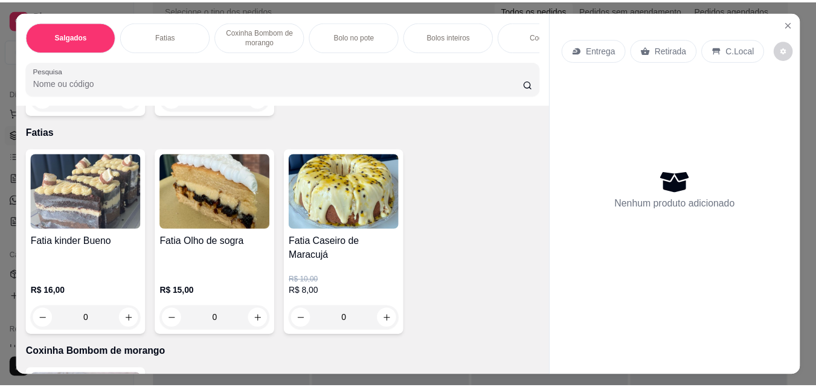
scroll to position [423, 0]
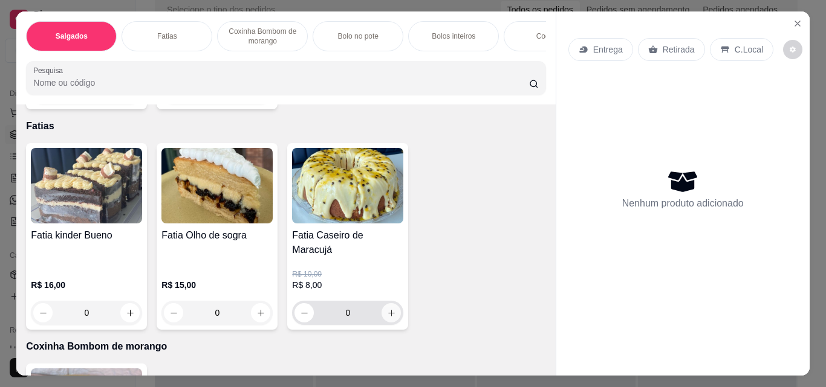
click at [390, 318] on icon "increase-product-quantity" at bounding box center [391, 313] width 9 height 9
type input "1"
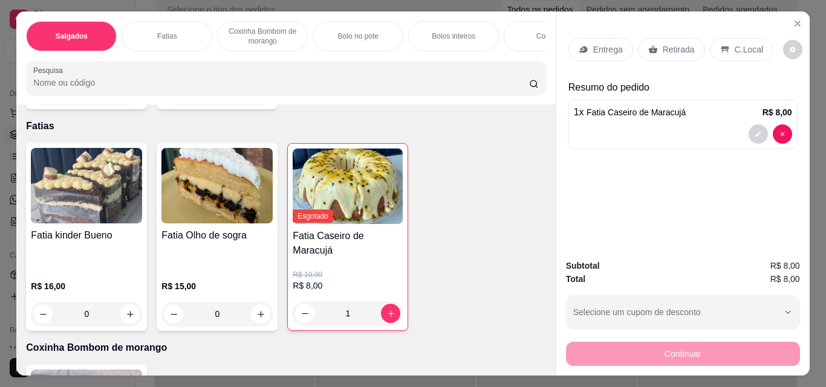
click at [662, 44] on p "Retirada" at bounding box center [678, 50] width 32 height 12
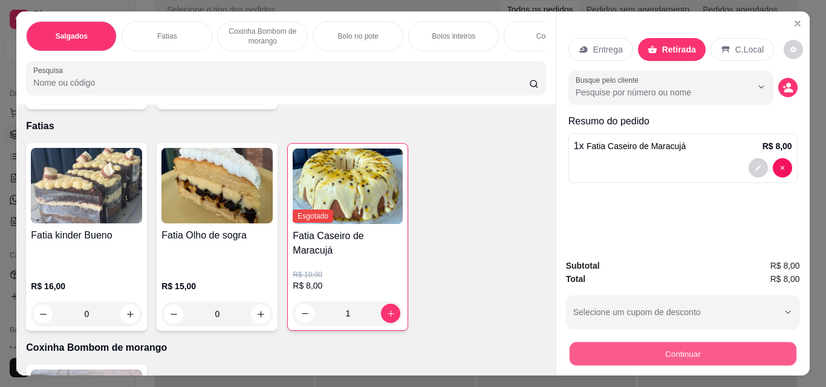
click at [599, 355] on button "Continuar" at bounding box center [682, 354] width 227 height 24
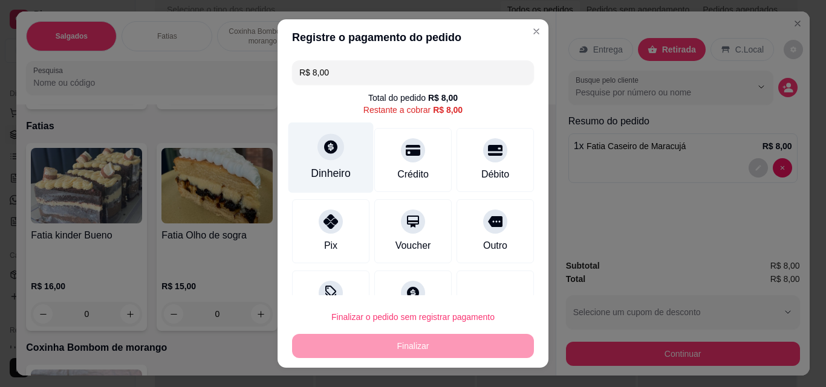
click at [331, 181] on div "Dinheiro" at bounding box center [330, 158] width 85 height 71
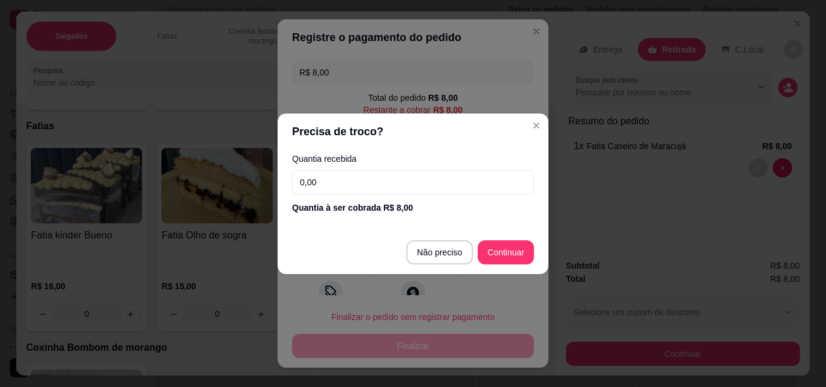
click at [338, 182] on input "0,00" at bounding box center [413, 182] width 242 height 24
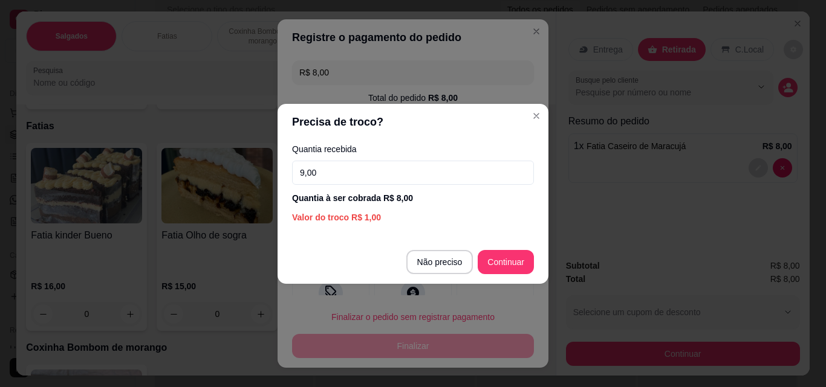
type input "9,00"
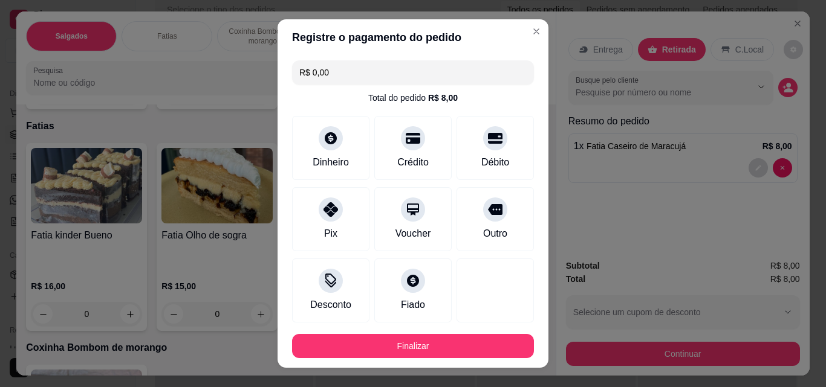
type input "R$ 0,00"
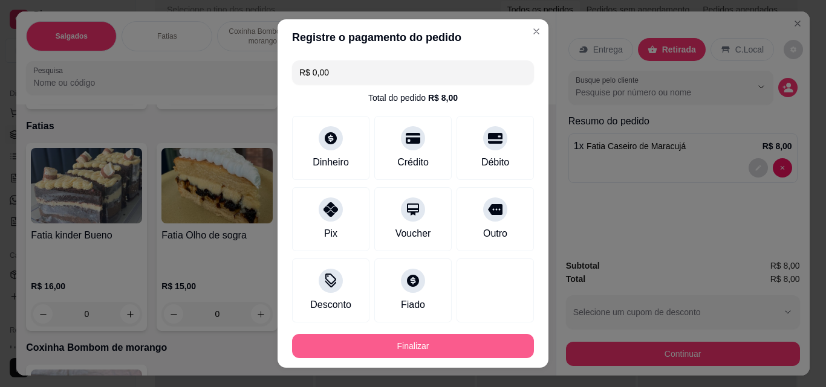
click at [471, 343] on button "Finalizar" at bounding box center [413, 346] width 242 height 24
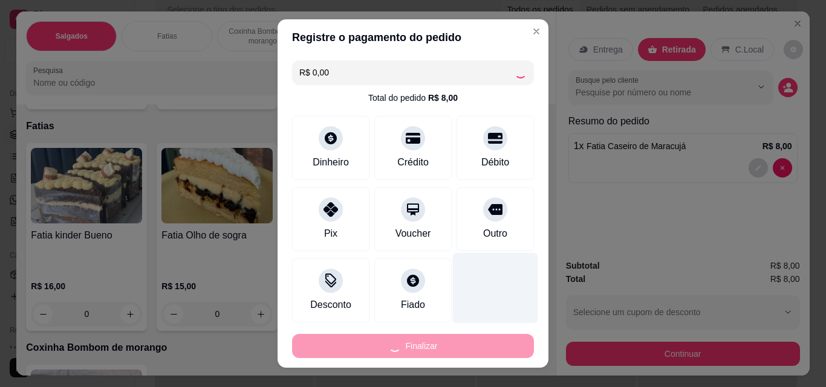
type input "0"
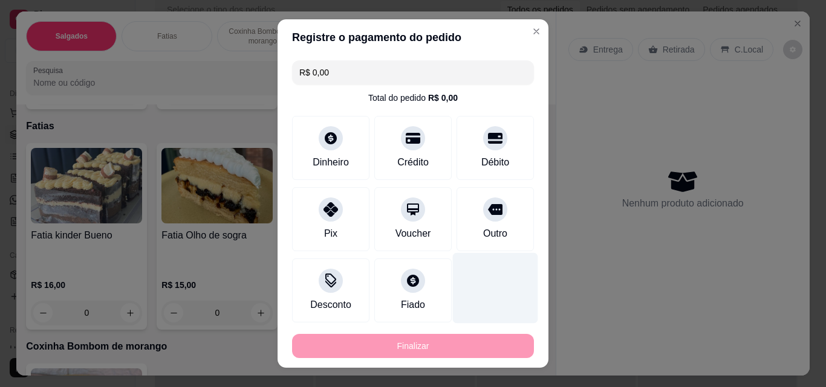
type input "-R$ 8,00"
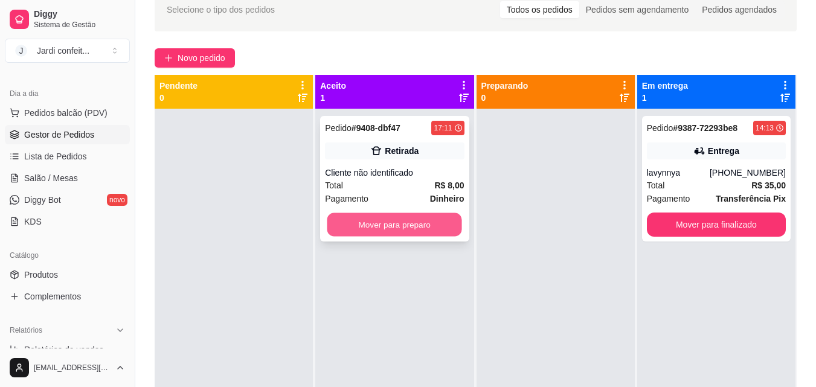
click at [430, 235] on button "Mover para preparo" at bounding box center [395, 225] width 135 height 24
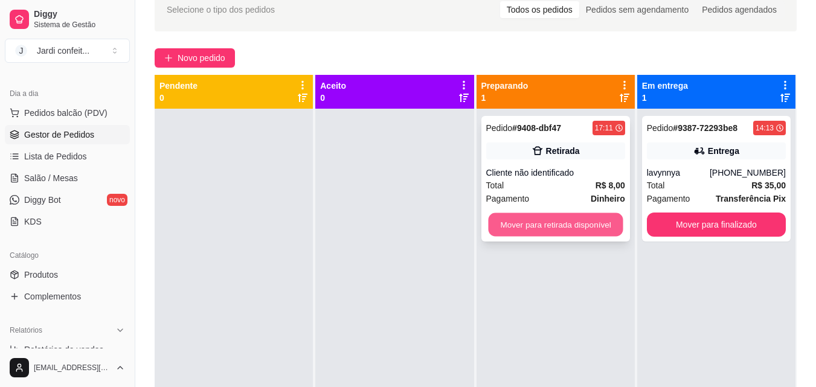
click at [518, 223] on button "Mover para retirada disponível" at bounding box center [555, 225] width 135 height 24
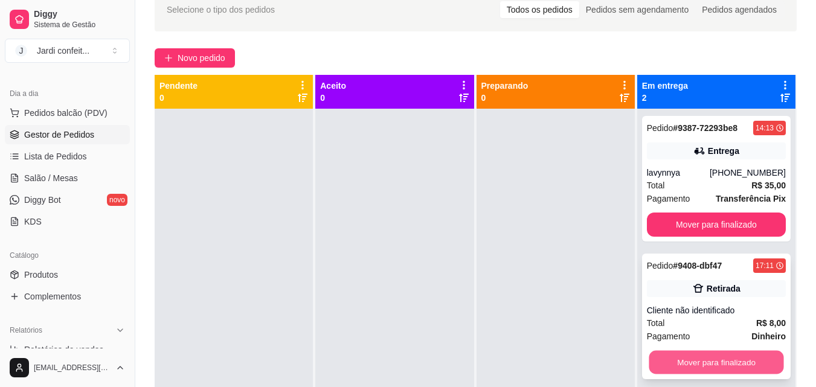
click at [730, 363] on button "Mover para finalizado" at bounding box center [716, 363] width 135 height 24
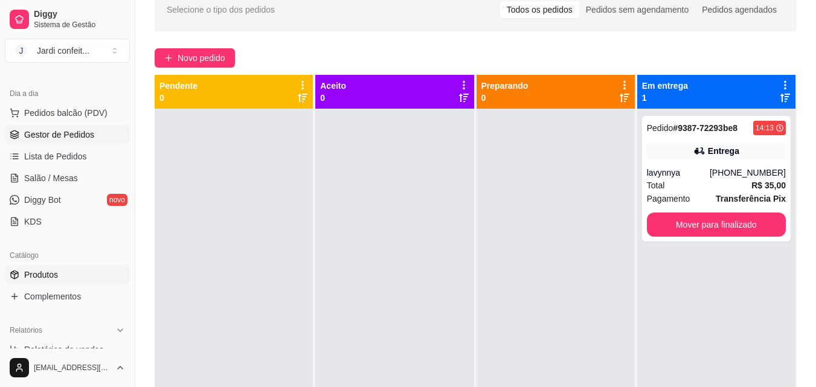
click at [34, 270] on span "Produtos" at bounding box center [41, 275] width 34 height 12
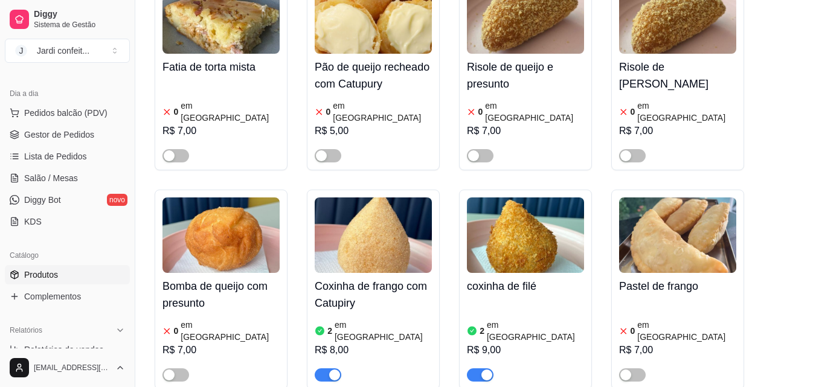
scroll to position [604, 0]
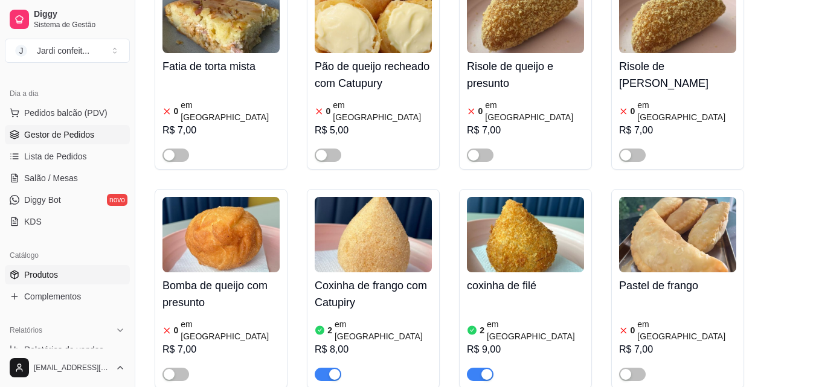
click at [76, 128] on link "Gestor de Pedidos" at bounding box center [67, 134] width 125 height 19
